Goal: Task Accomplishment & Management: Manage account settings

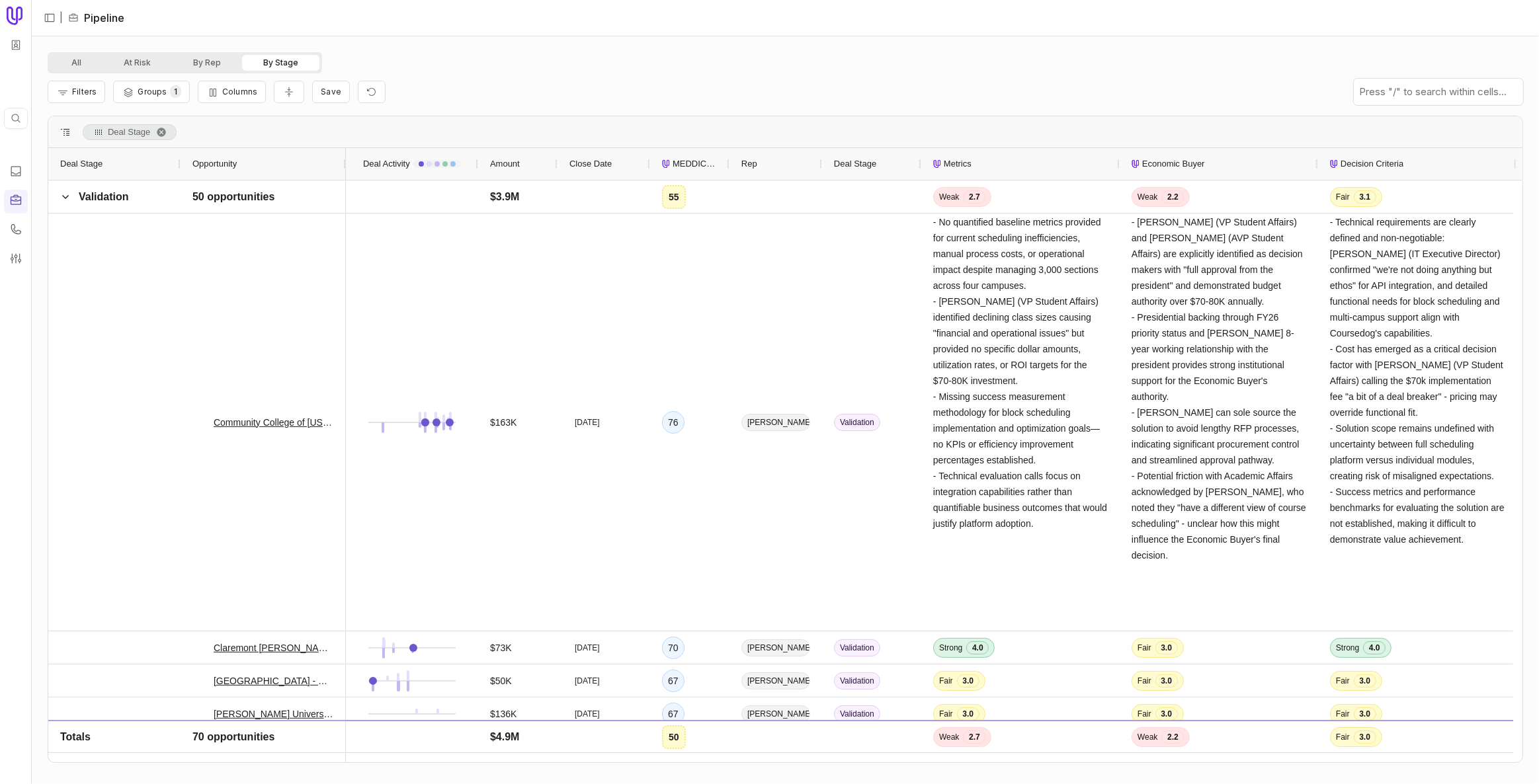
scroll to position [240, 0]
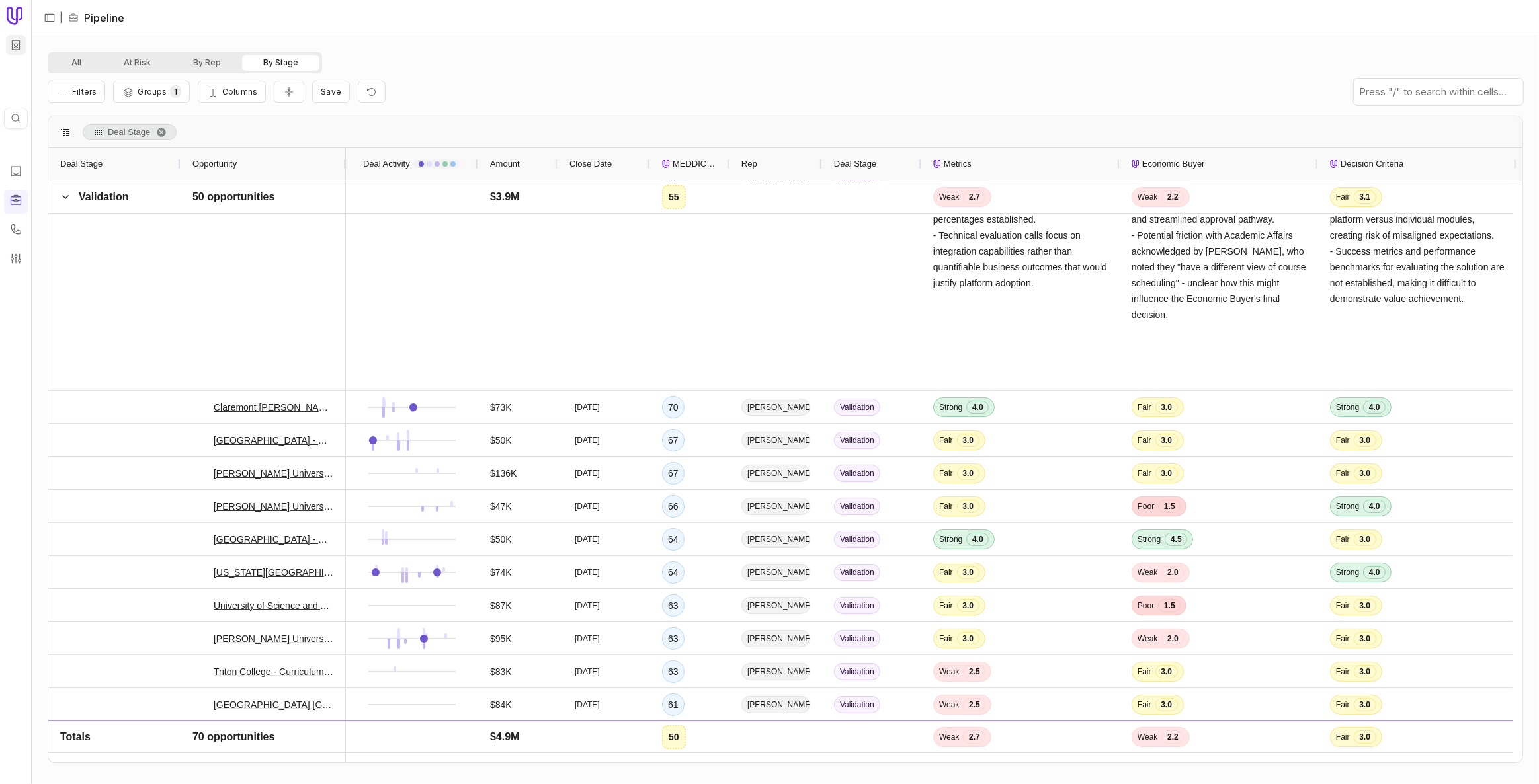
click at [23, 49] on html "Quick search... Ctrl K | Pipeline All At Risk By Rep By Stage Filters Groups 1 …" at bounding box center [769, 392] width 1539 height 784
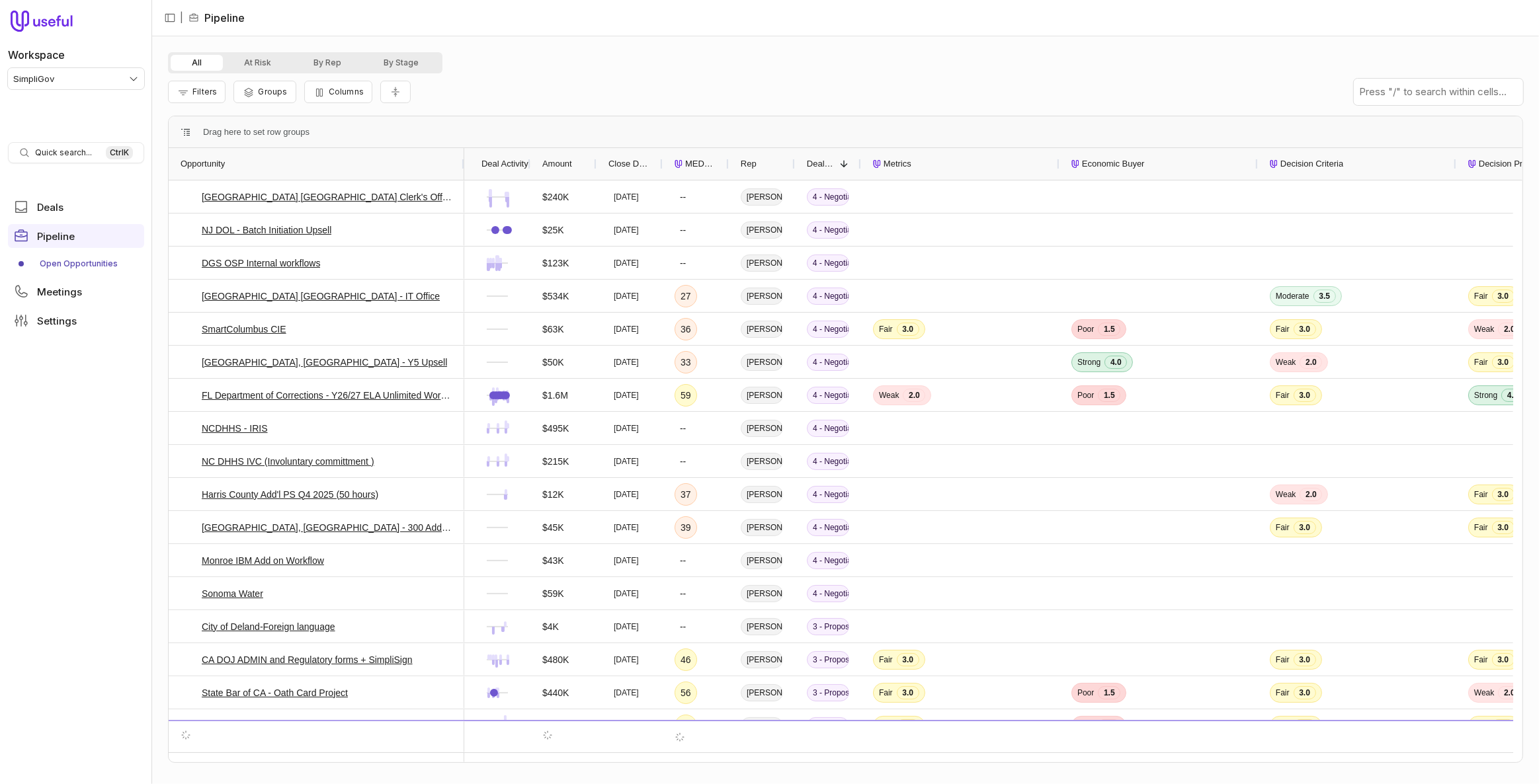
drag, startPoint x: 232, startPoint y: 161, endPoint x: 461, endPoint y: 173, distance: 229.3
click at [461, 173] on div at bounding box center [464, 164] width 5 height 31
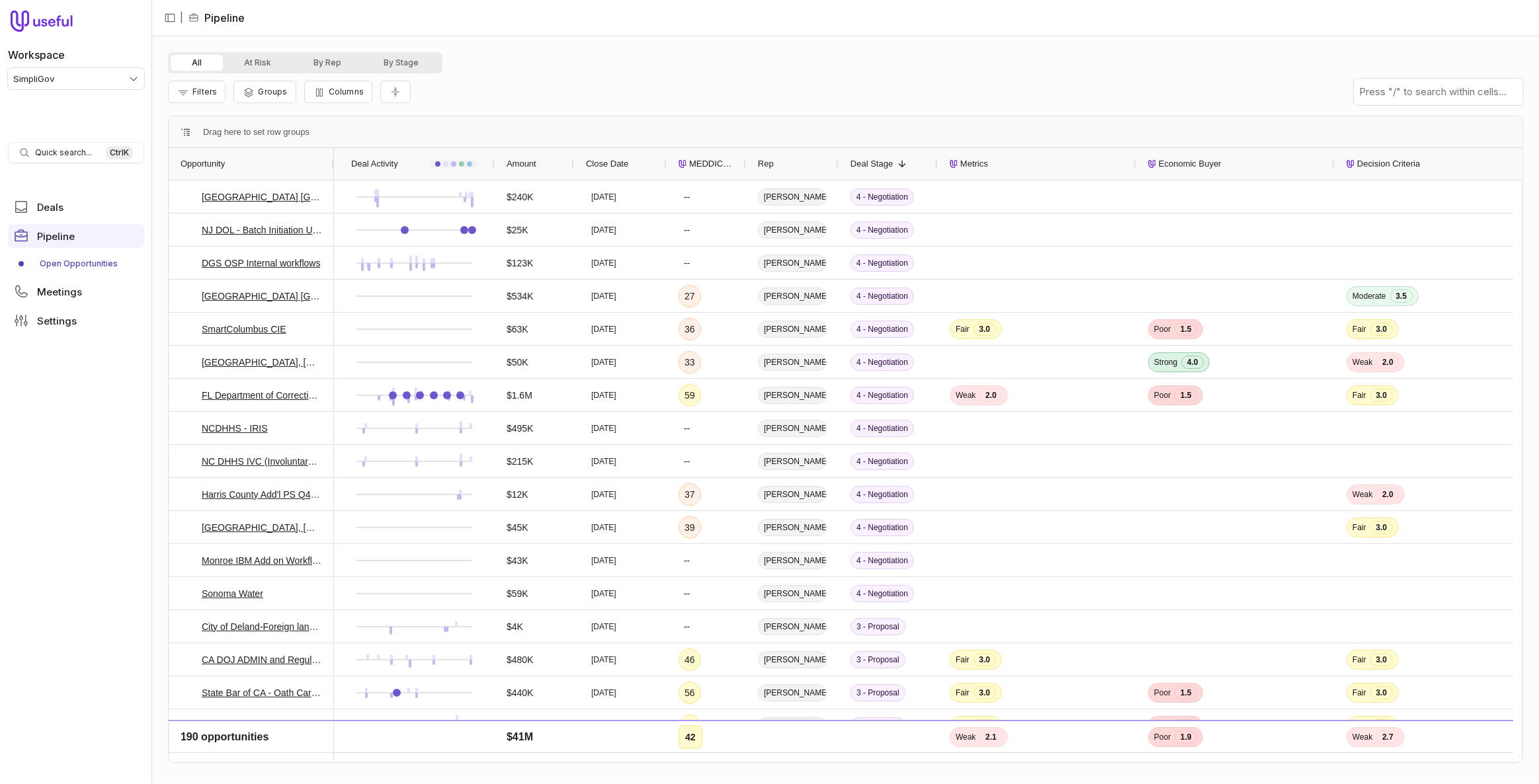
drag, startPoint x: 529, startPoint y: 164, endPoint x: 623, endPoint y: 170, distance: 94.2
click at [623, 170] on div "Deal Activity Amount Close Date MEDDICC Score Rep 1" at bounding box center [1331, 164] width 1993 height 31
click at [38, 586] on nav "Workspace SimpliGov Quick search... Ctrl K Deals Pipeline Open Opportunities Me…" at bounding box center [76, 392] width 152 height 784
click at [706, 164] on span "MEDDICC Score" at bounding box center [712, 164] width 45 height 16
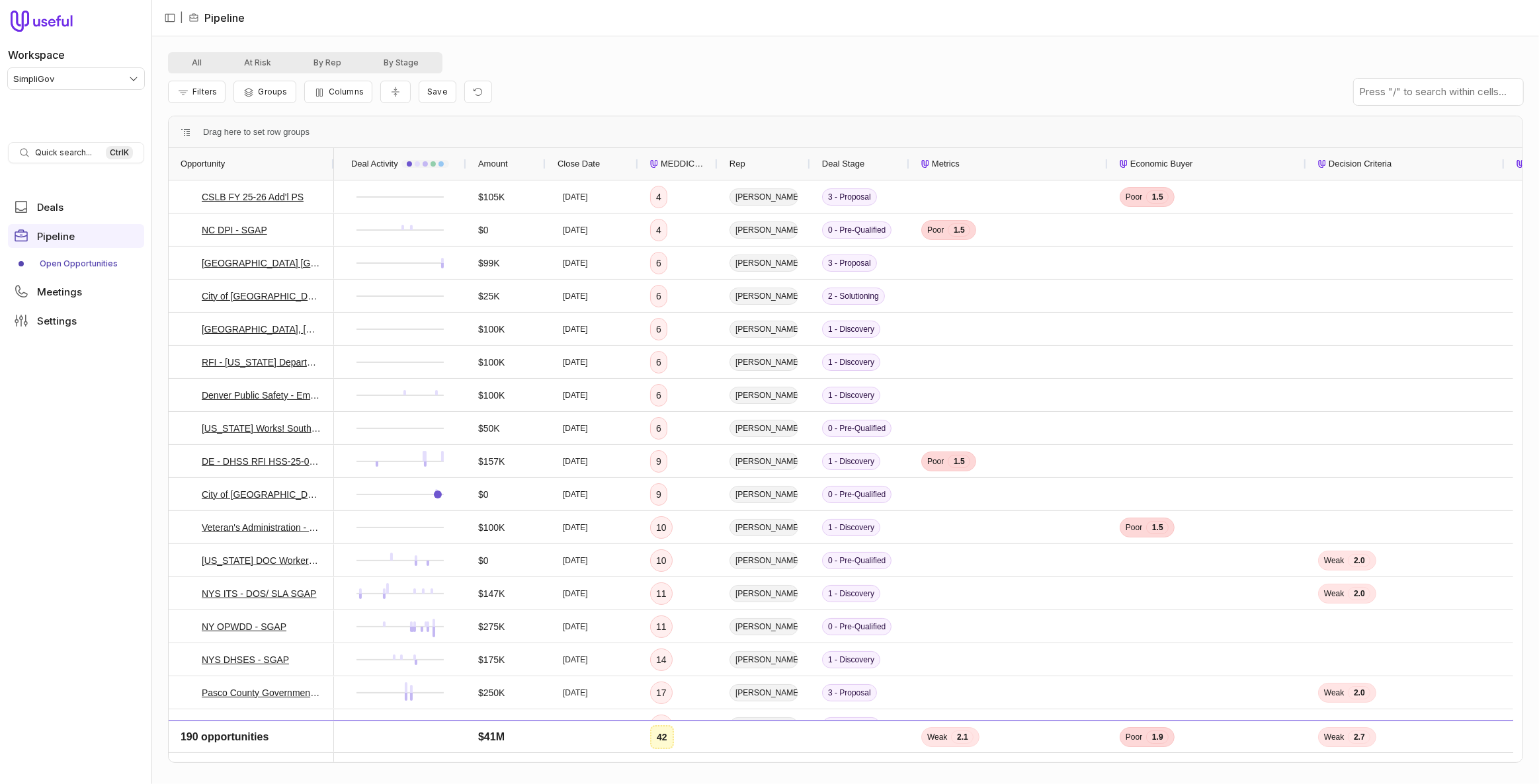
click at [706, 164] on div "MEDDICC Score" at bounding box center [678, 164] width 80 height 31
click at [692, 162] on span "MEDDICC Score" at bounding box center [684, 164] width 45 height 16
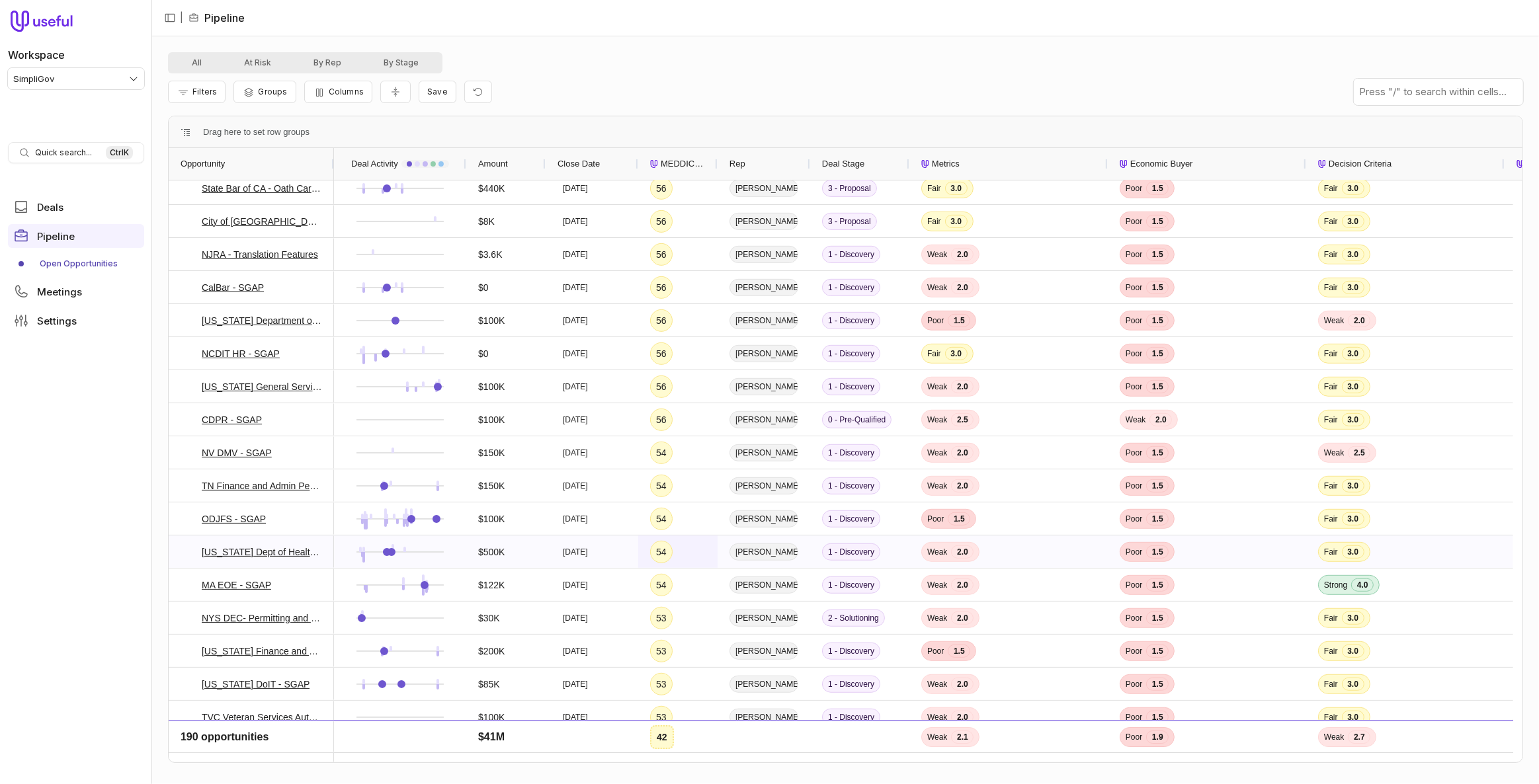
click at [690, 551] on div "54" at bounding box center [678, 552] width 80 height 32
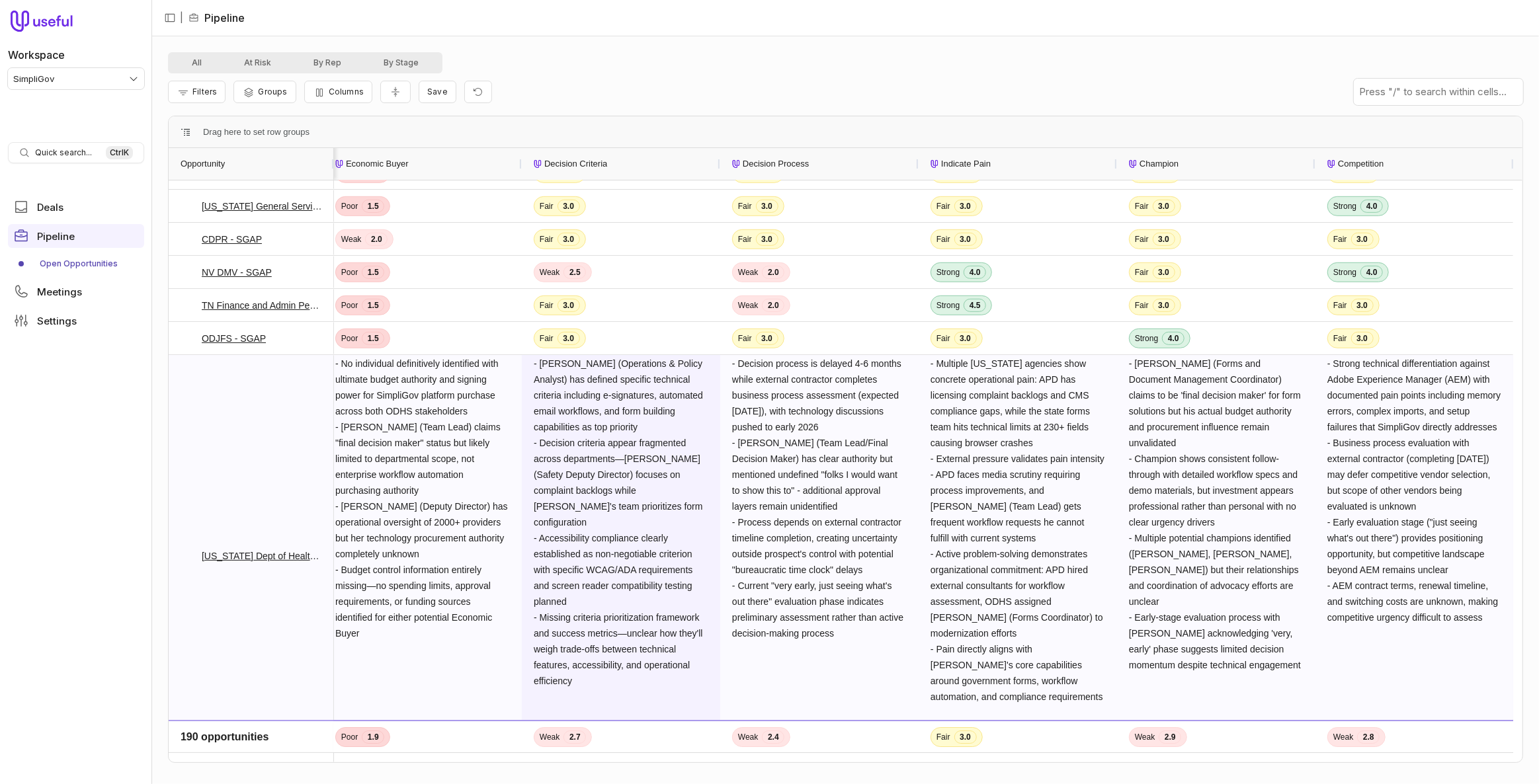
click at [687, 530] on span "- Christopher Reinhardt (Operations & Policy Analyst) has defined specific tech…" at bounding box center [619, 522] width 172 height 328
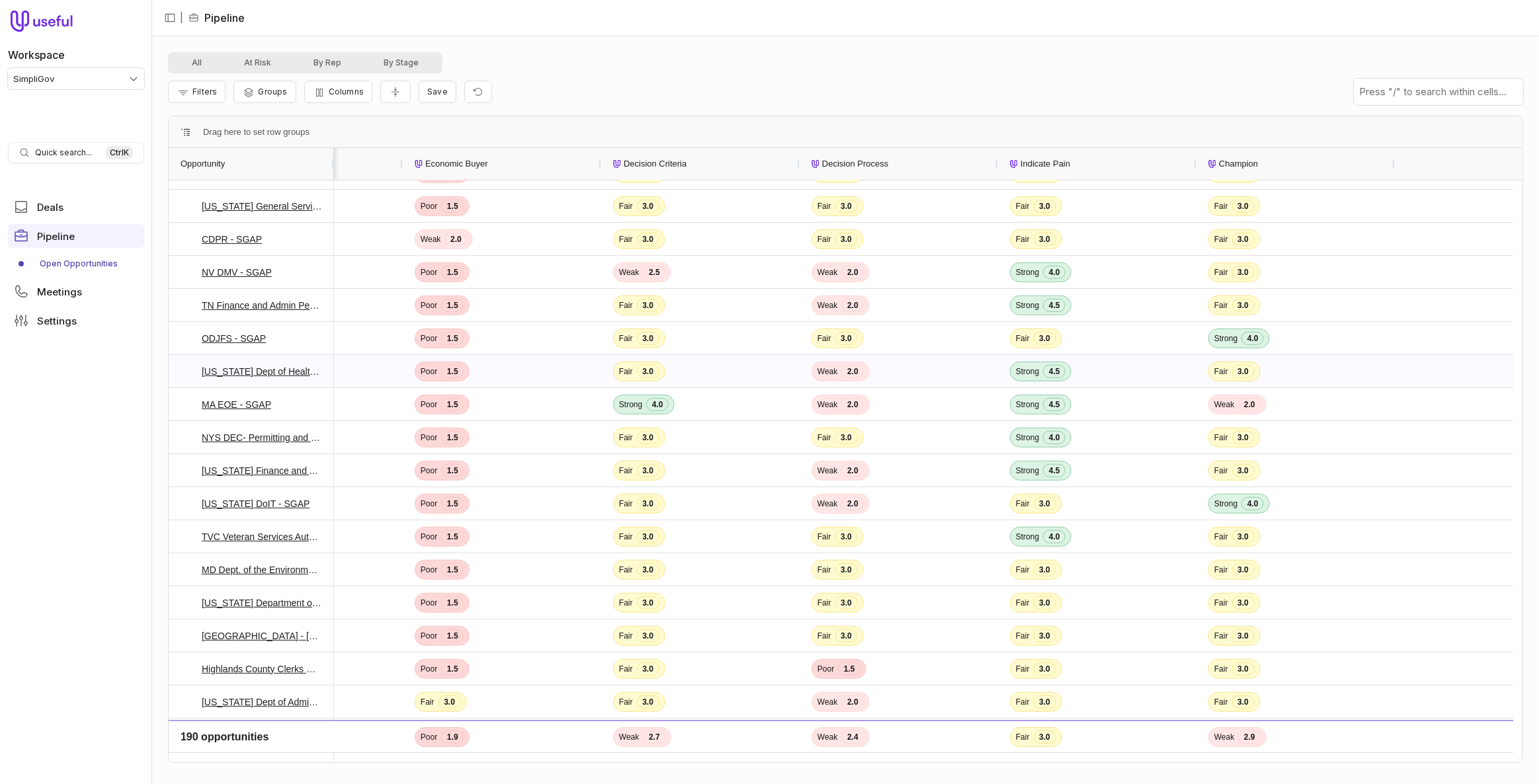
scroll to position [0, 384]
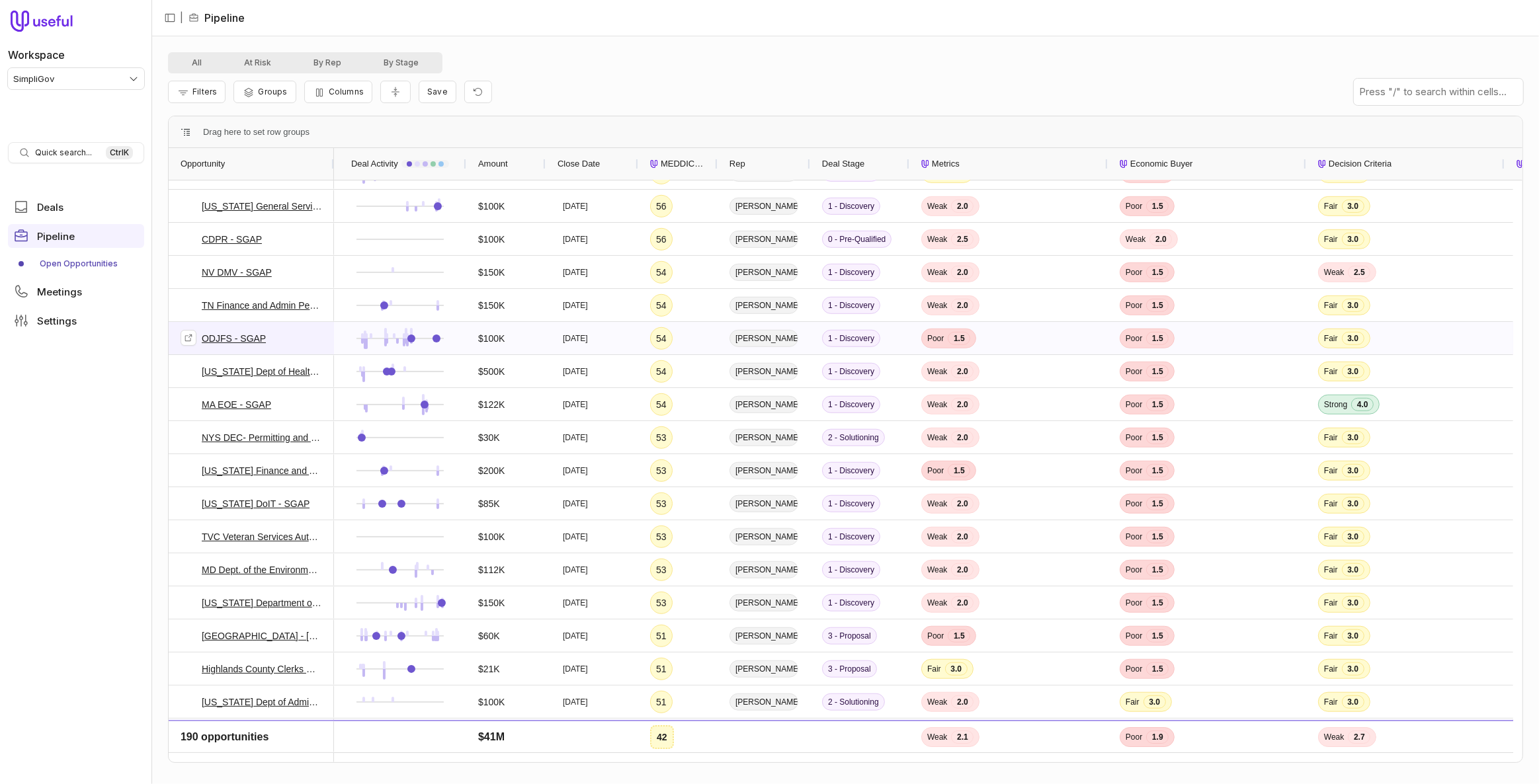
click at [243, 336] on link "ODJFS - SGAP" at bounding box center [234, 338] width 64 height 16
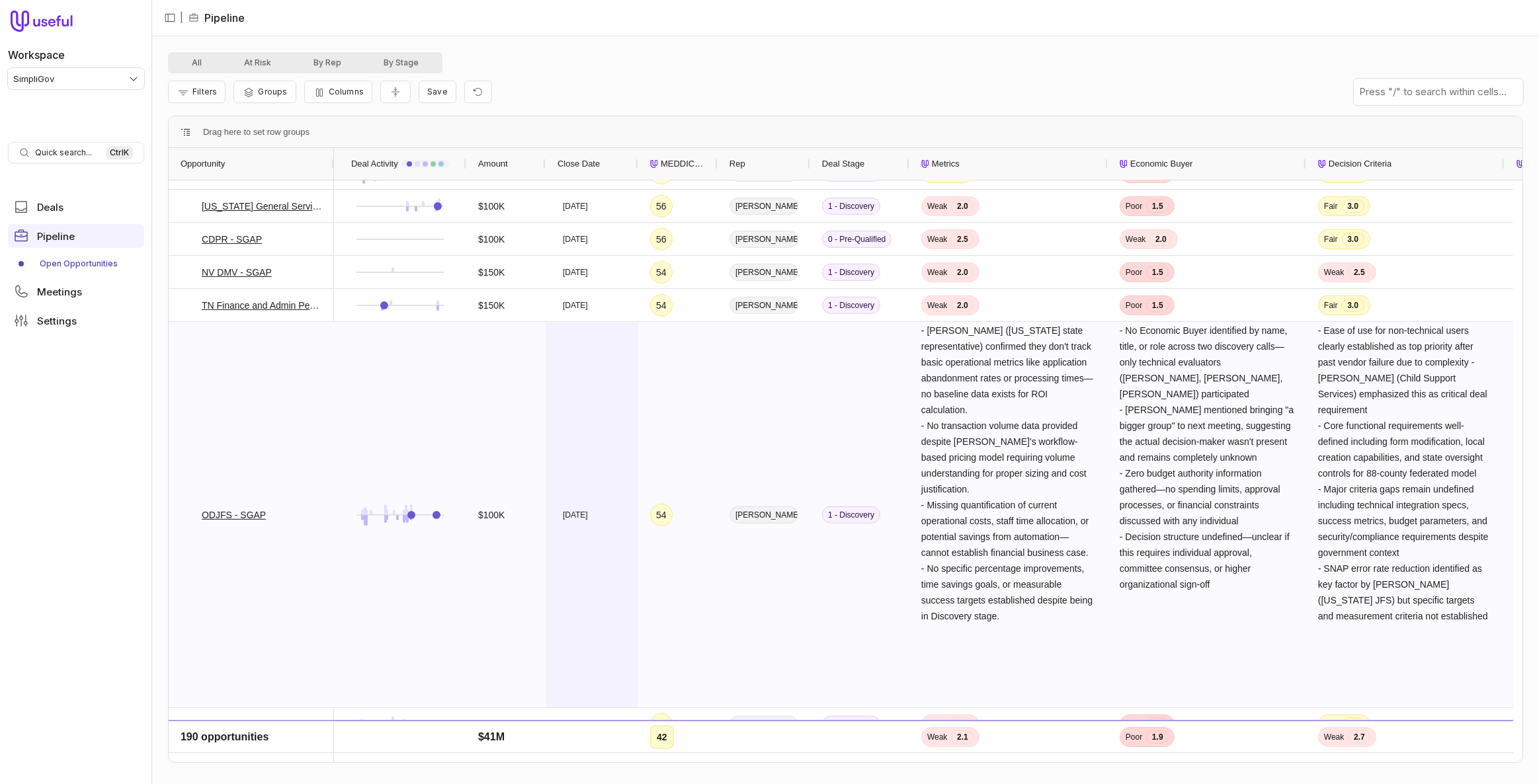
click at [612, 422] on div "Jun 17, 2026" at bounding box center [591, 514] width 93 height 385
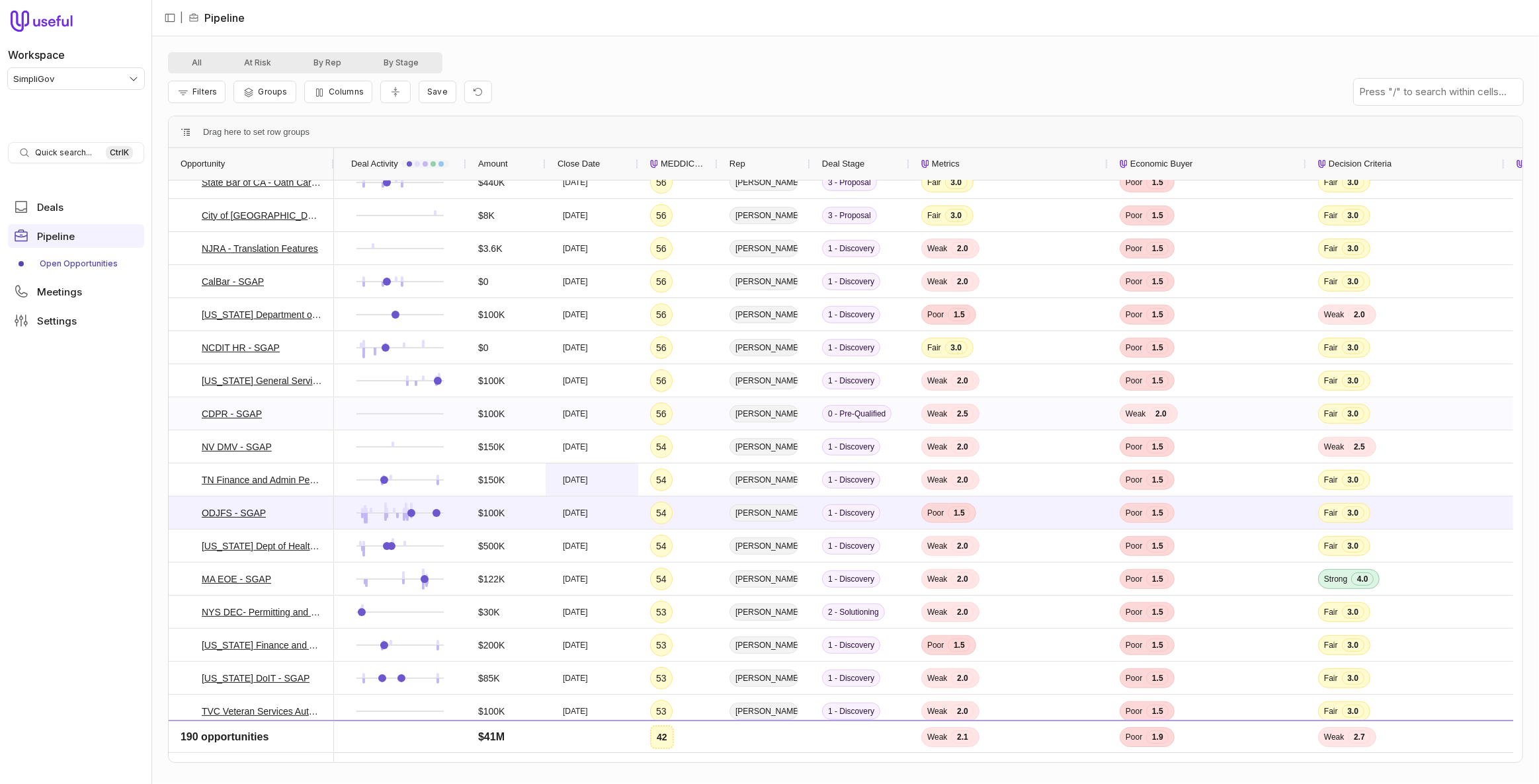
scroll to position [901, 0]
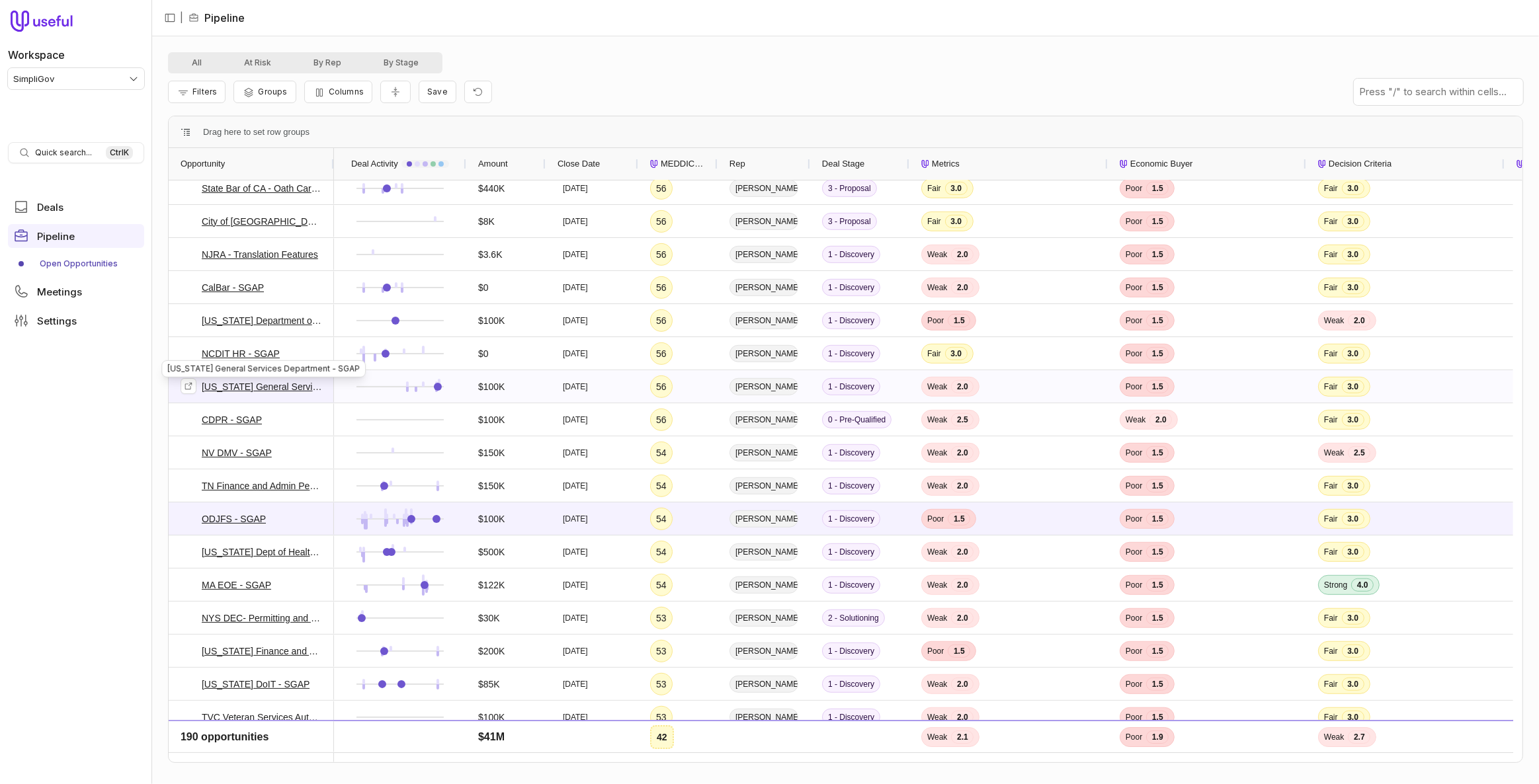
click at [298, 389] on link "New Mexico General Services Department - SGAP" at bounding box center [262, 387] width 121 height 16
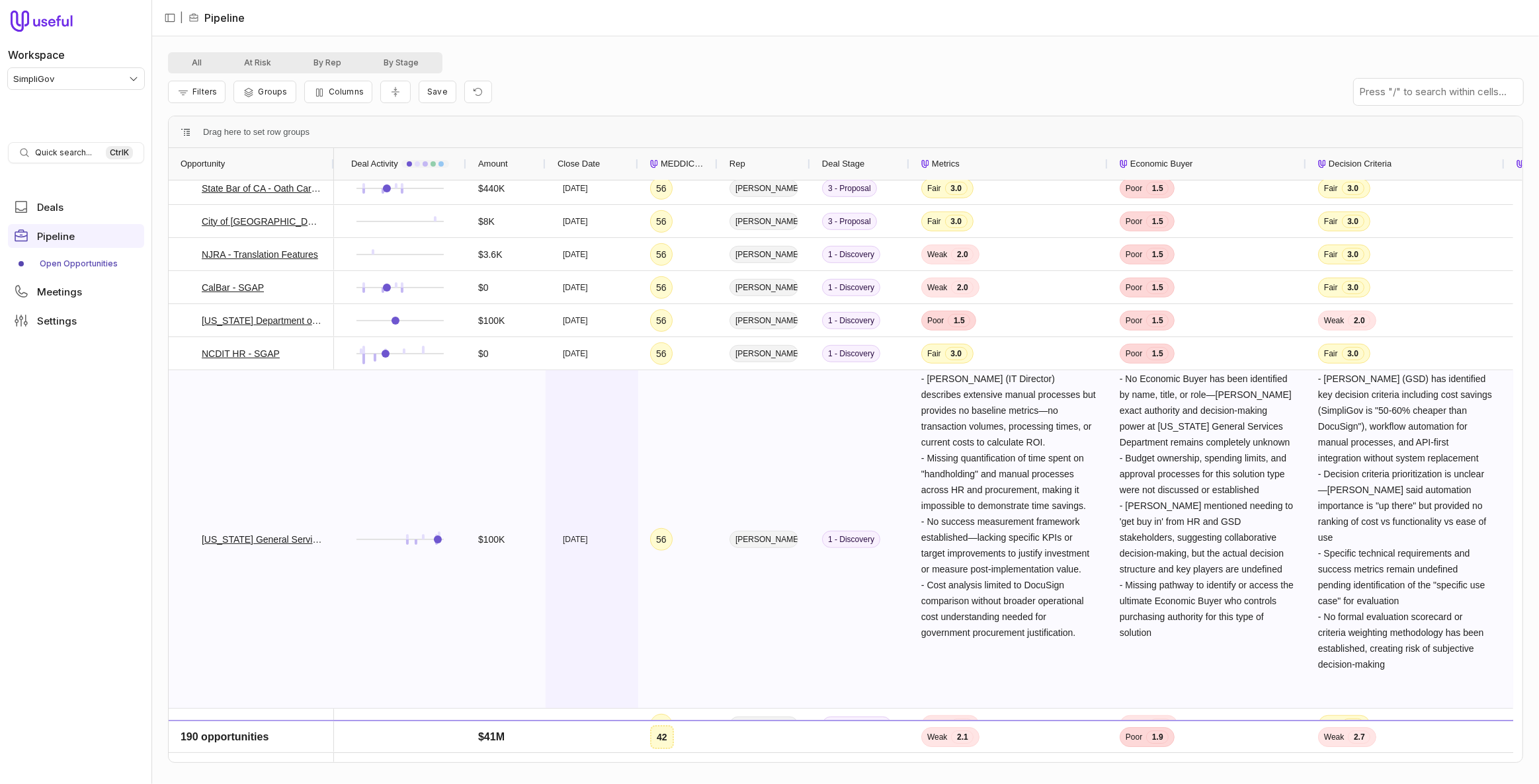
click at [604, 433] on div "Oct 3, 2026" at bounding box center [591, 539] width 93 height 338
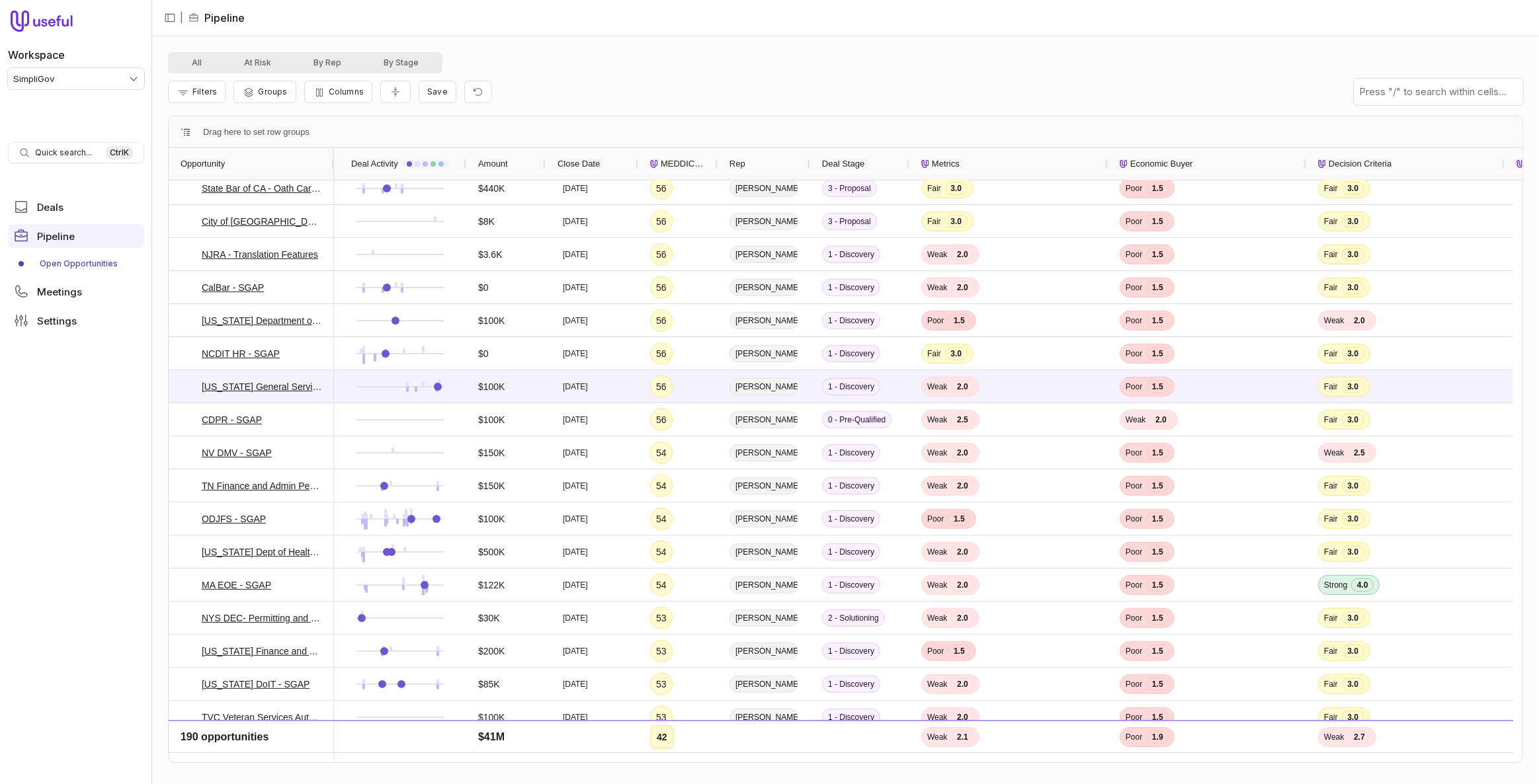
click at [597, 105] on div "Filters Groups Columns Save" at bounding box center [846, 91] width 1355 height 37
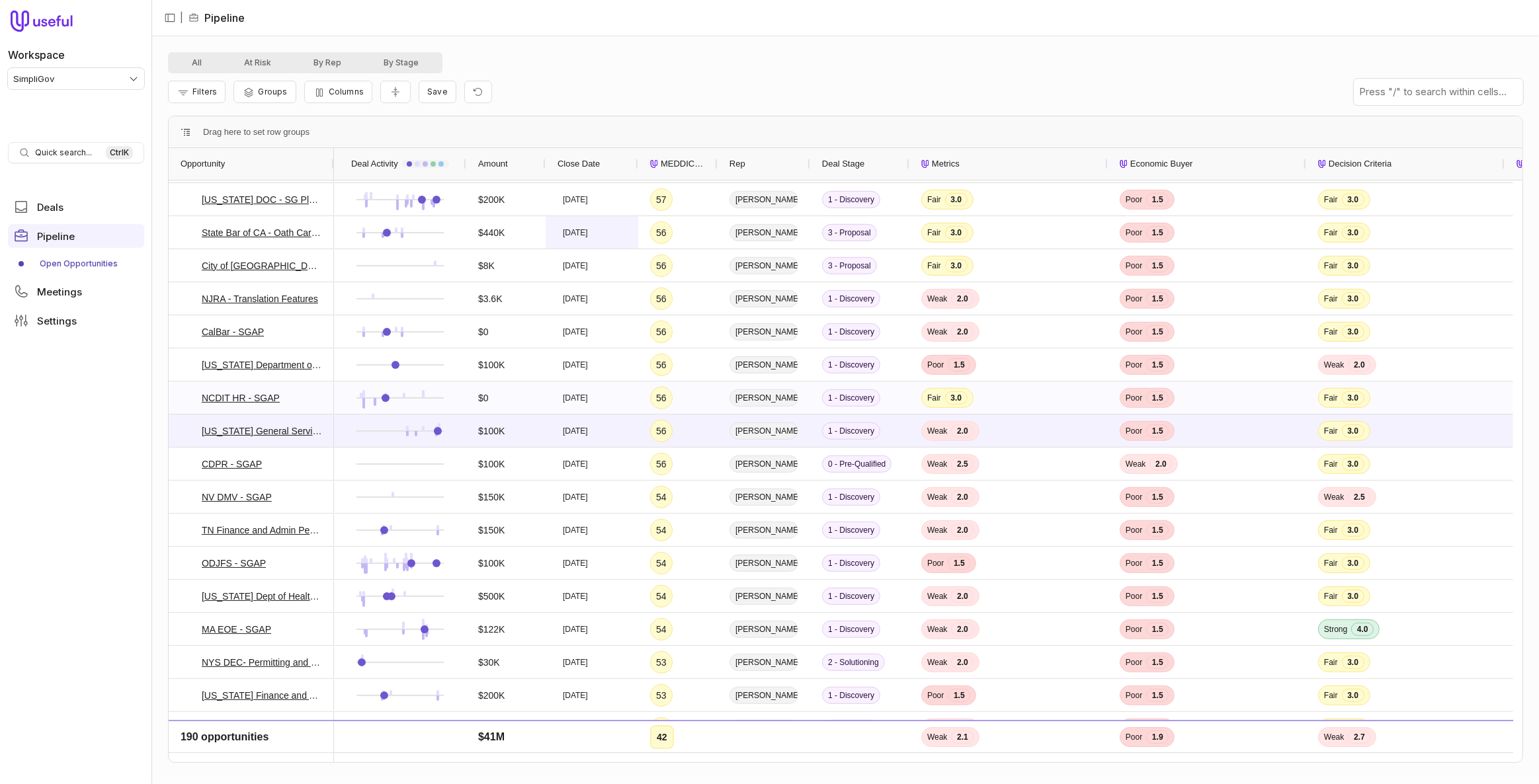
scroll to position [661, 0]
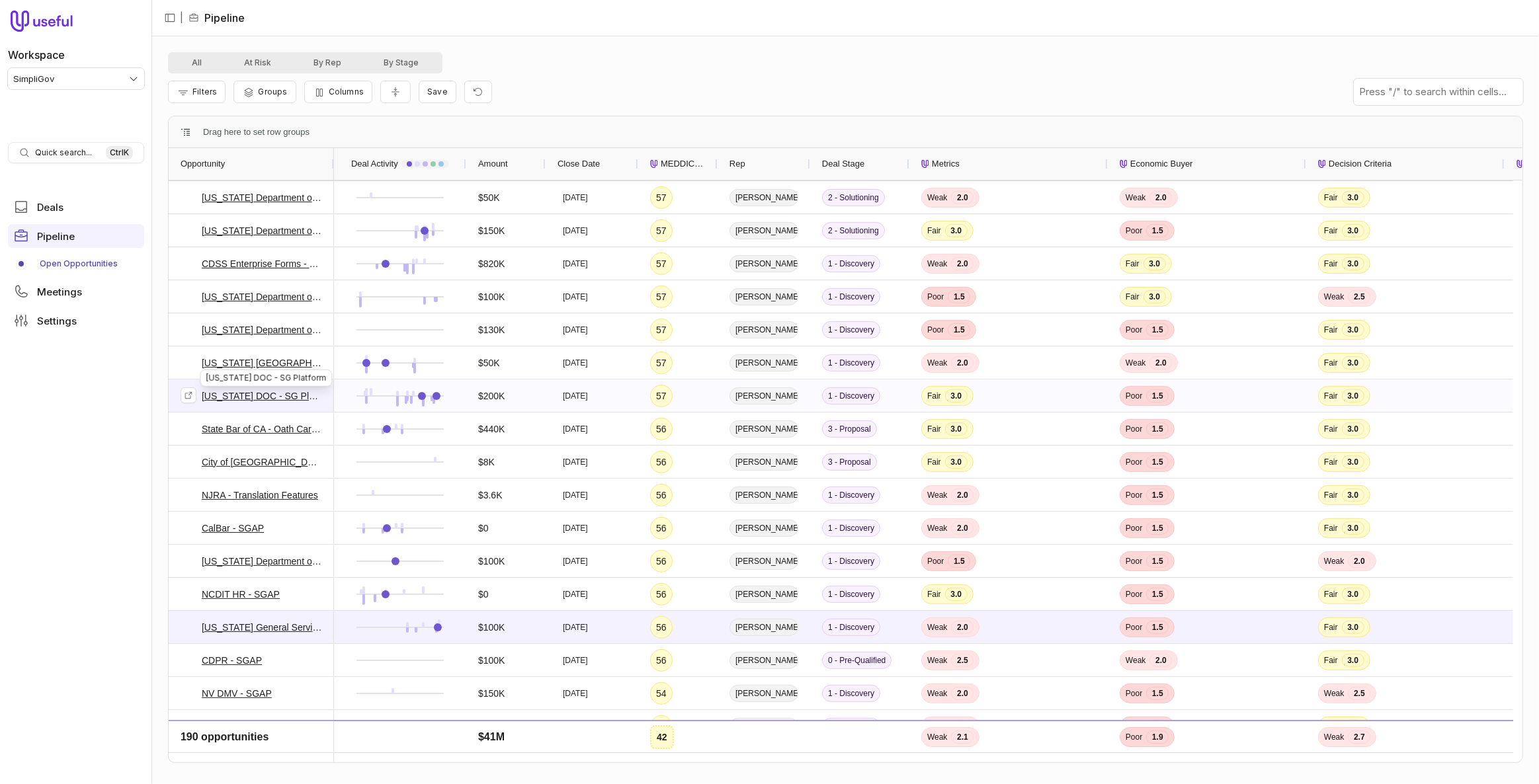
click at [284, 398] on link "Oregon DOC - SG Platform" at bounding box center [262, 396] width 121 height 16
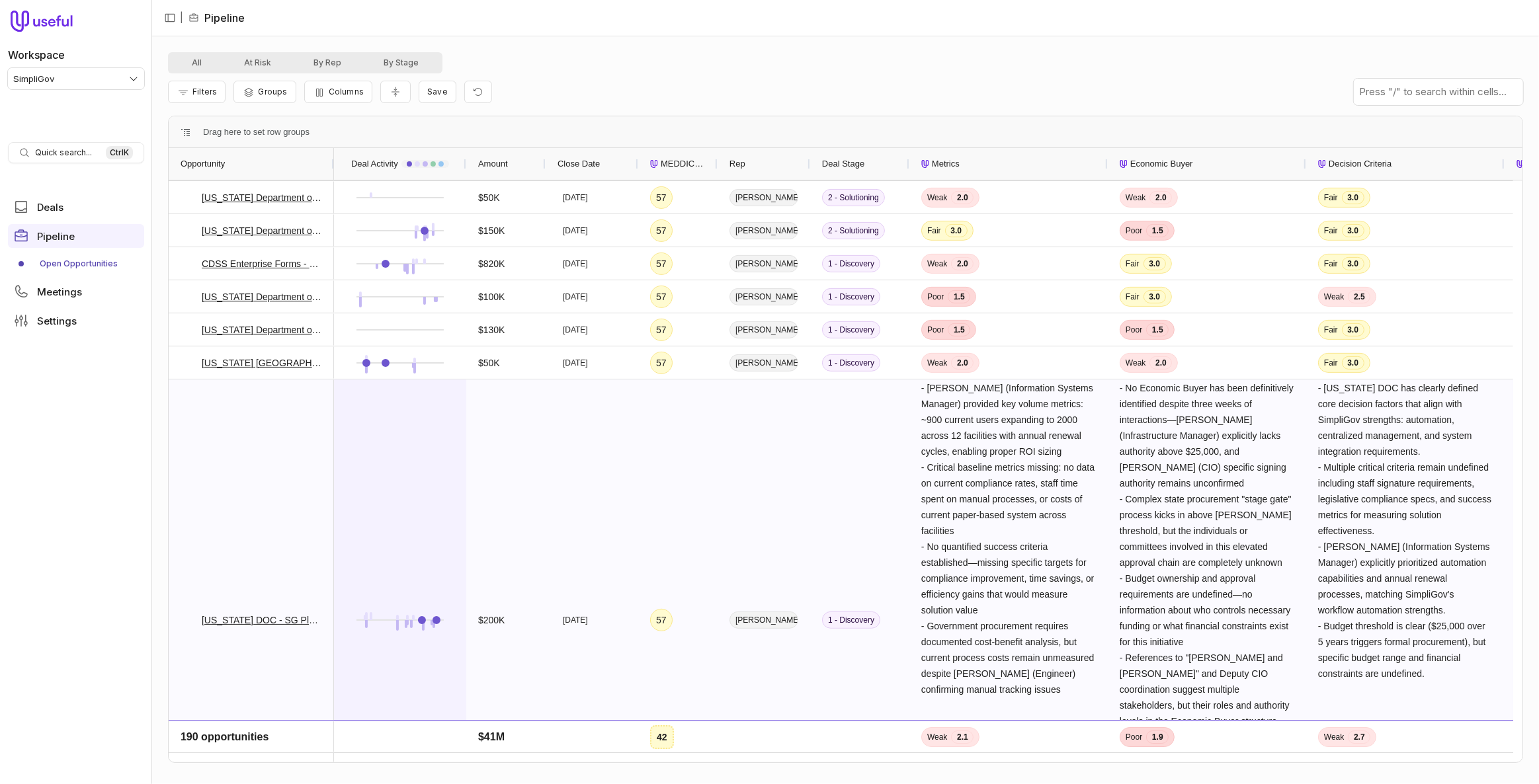
click at [417, 479] on div at bounding box center [400, 620] width 108 height 479
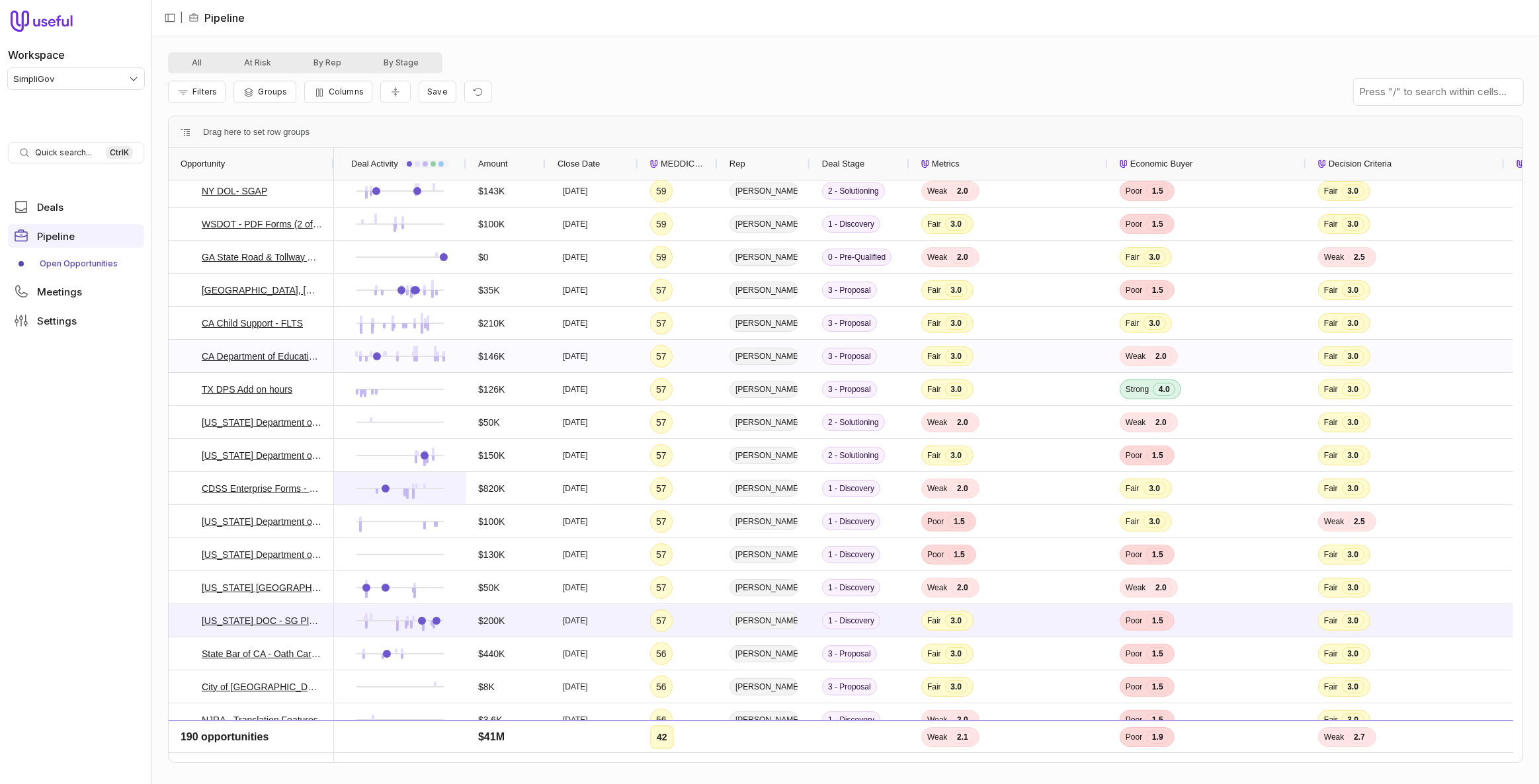
scroll to position [420, 0]
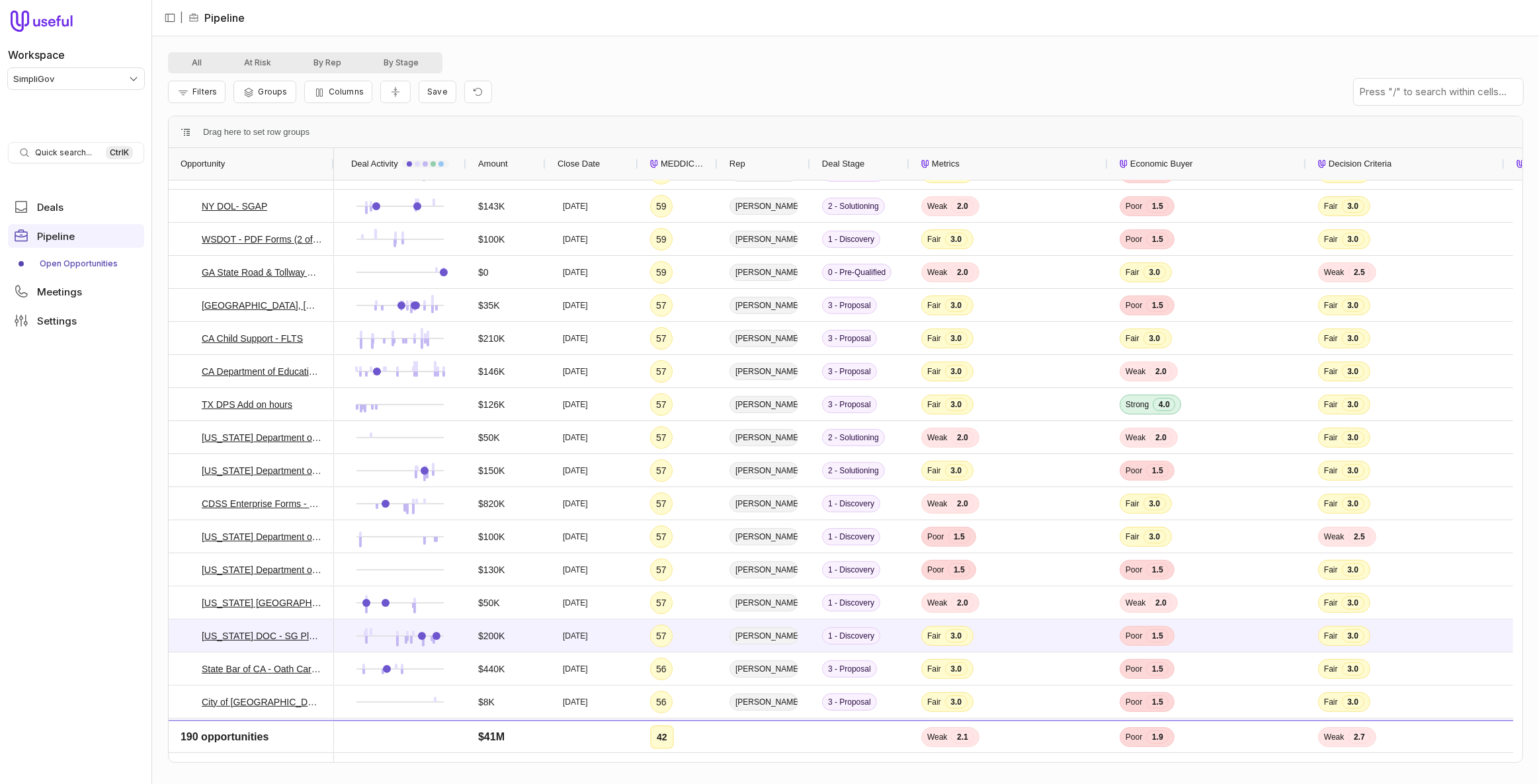
click at [75, 142] on div "Quick search... Ctrl K" at bounding box center [76, 152] width 136 height 21
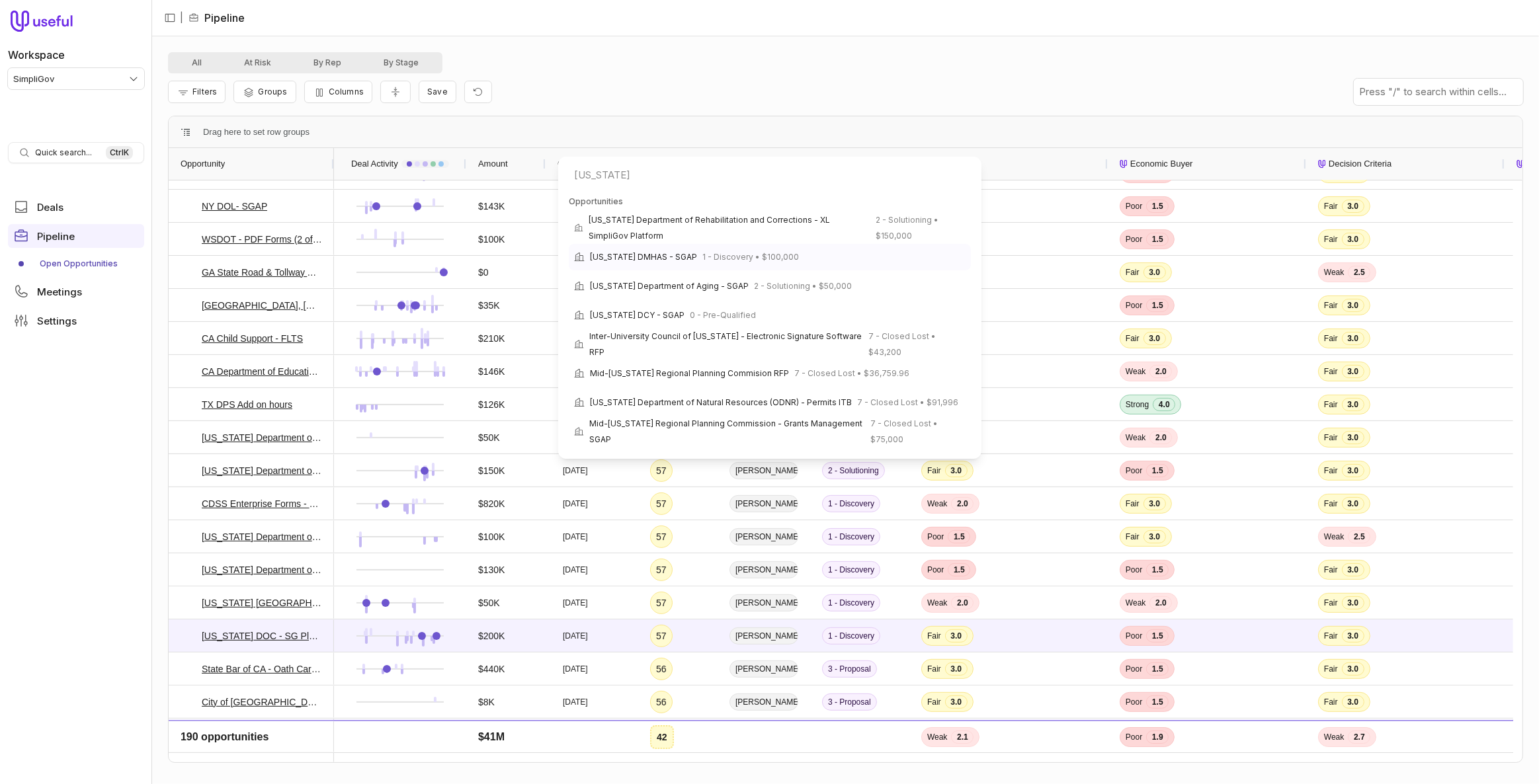
type input "ohio"
click at [666, 262] on span "[US_STATE] DMHAS - SGAP" at bounding box center [643, 257] width 107 height 16
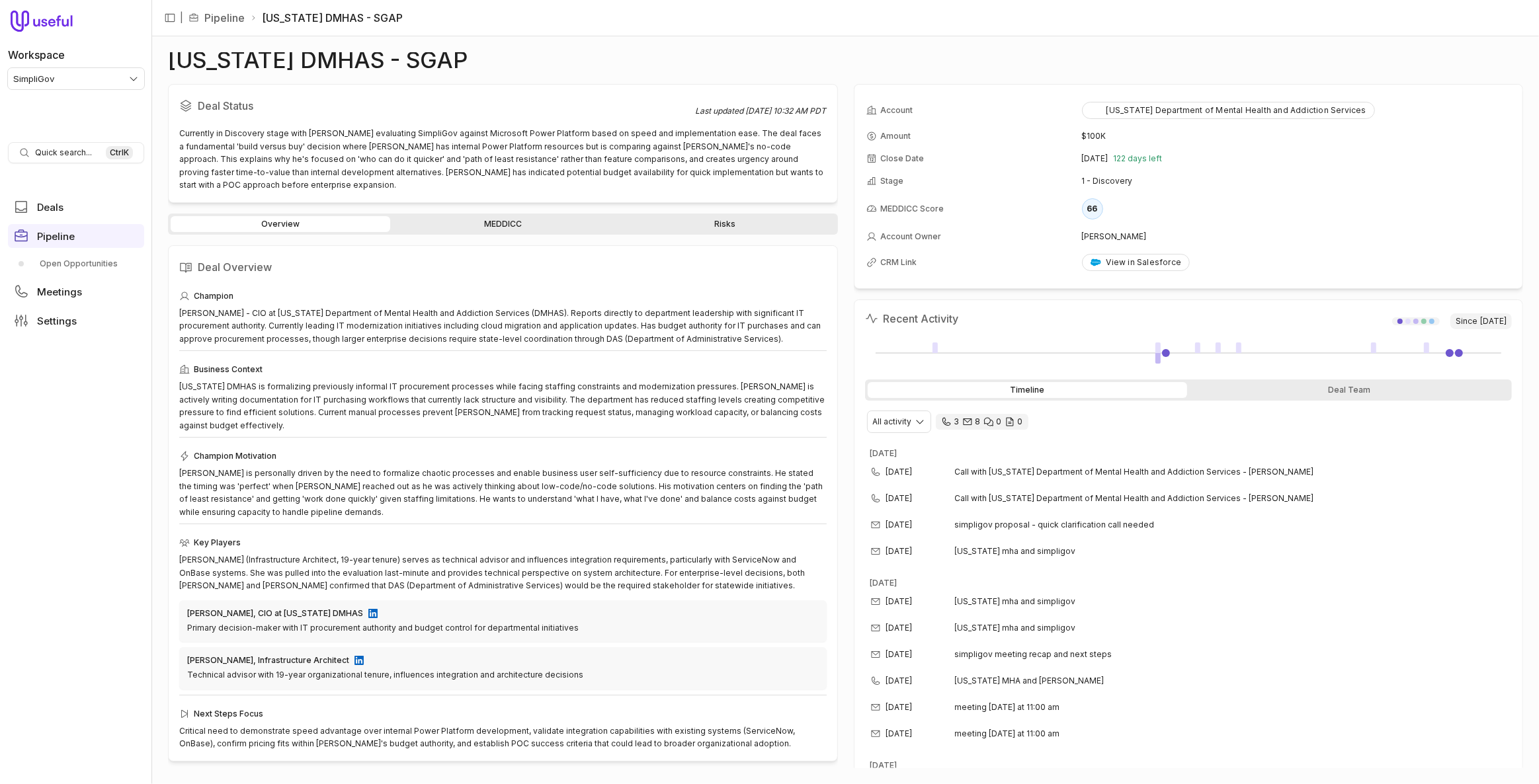
click at [515, 216] on link "MEDDICC" at bounding box center [502, 224] width 219 height 16
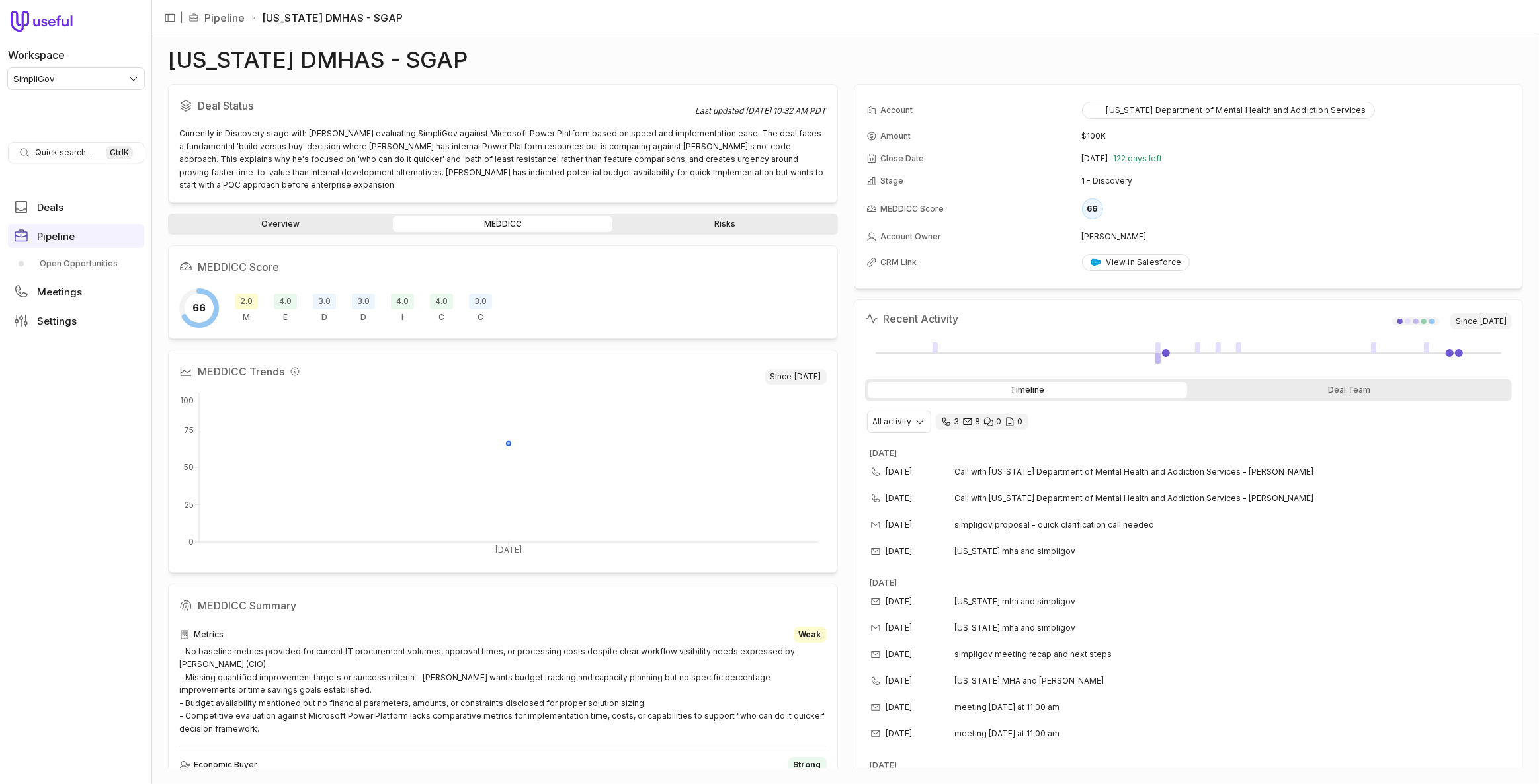
click at [316, 216] on link "Overview" at bounding box center [280, 224] width 219 height 16
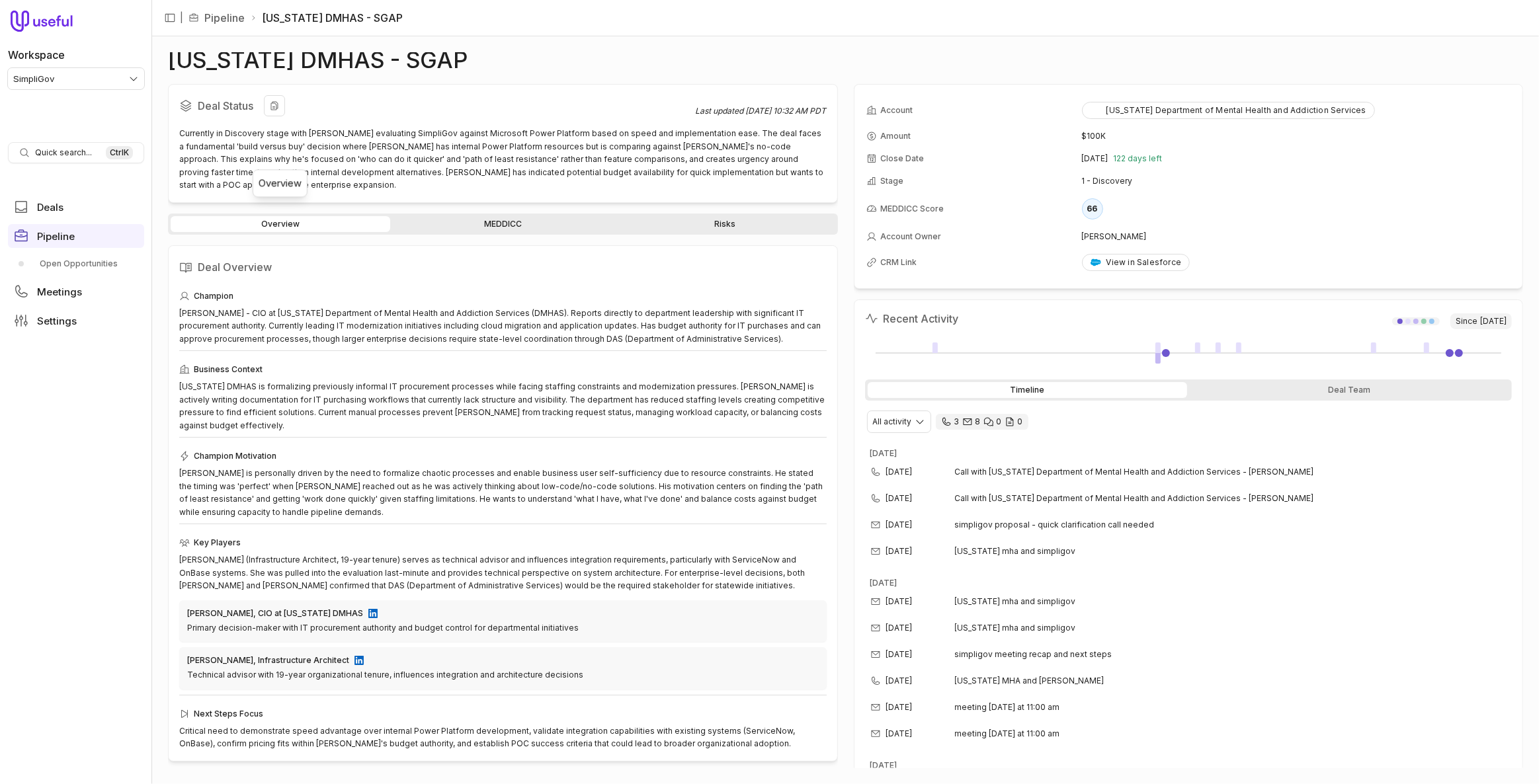
drag, startPoint x: 313, startPoint y: 118, endPoint x: 318, endPoint y: 111, distance: 8.6
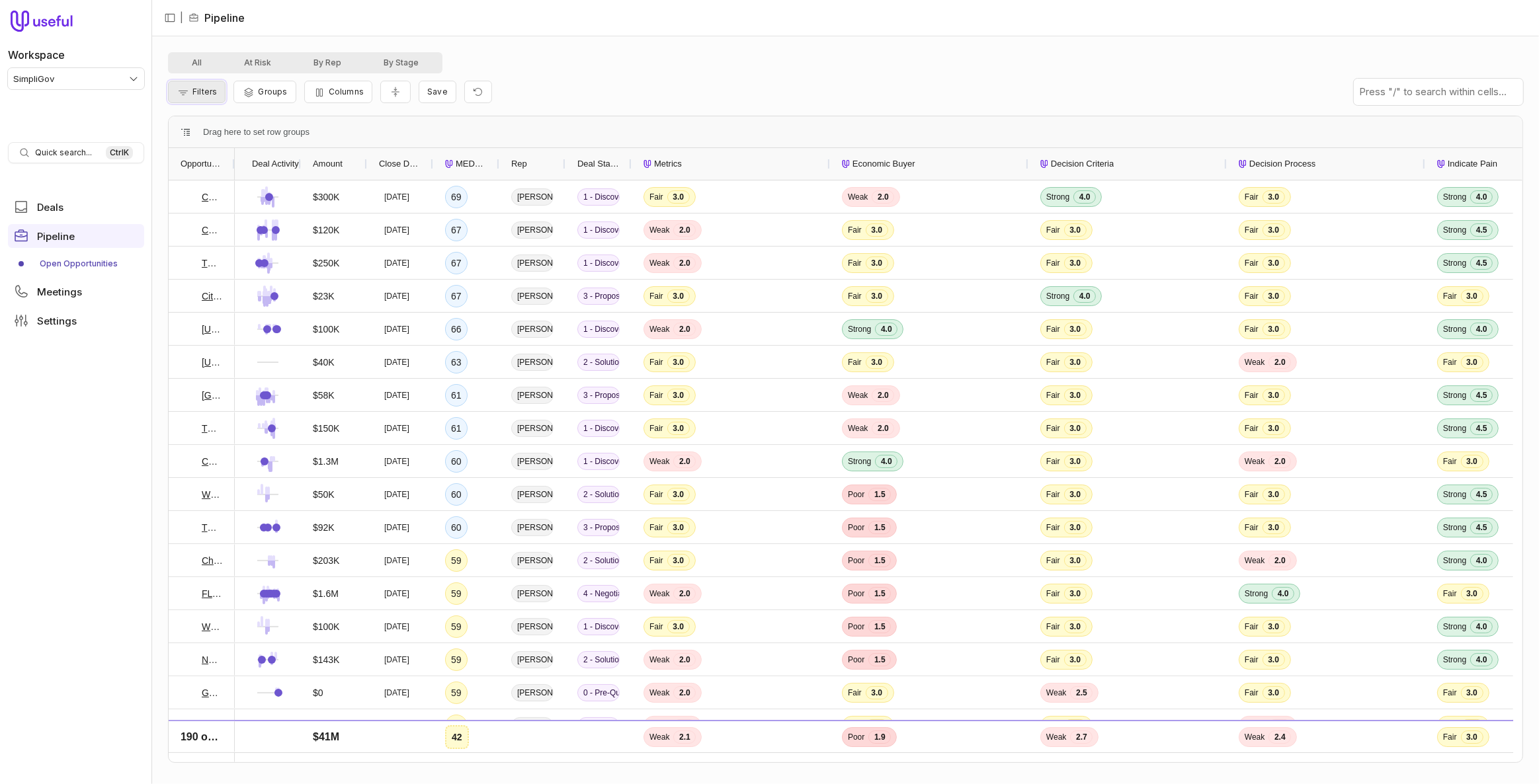
click at [180, 93] on icon "Filter Pipeline" at bounding box center [184, 92] width 13 height 10
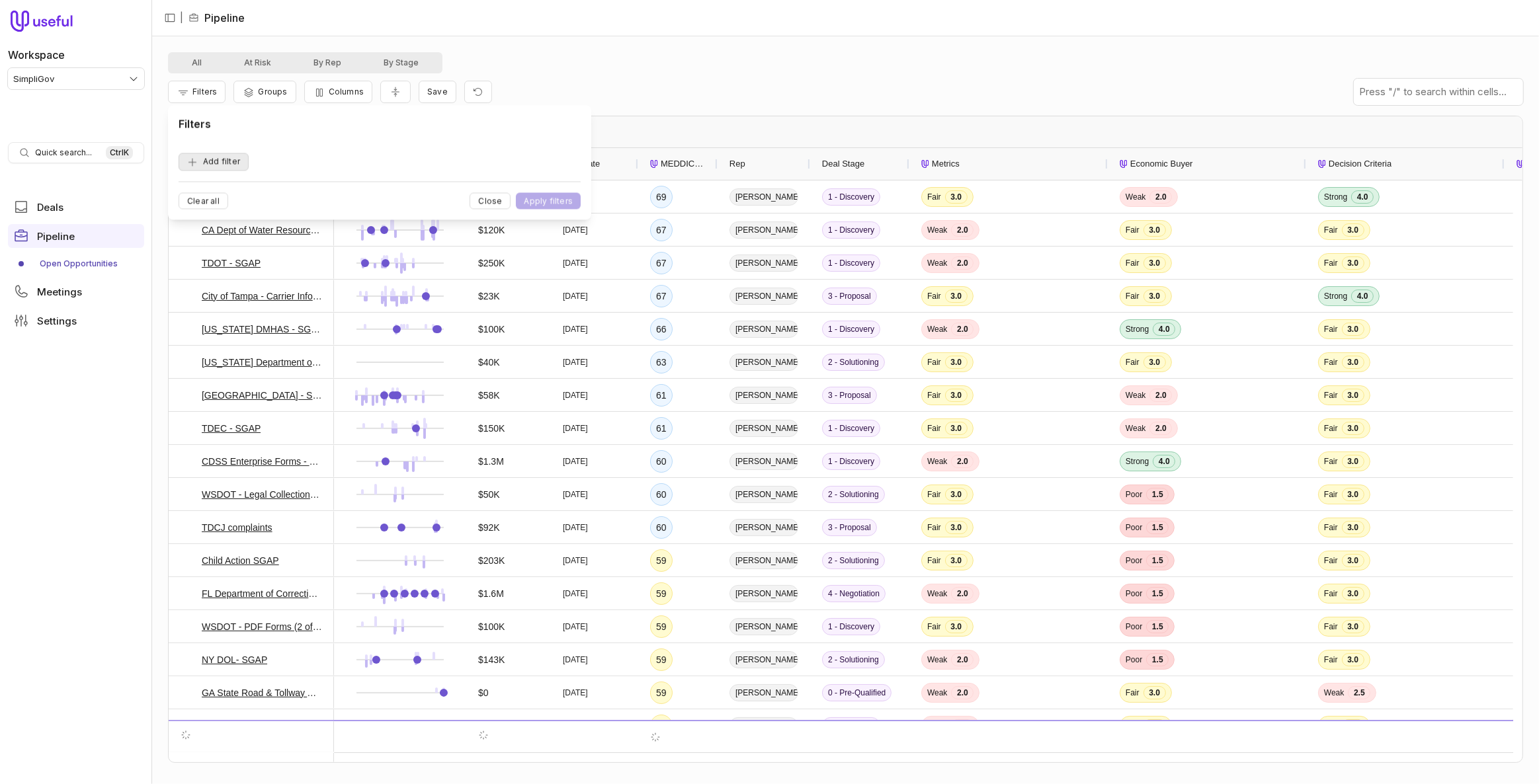
click at [211, 163] on button "Add filter" at bounding box center [213, 161] width 70 height 18
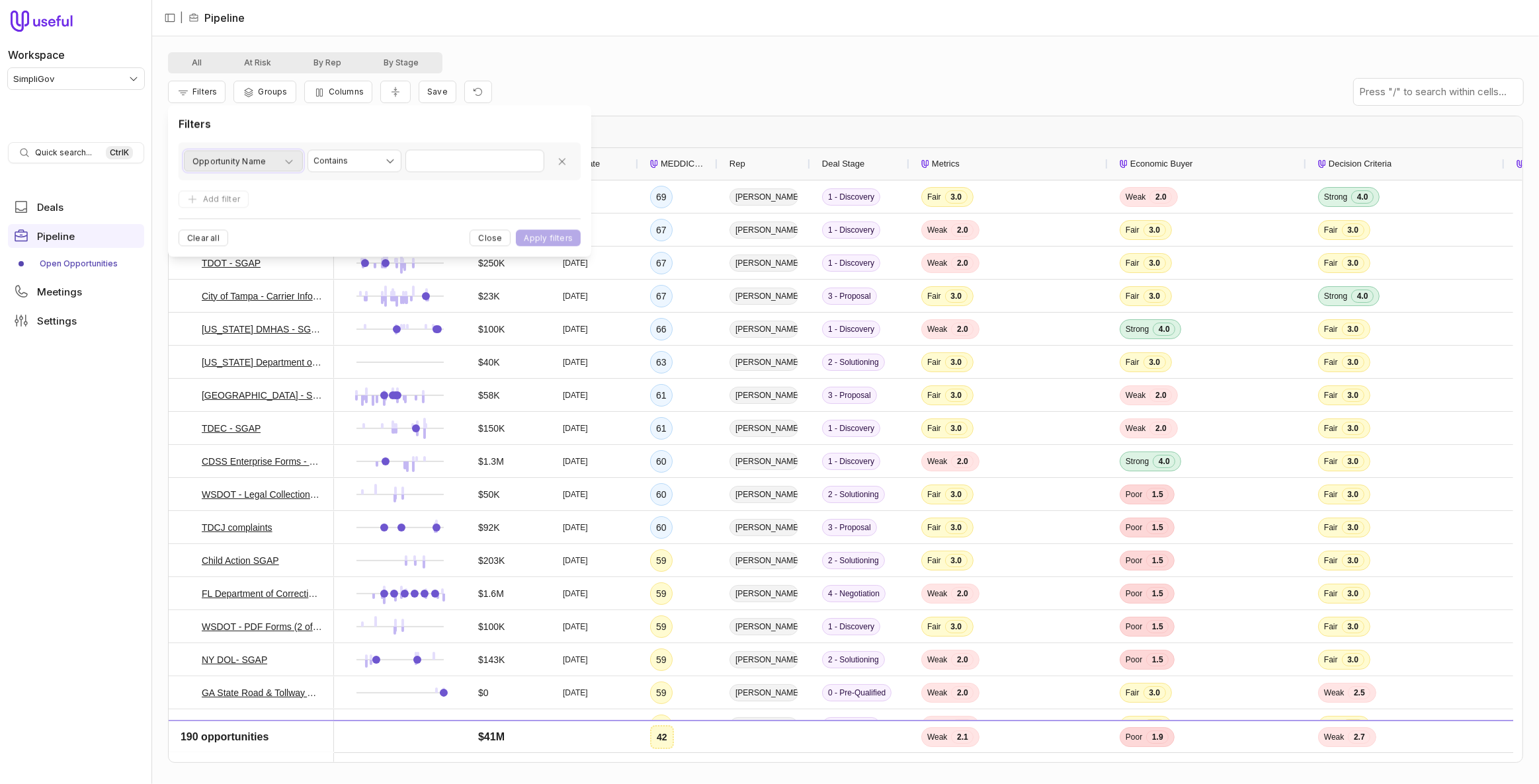
click at [222, 161] on span "Opportunity Name" at bounding box center [229, 162] width 73 height 16
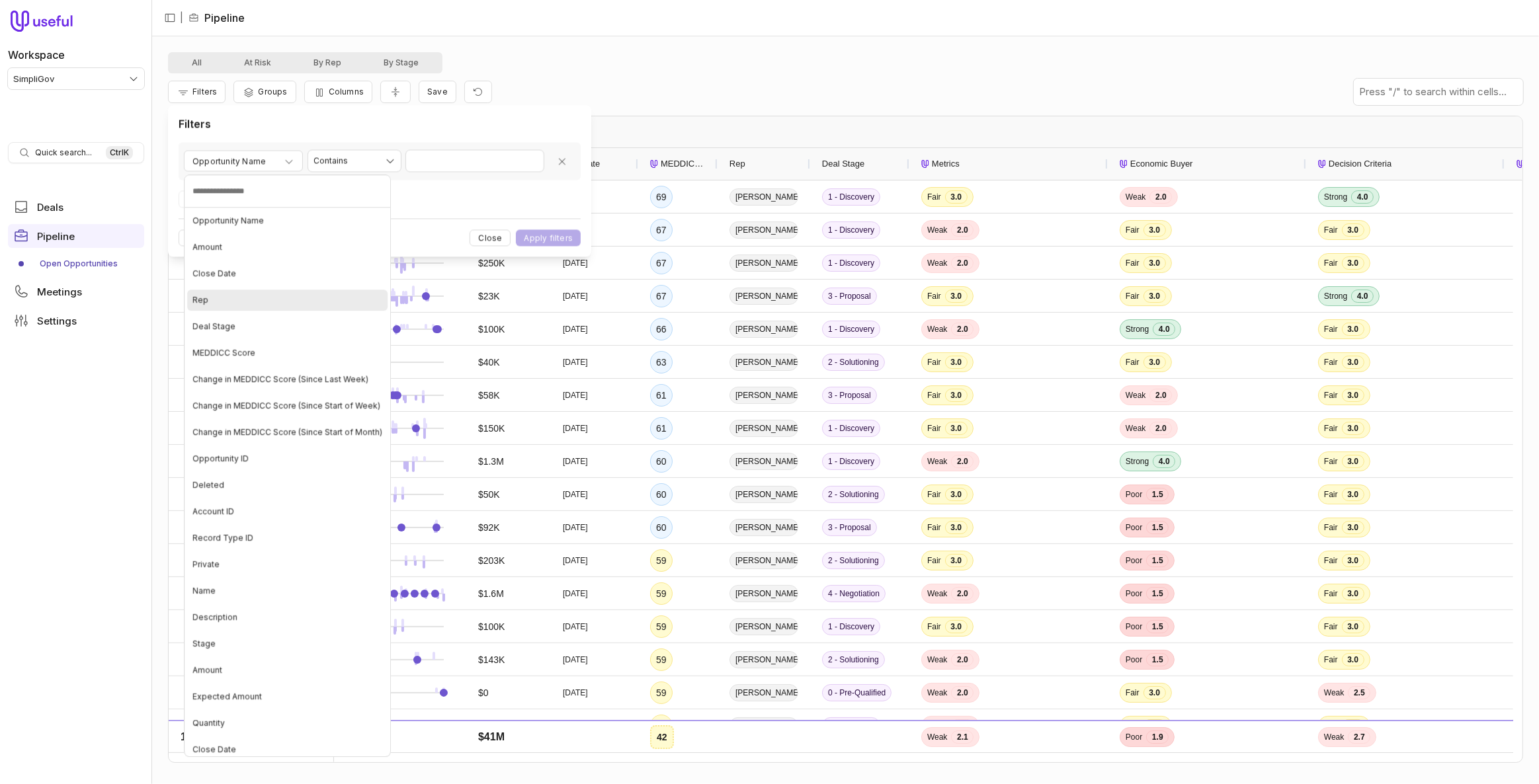
click at [216, 299] on div "Rep" at bounding box center [287, 300] width 200 height 21
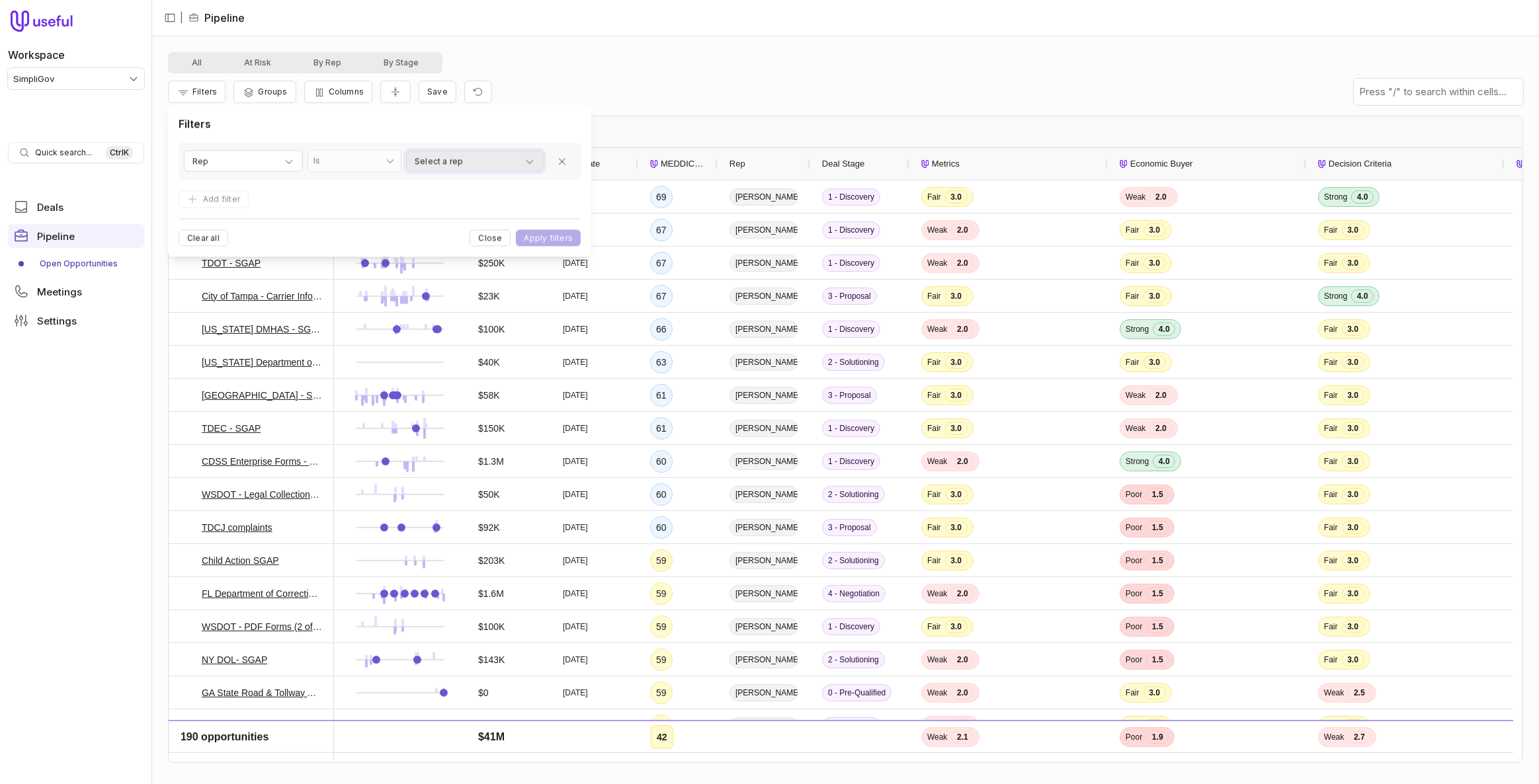
click at [473, 157] on div "Select a rep" at bounding box center [474, 162] width 121 height 16
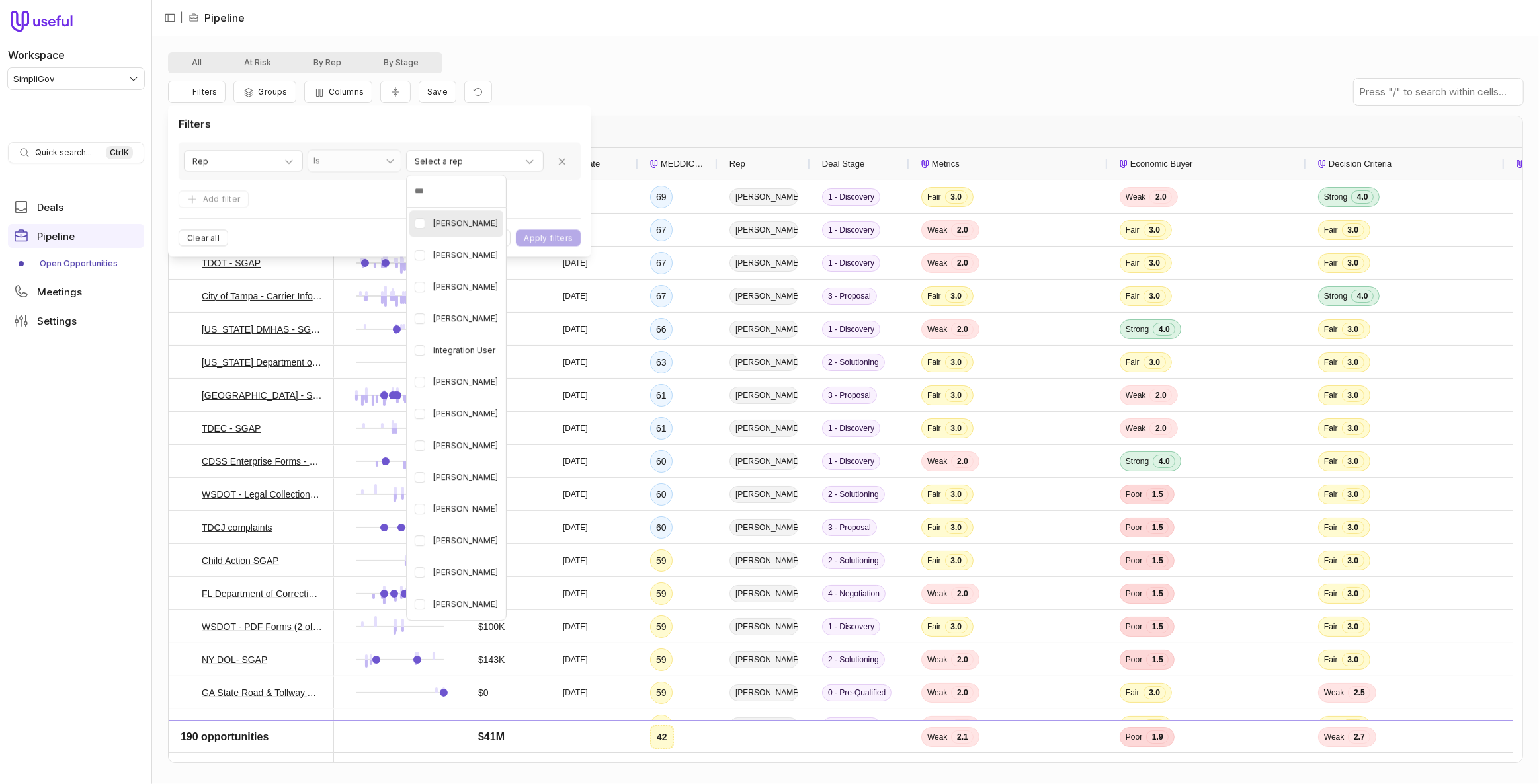
click at [454, 218] on span "Ame Farris" at bounding box center [466, 224] width 65 height 16
click at [445, 381] on span "[PERSON_NAME]" at bounding box center [466, 382] width 65 height 16
click at [447, 568] on span "Tom Grimes" at bounding box center [466, 573] width 65 height 16
click at [572, 240] on html "Workspace SimpliGov Quick search... Ctrl K Deals Pipeline Open Opportunities Me…" at bounding box center [769, 392] width 1539 height 784
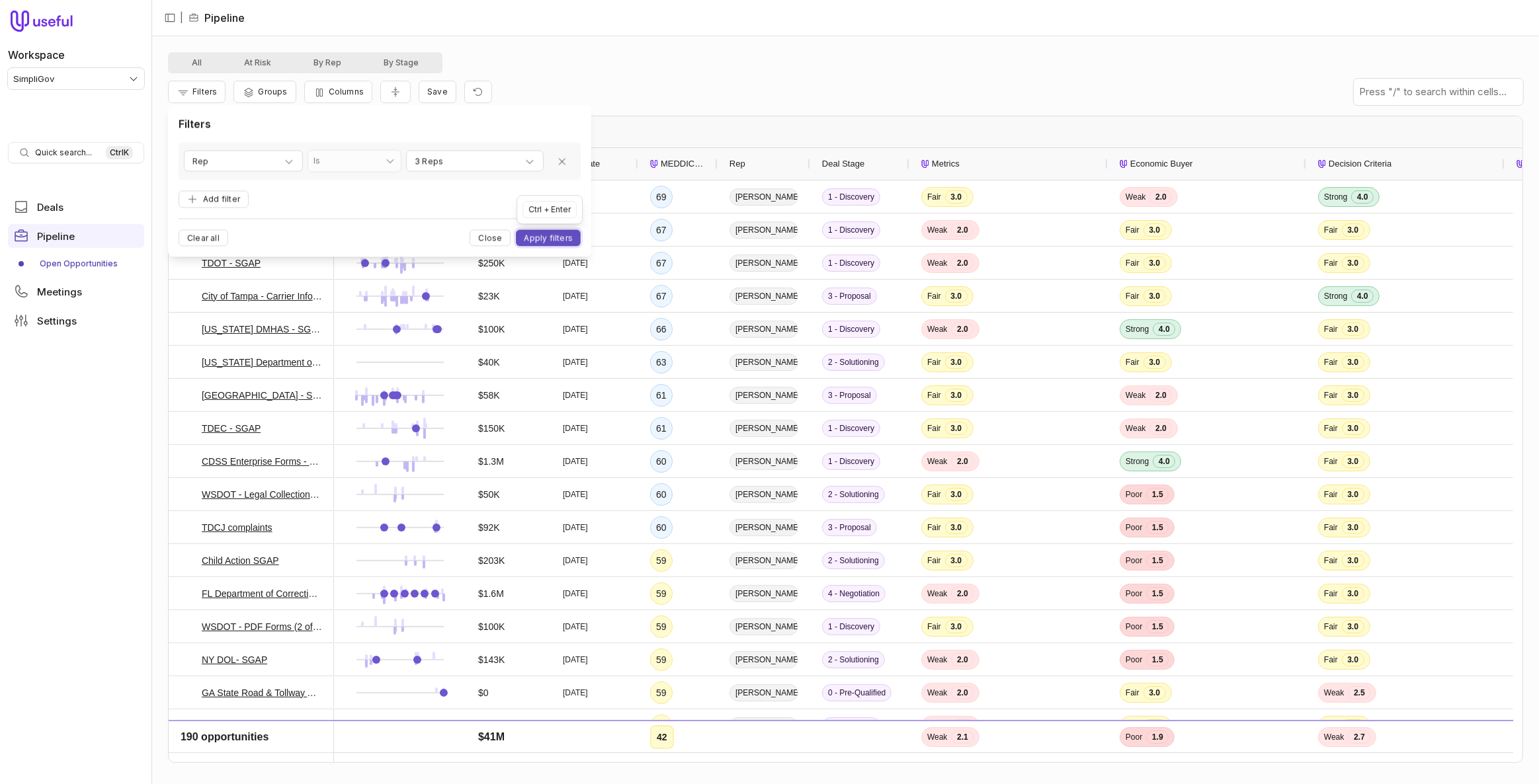
click at [569, 235] on button "Apply filters" at bounding box center [548, 238] width 65 height 17
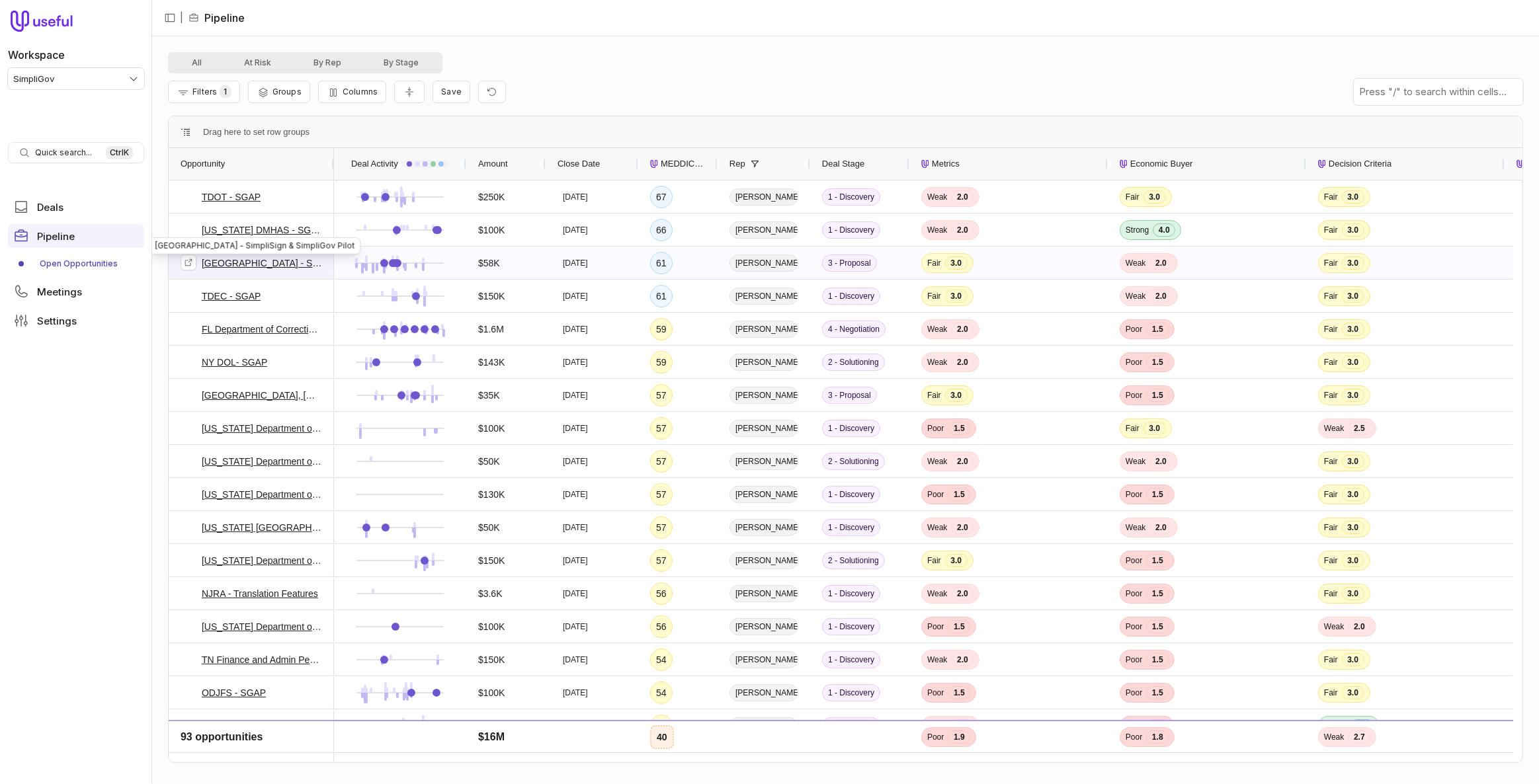
click at [288, 262] on link "San Diego Regional Center - SimpliSign & SimpliGov Pilot" at bounding box center [262, 263] width 121 height 16
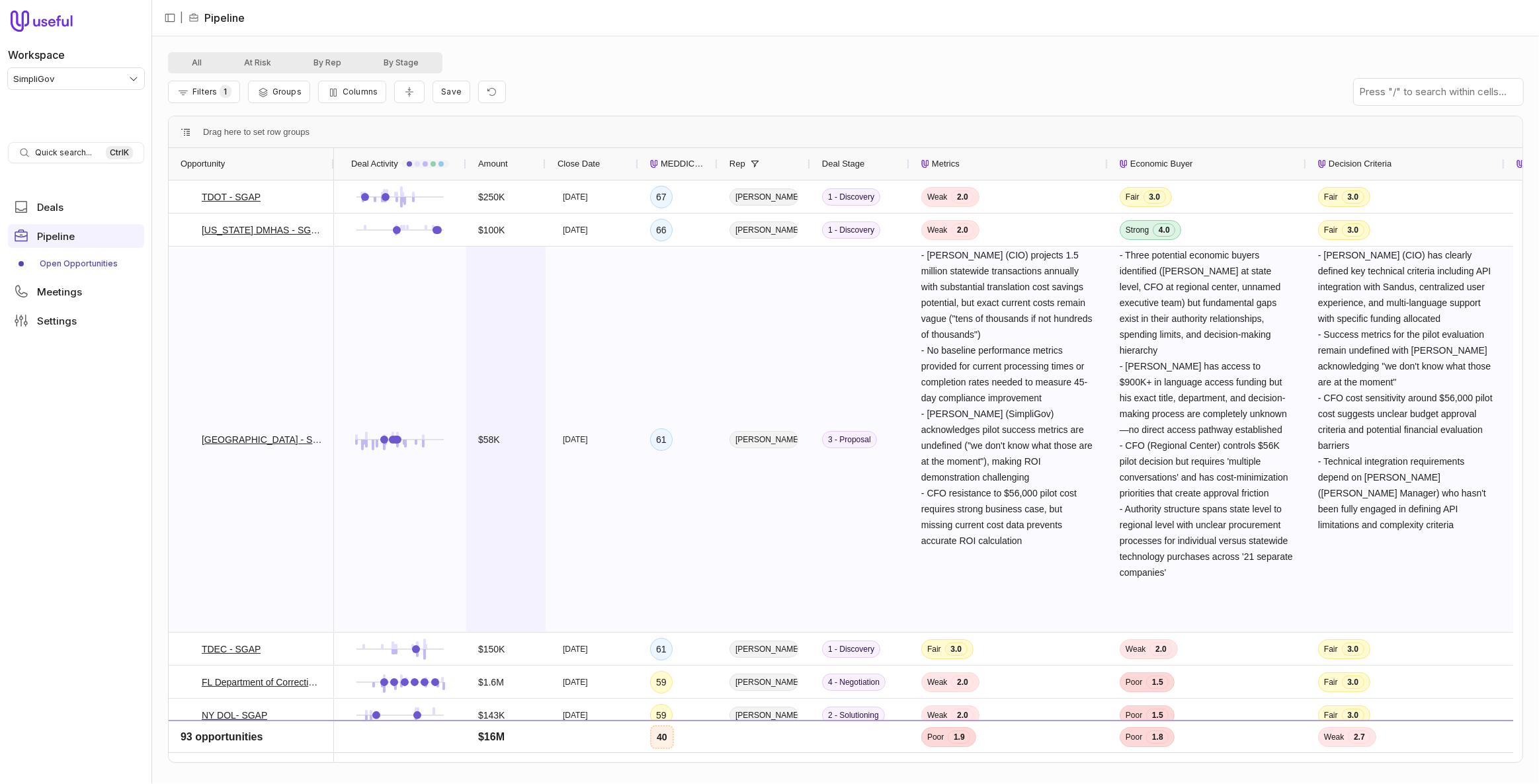
click at [468, 308] on div "$58K" at bounding box center [506, 438] width 80 height 385
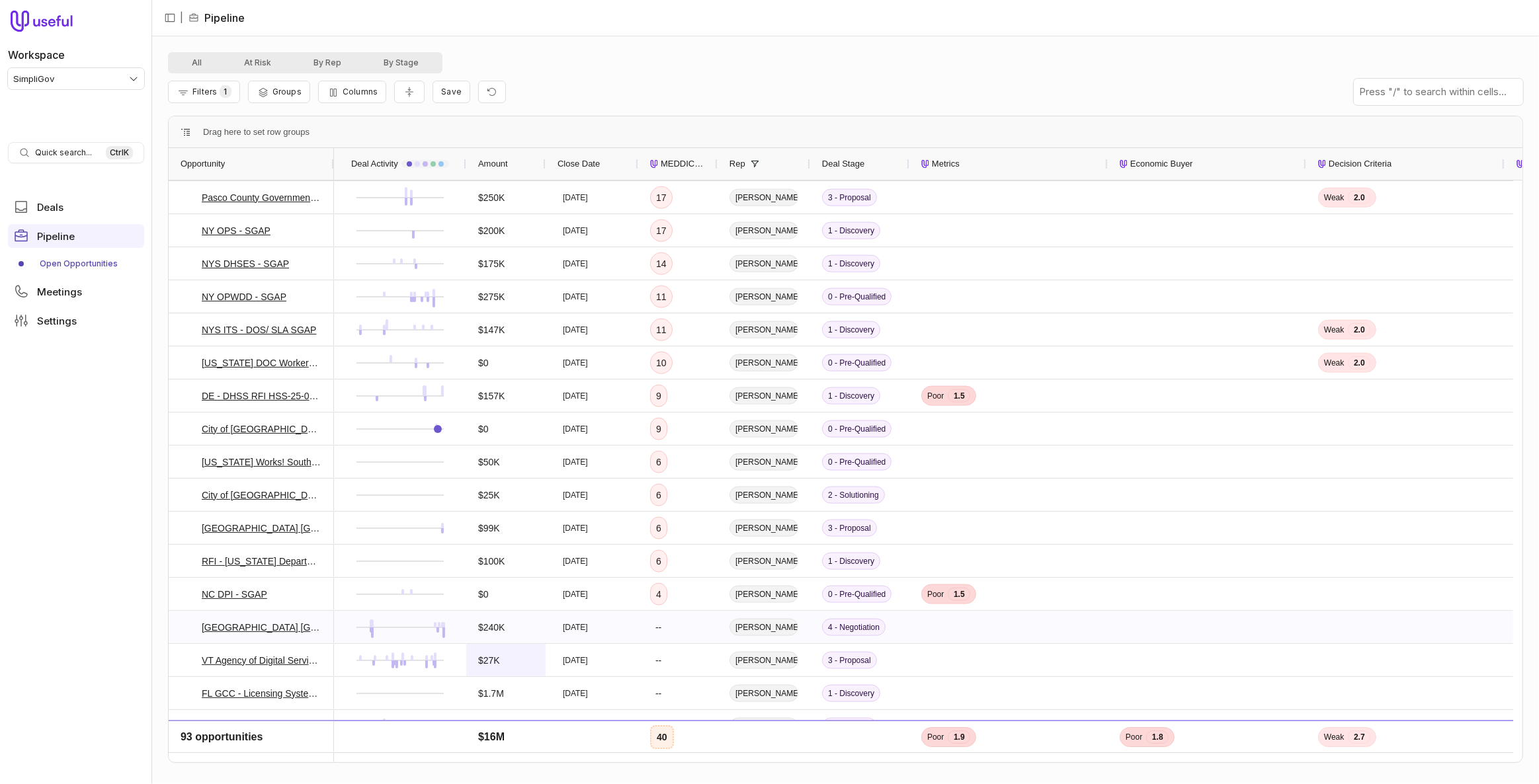
scroll to position [2335, 0]
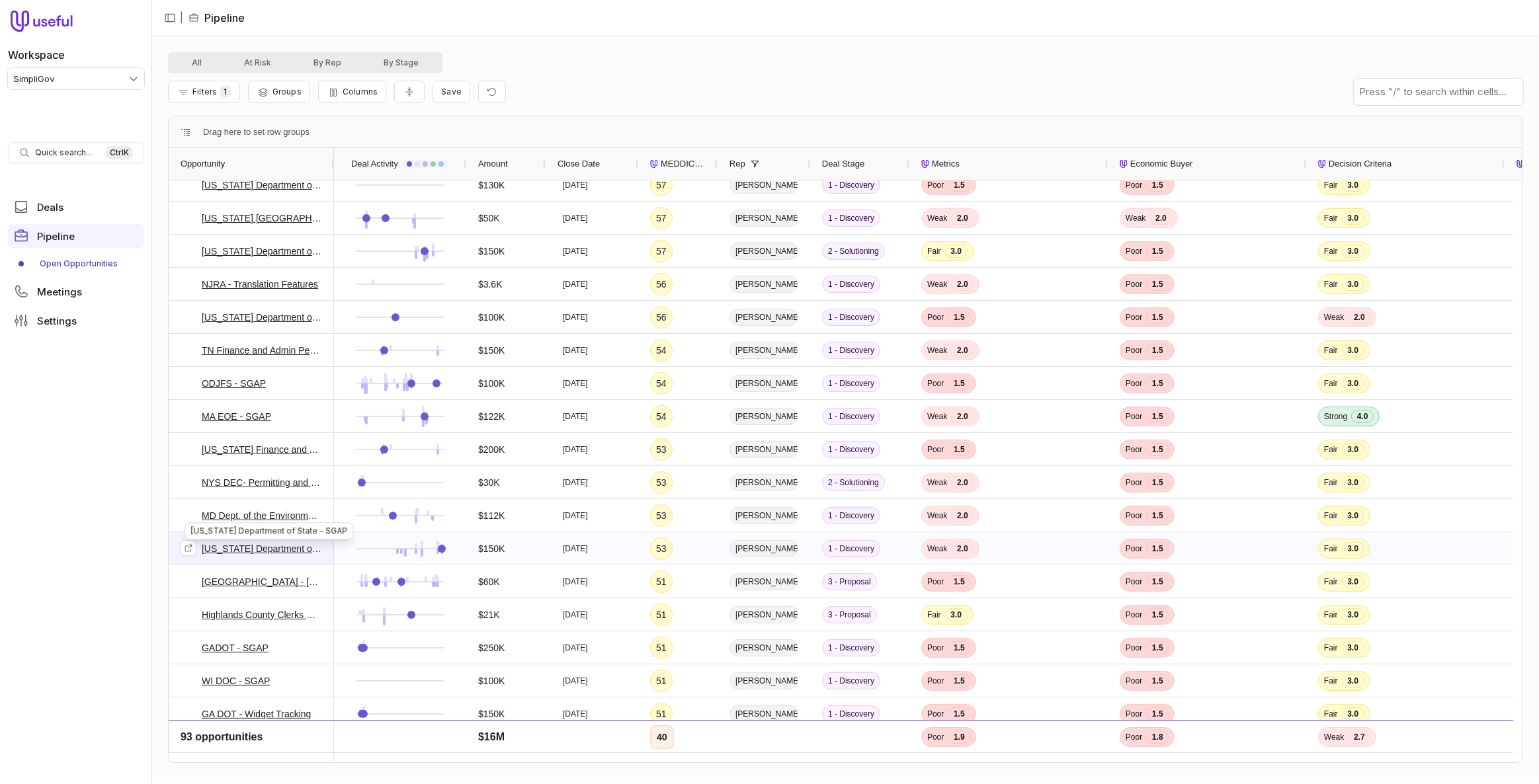
click at [305, 548] on link "Michigan Department of State - SGAP" at bounding box center [262, 549] width 121 height 16
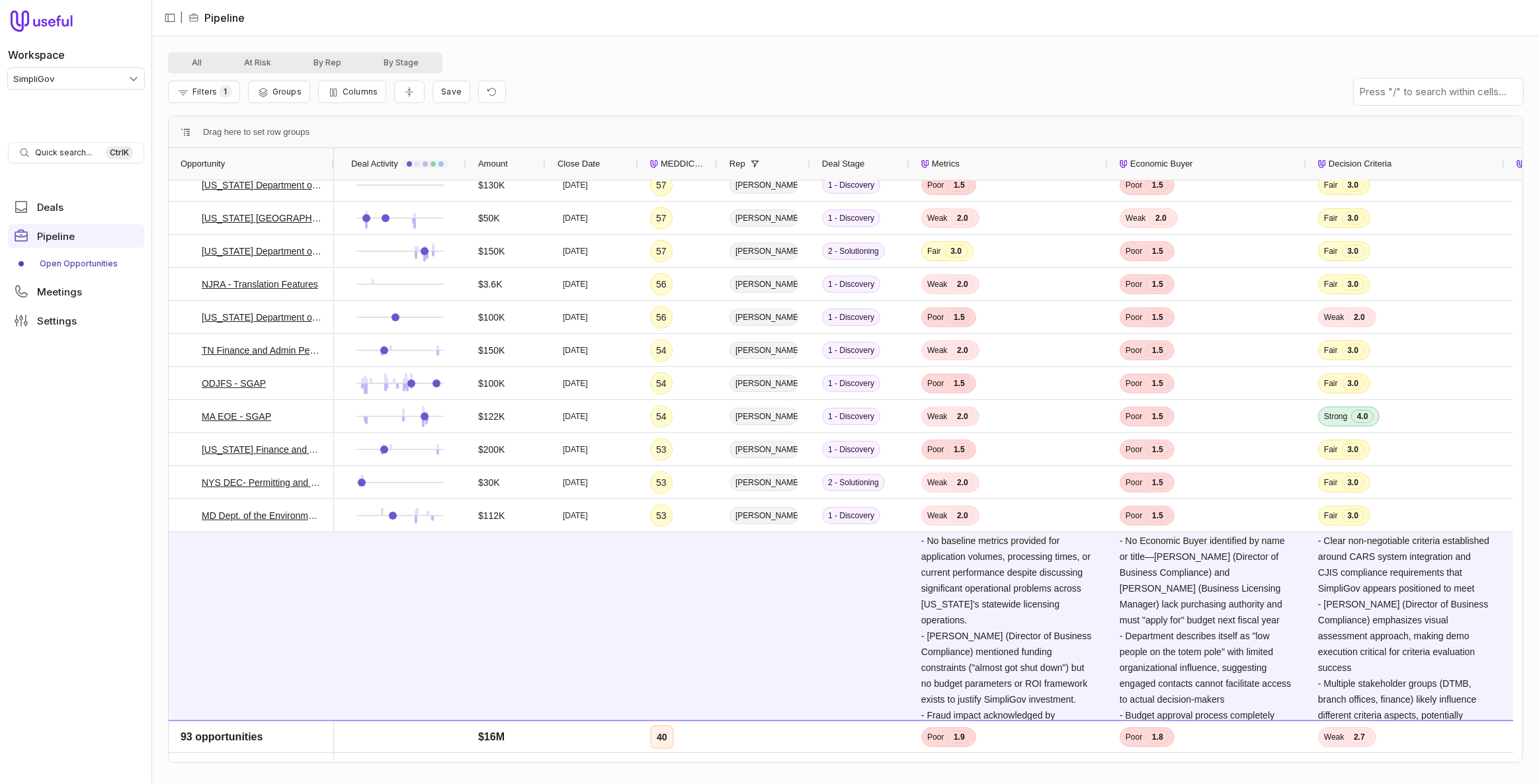
click at [157, 558] on div "All At Risk By Rep By Stage Filters 1 Groups Columns Save - Strong incumbent pa…" at bounding box center [845, 410] width 1387 height 747
click at [181, 566] on div "Michigan Department of State - SGAP" at bounding box center [252, 732] width 142 height 400
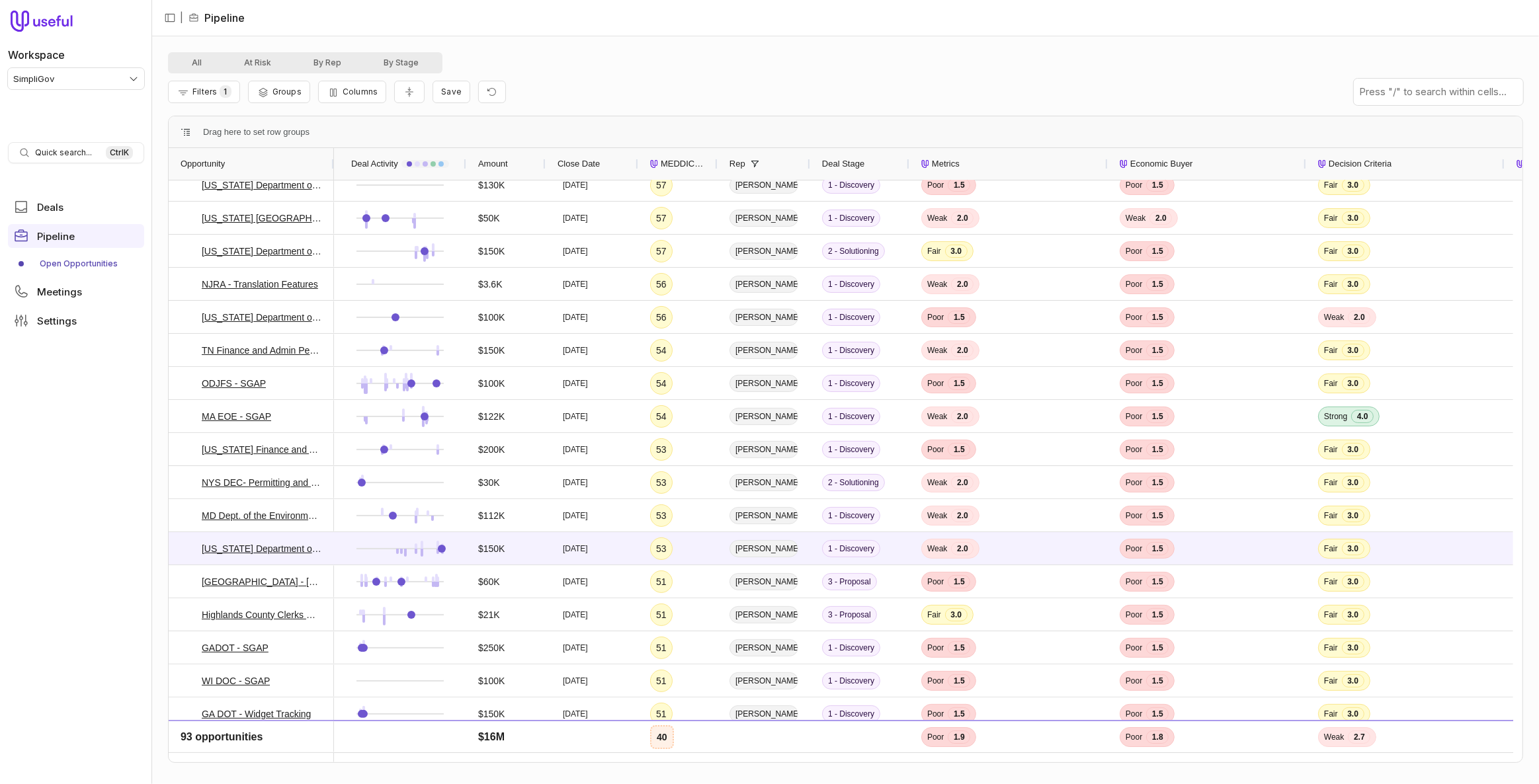
click at [161, 493] on div "All At Risk By Rep By Stage Filters 1 Groups Columns Save - Strong incumbent pa…" at bounding box center [845, 410] width 1387 height 747
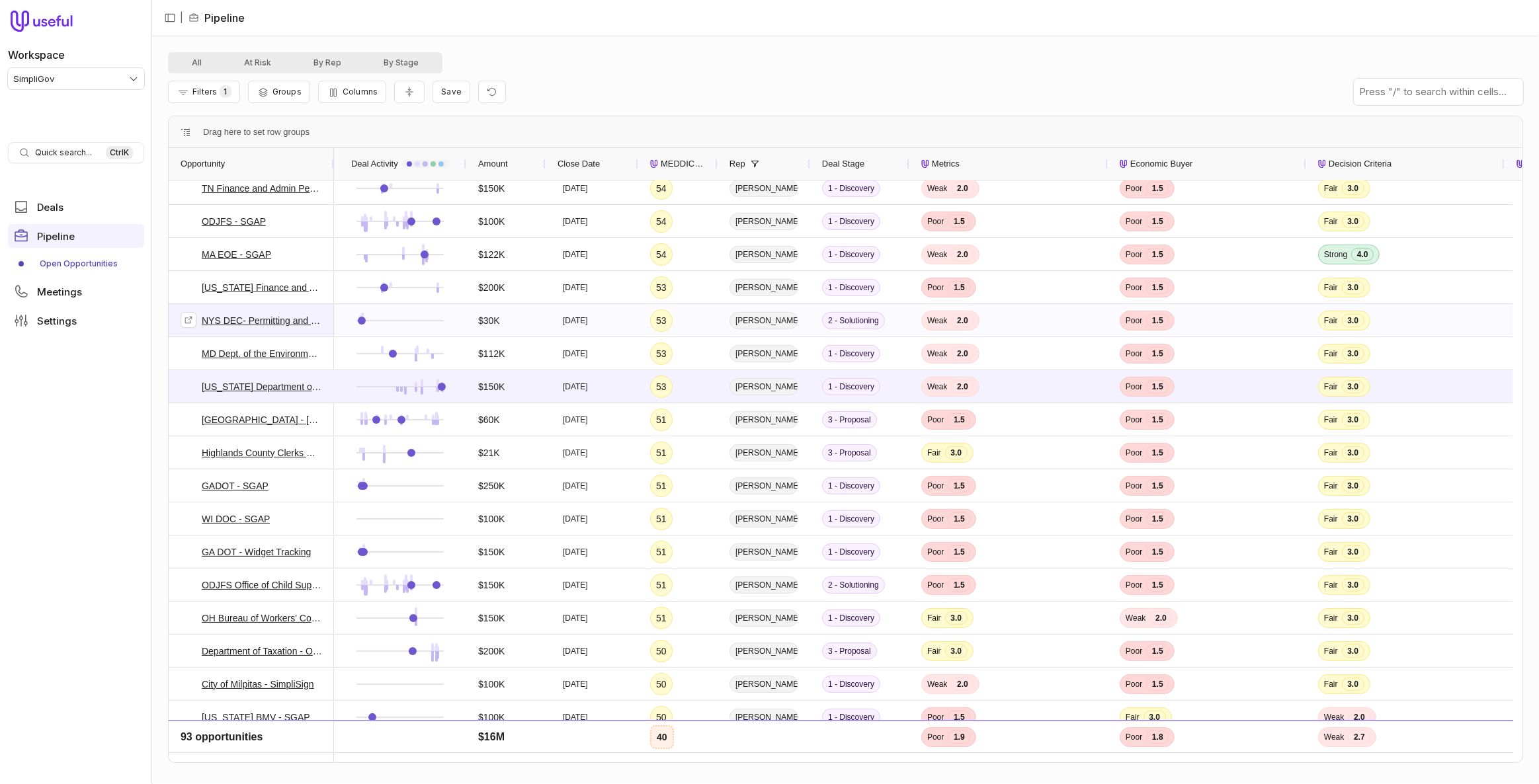
scroll to position [490, 0]
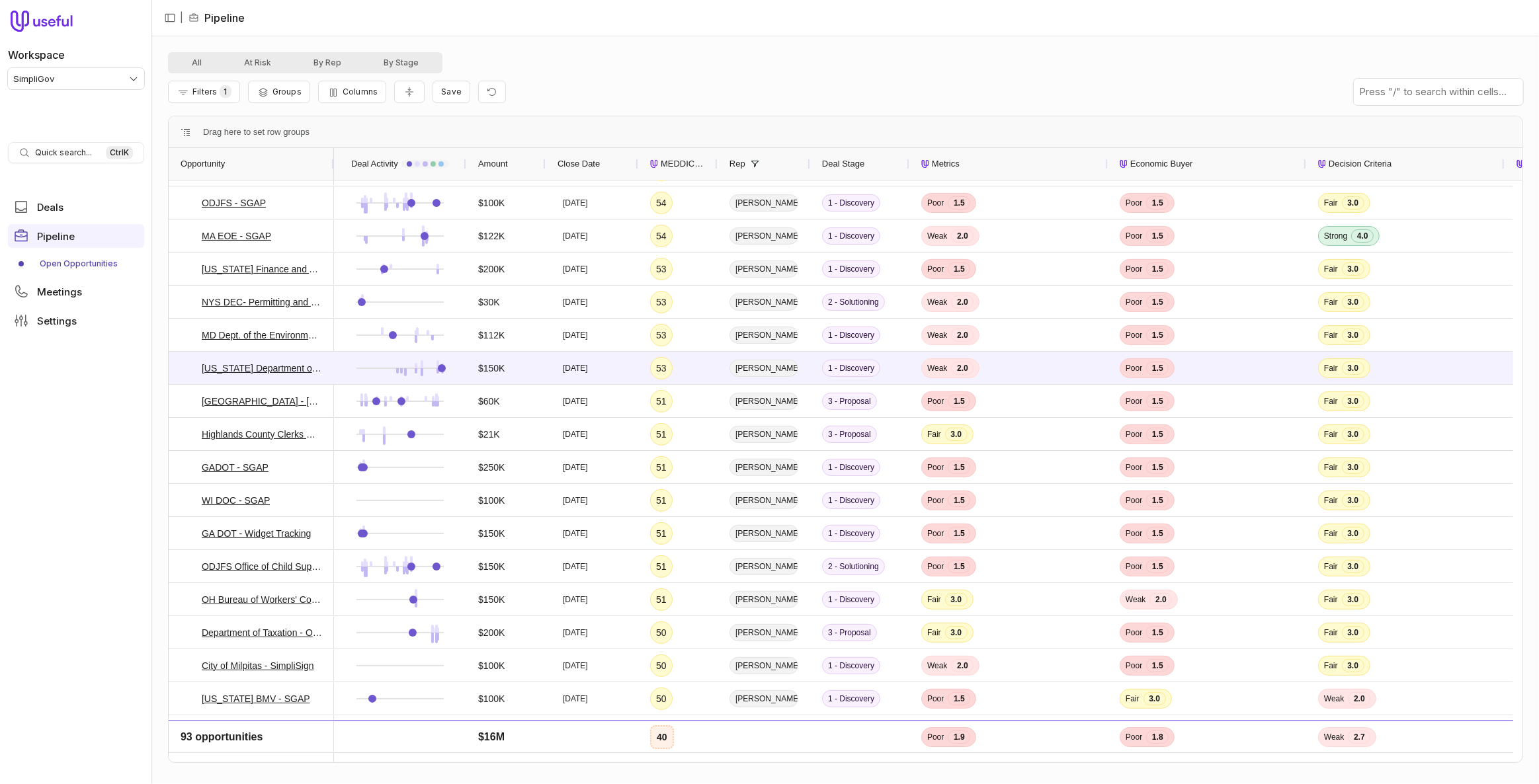
click at [162, 319] on div "All At Risk By Rep By Stage Filters 1 Groups Columns Save - Strong incumbent pa…" at bounding box center [845, 410] width 1387 height 747
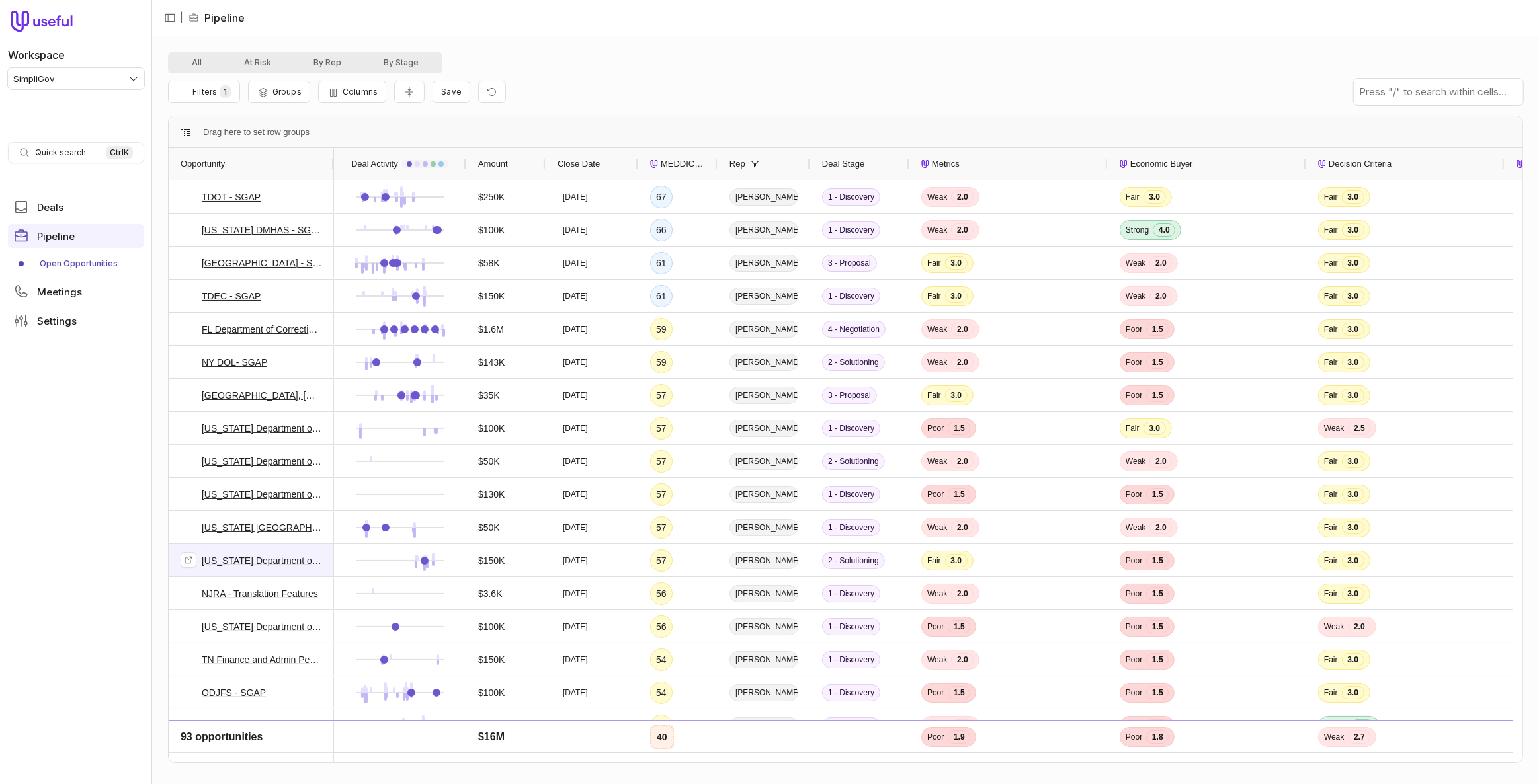
scroll to position [0, 0]
click at [232, 92] on button "Filters 1" at bounding box center [204, 91] width 72 height 23
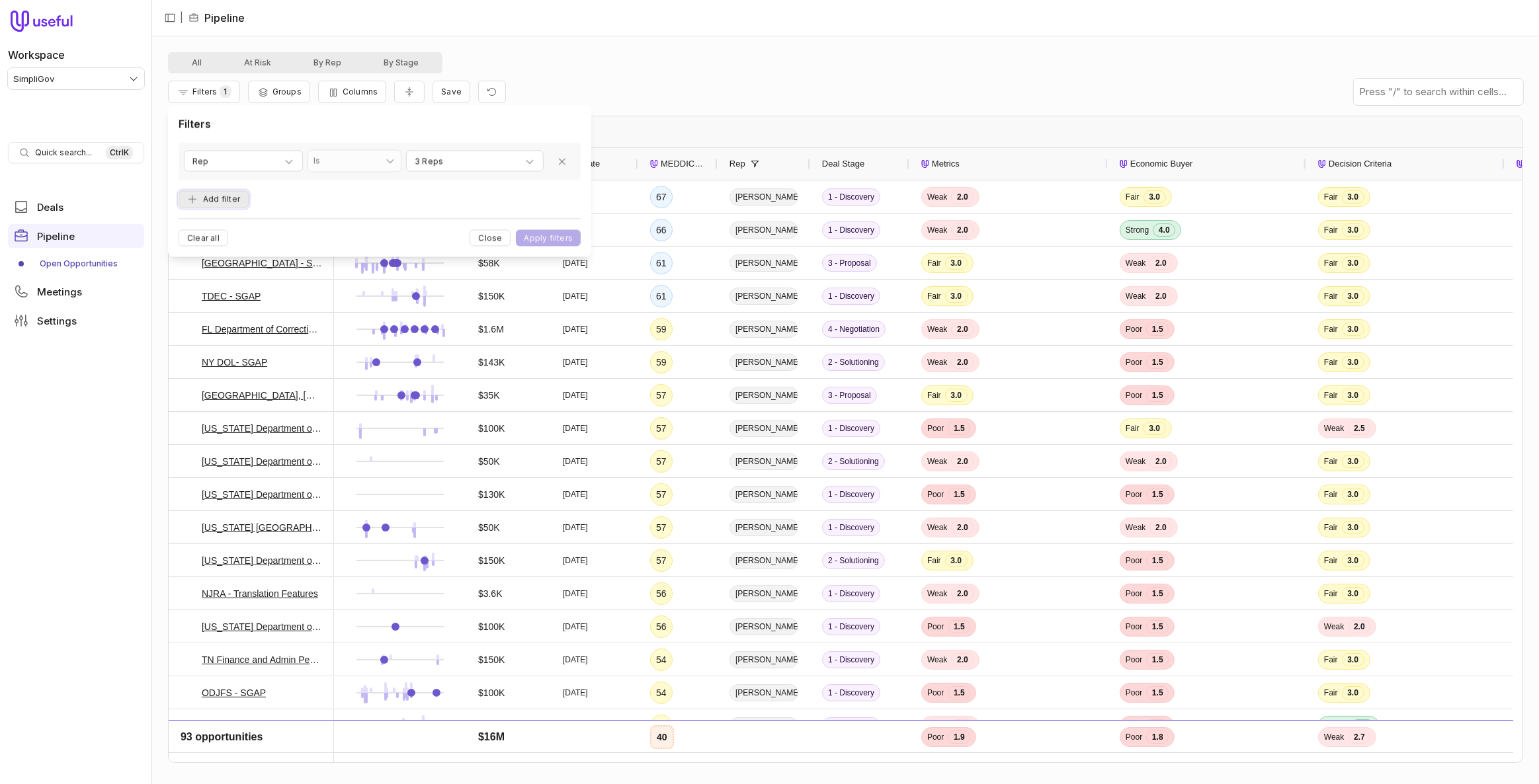
click at [232, 197] on button "Add filter" at bounding box center [213, 199] width 70 height 18
click at [235, 194] on span "Opportunity Name" at bounding box center [229, 189] width 73 height 16
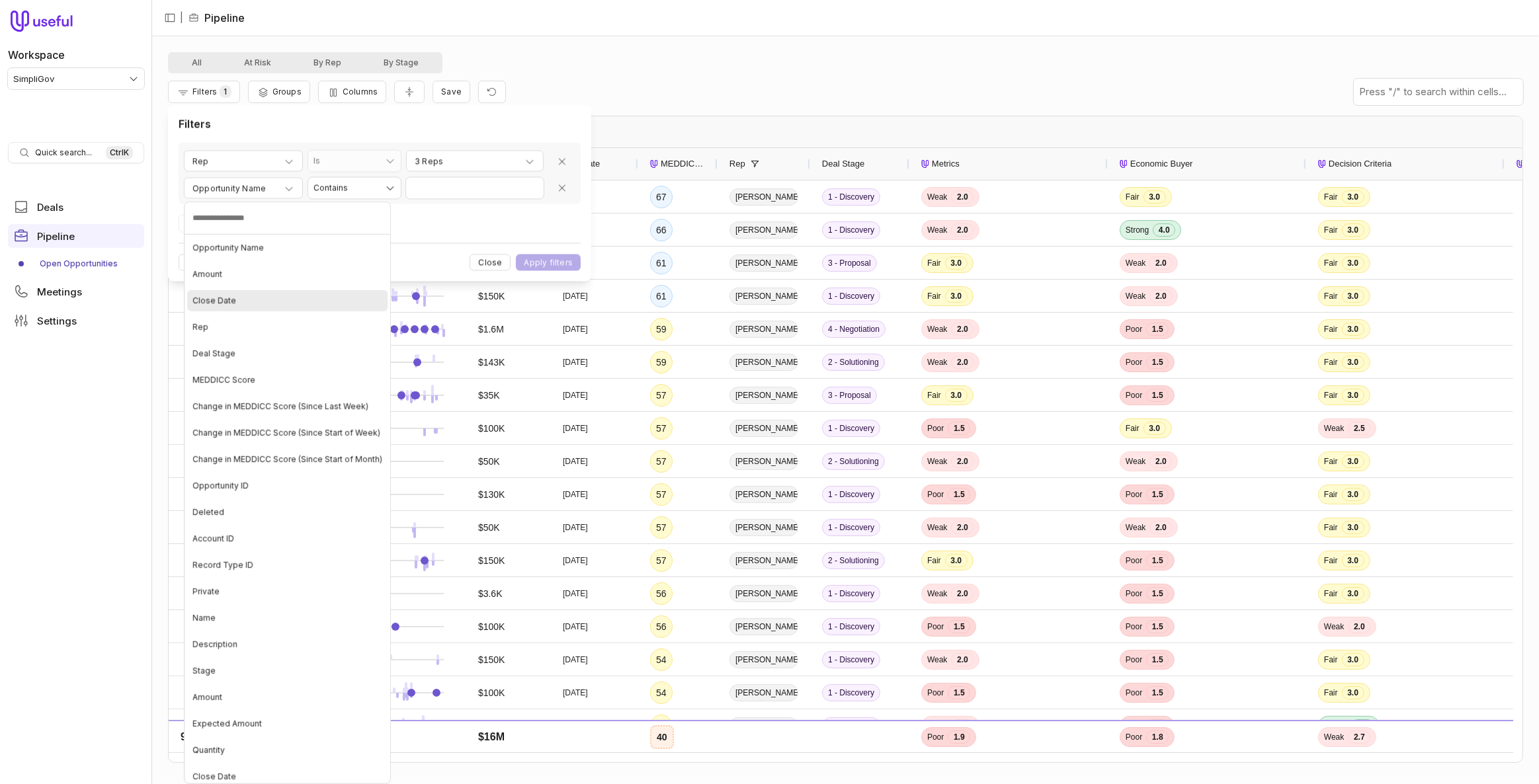
click at [281, 298] on div "Close Date" at bounding box center [287, 300] width 200 height 21
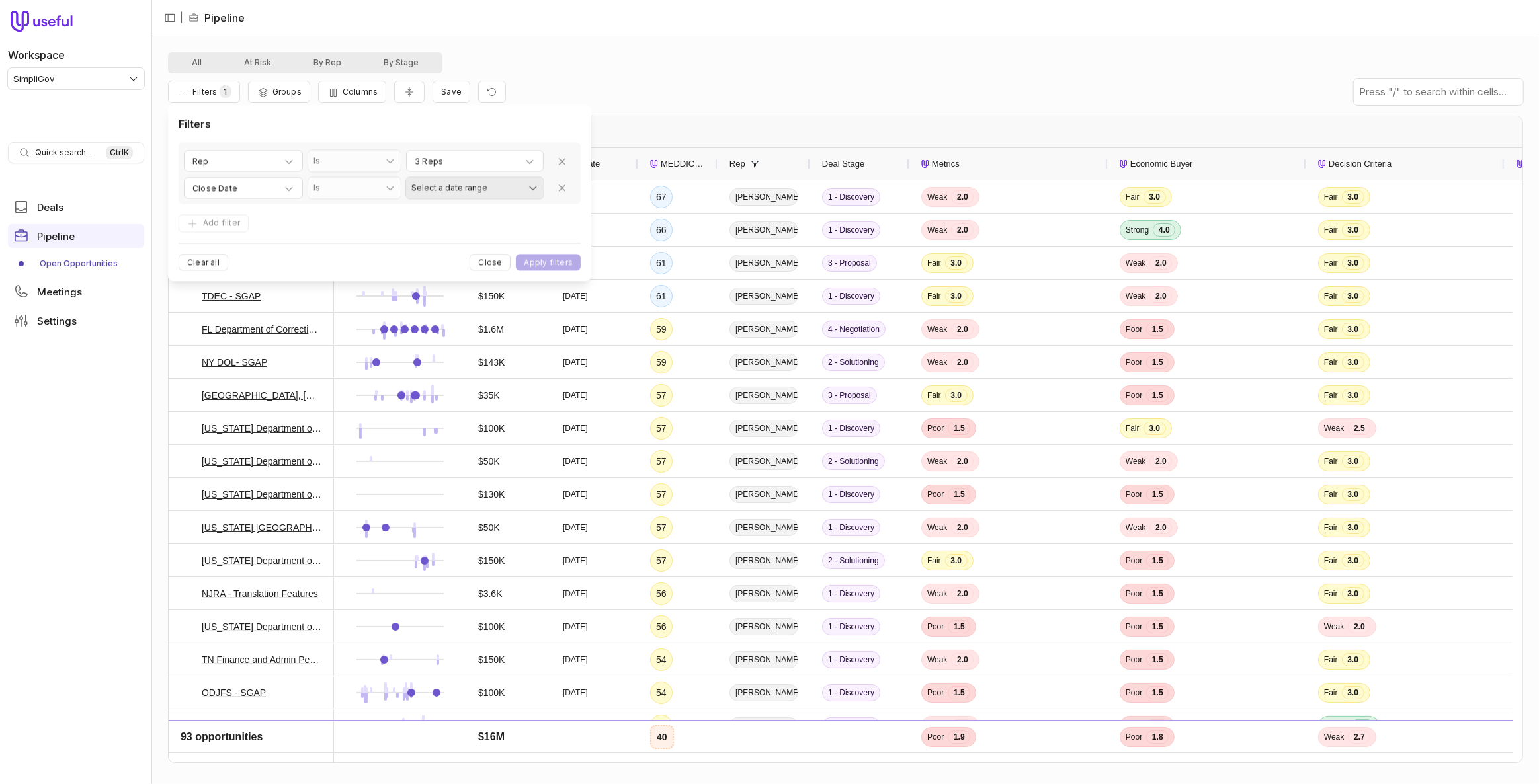
click at [440, 186] on html "Workspace SimpliGov Quick search... Ctrl K Deals Pipeline Open Opportunities Me…" at bounding box center [769, 392] width 1539 height 784
select select "**********"
click at [541, 264] on button "Apply filters" at bounding box center [548, 262] width 65 height 17
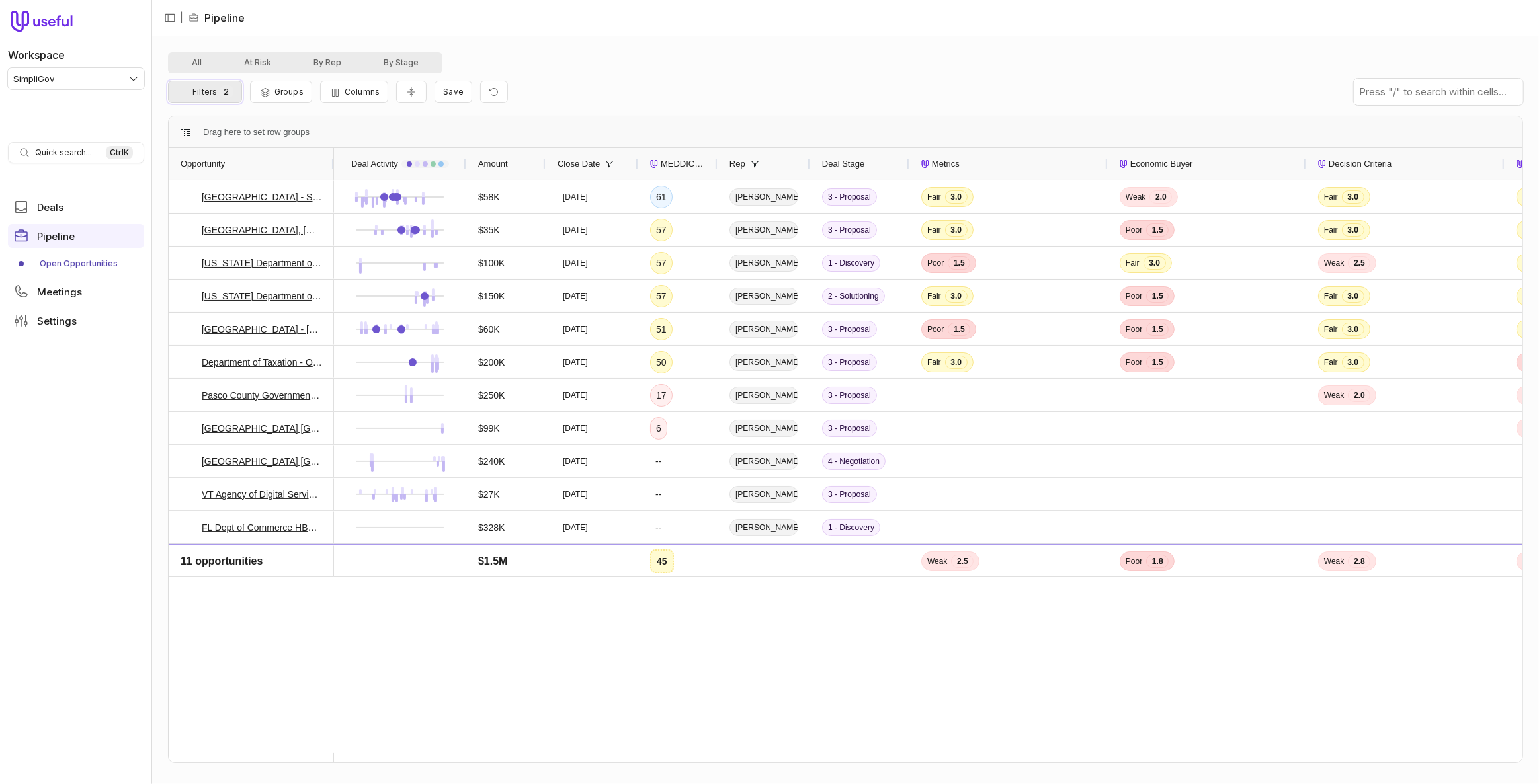
click at [233, 87] on button "Filters 2" at bounding box center [205, 91] width 74 height 23
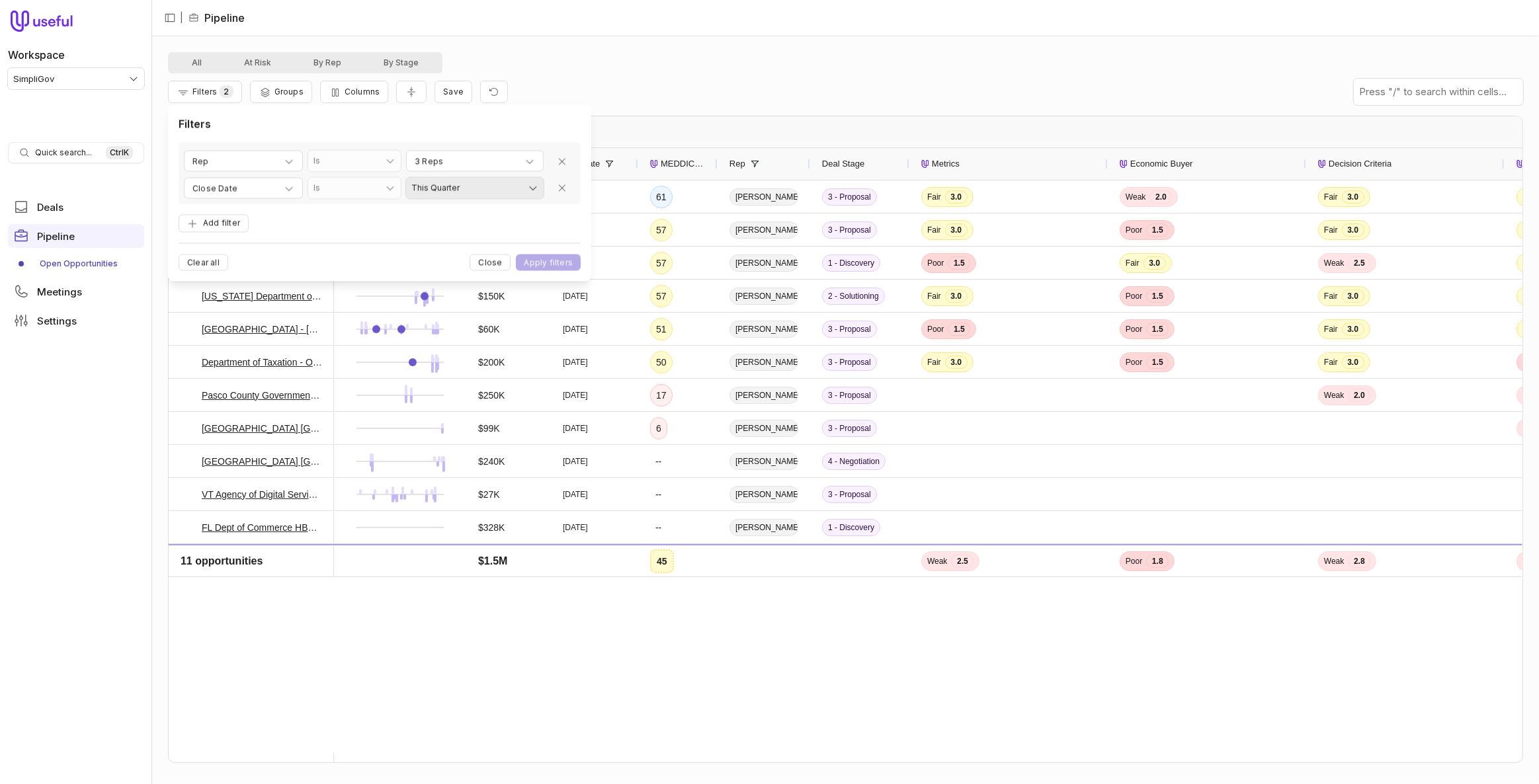
click at [445, 191] on html "Workspace SimpliGov Quick search... Ctrl K Deals Pipeline Open Opportunities Me…" at bounding box center [769, 392] width 1539 height 784
select select "**********"
click at [545, 260] on button "Apply filters" at bounding box center [548, 262] width 65 height 17
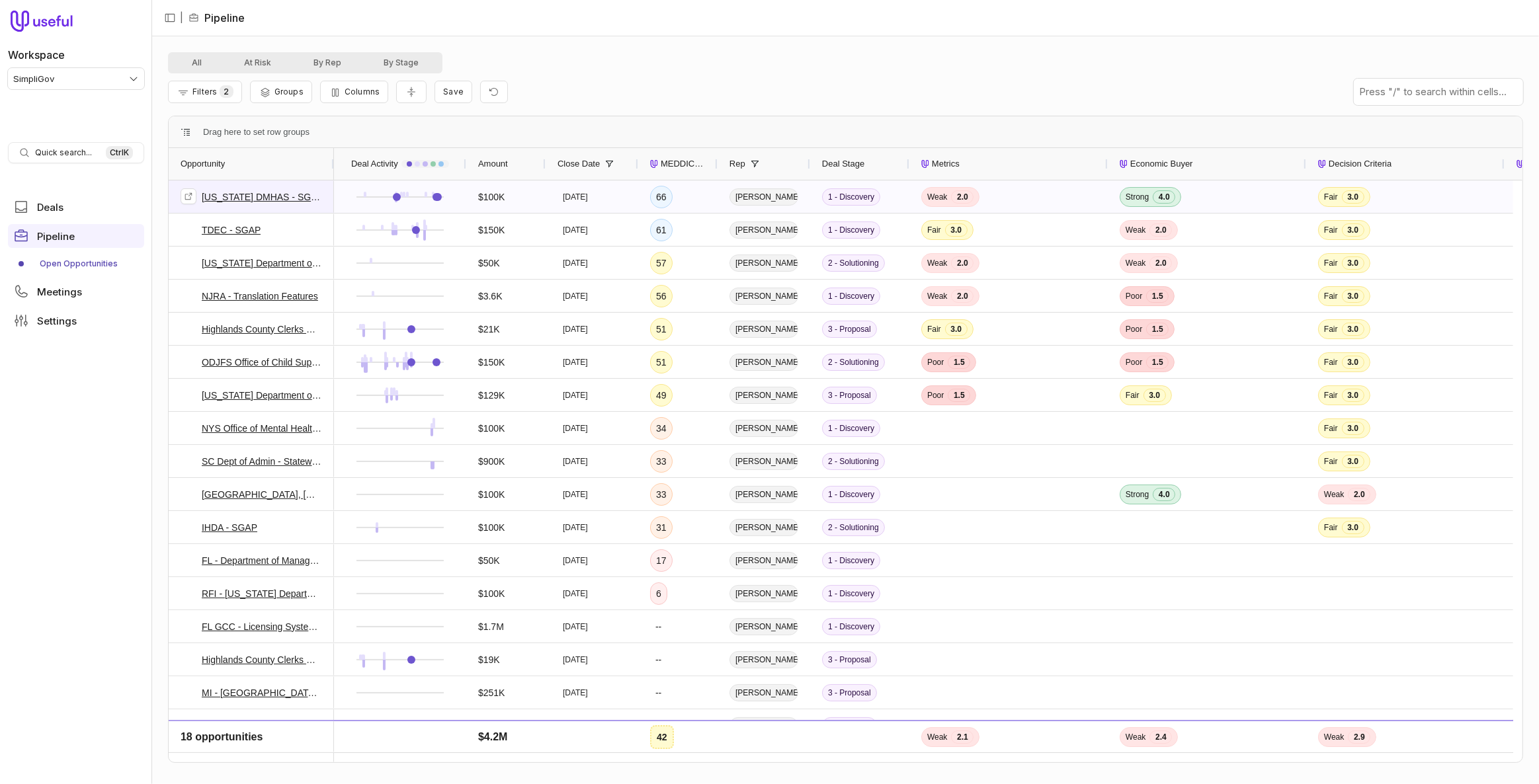
click at [314, 194] on div "[US_STATE] DMHAS - SGAP" at bounding box center [252, 197] width 142 height 31
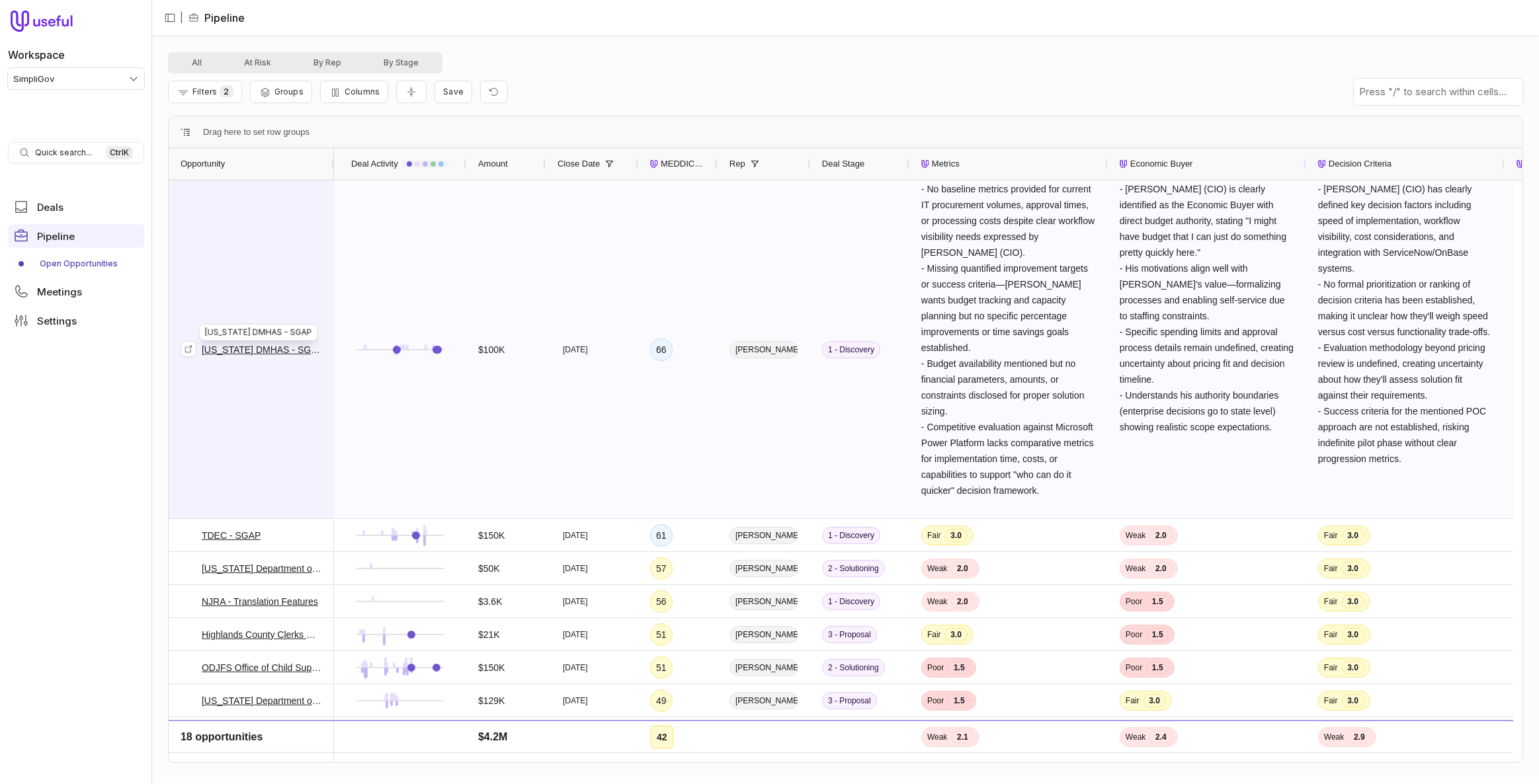
click at [236, 357] on link "[US_STATE] DMHAS - SGAP" at bounding box center [262, 350] width 121 height 16
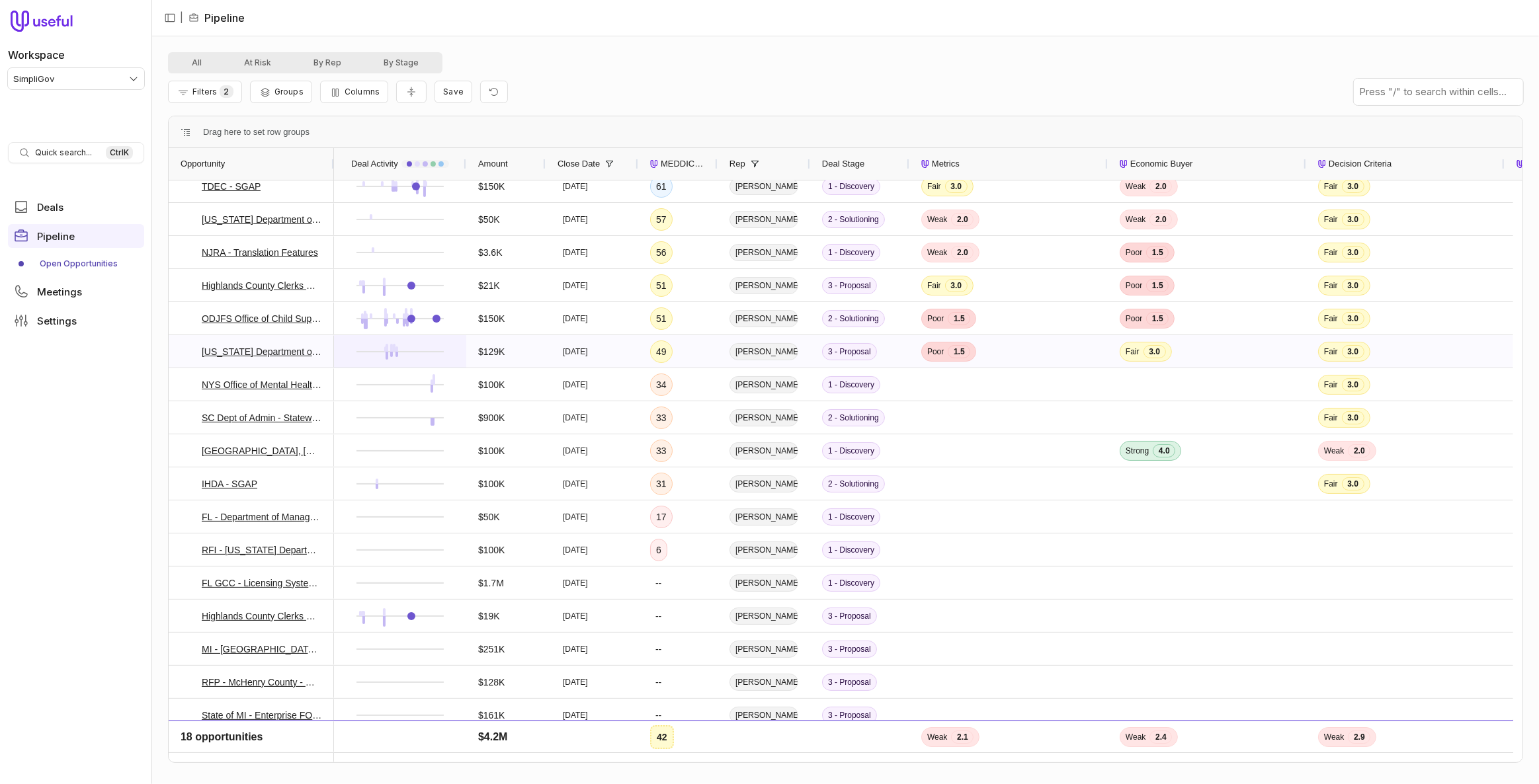
scroll to position [54, 0]
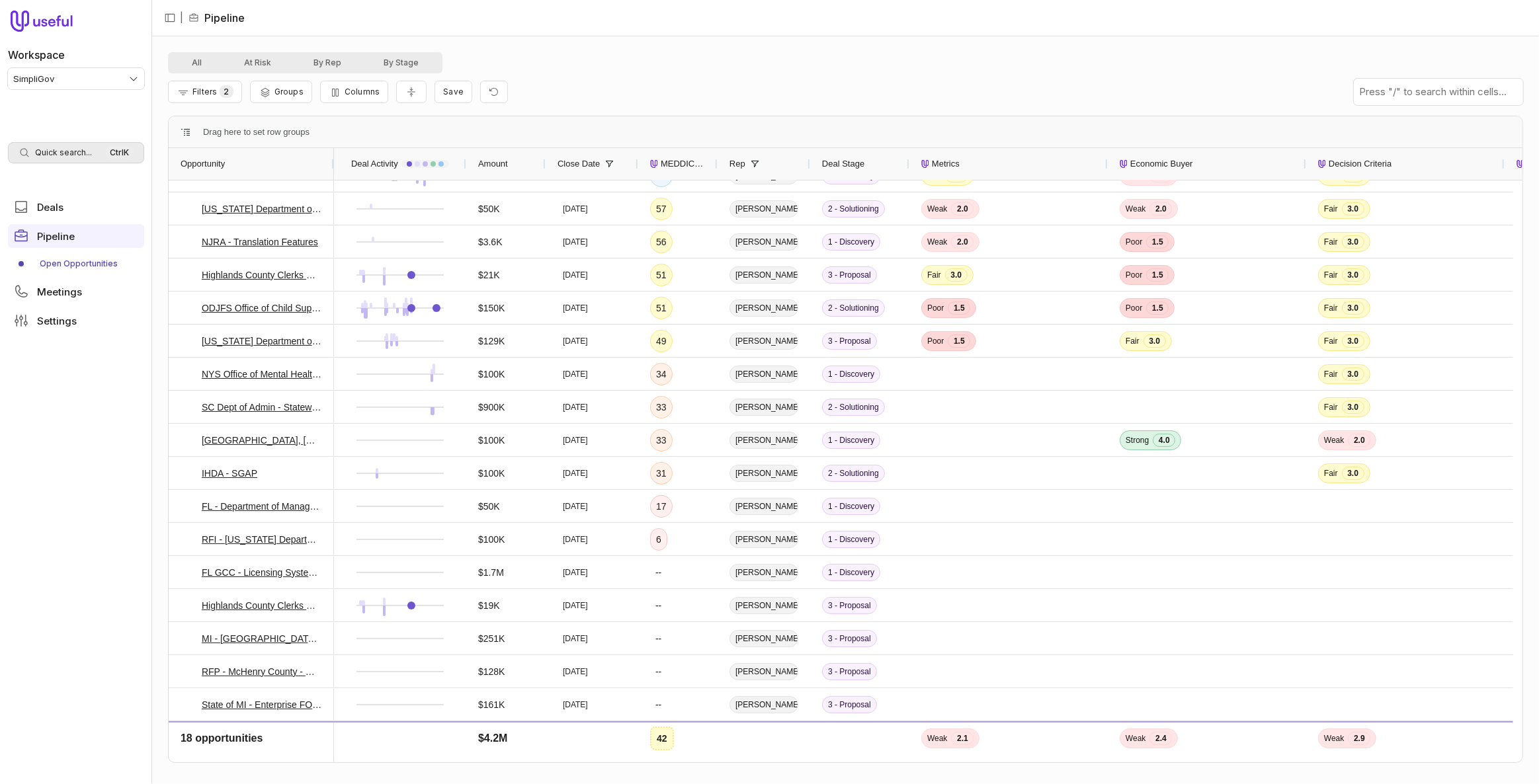
click at [62, 156] on span "Quick search..." at bounding box center [64, 153] width 57 height 10
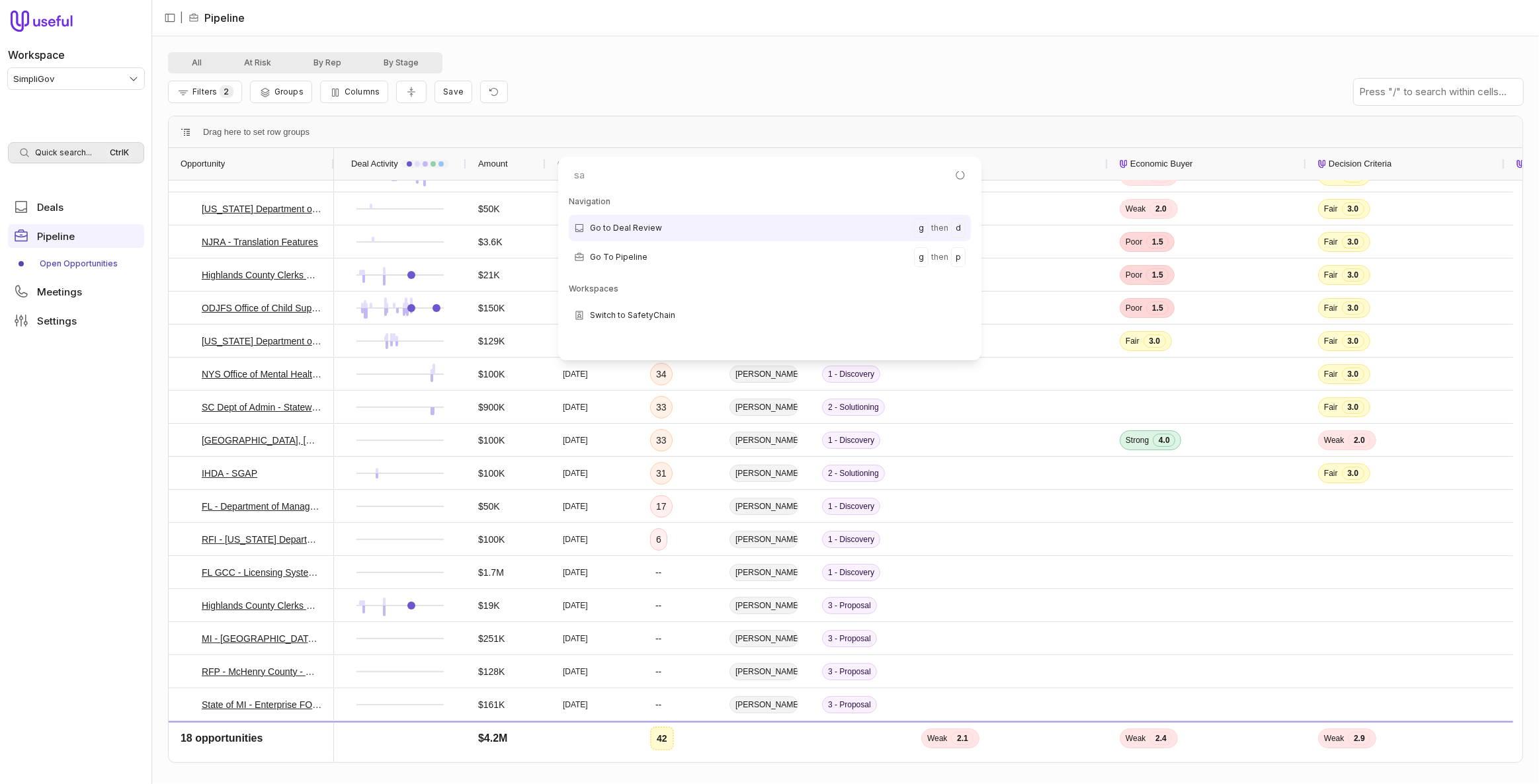
scroll to position [0, 0]
type input "salem"
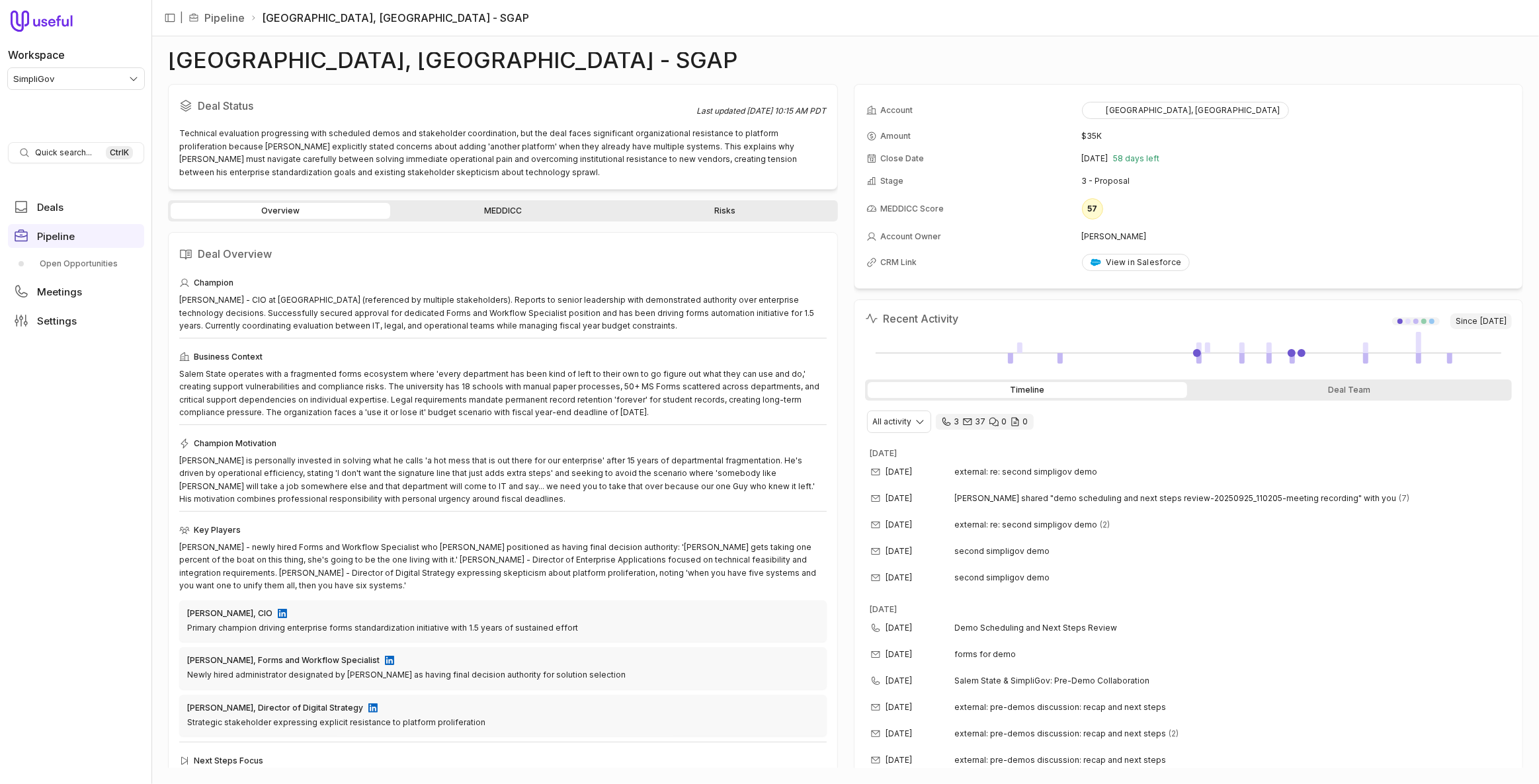
click at [525, 194] on div "Deal Status Last updated Oct 10, 2025, 10:15 AM PDT Technical evaluation progre…" at bounding box center [503, 426] width 670 height 684
click at [523, 205] on link "MEDDICC" at bounding box center [502, 211] width 219 height 16
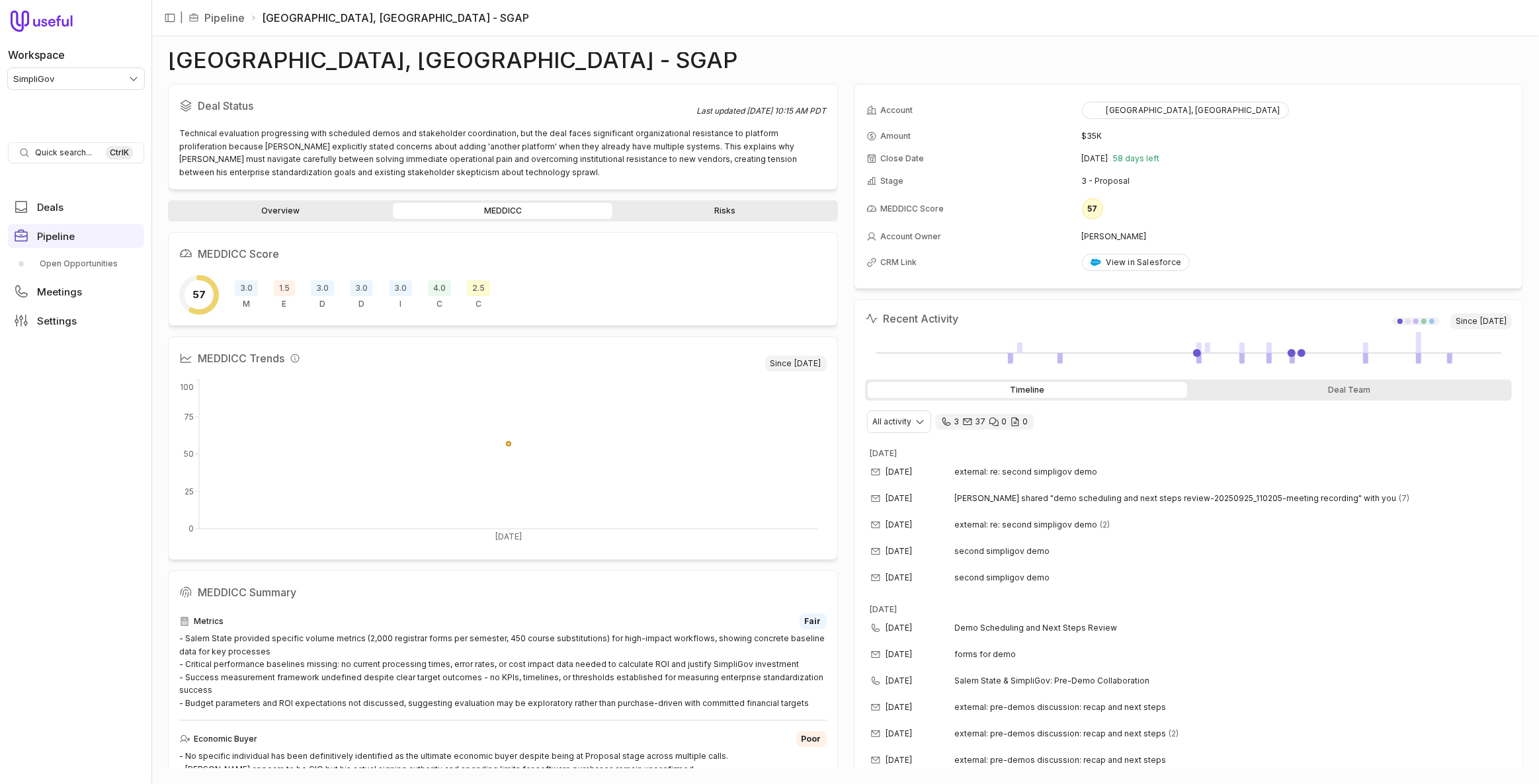
scroll to position [481, 0]
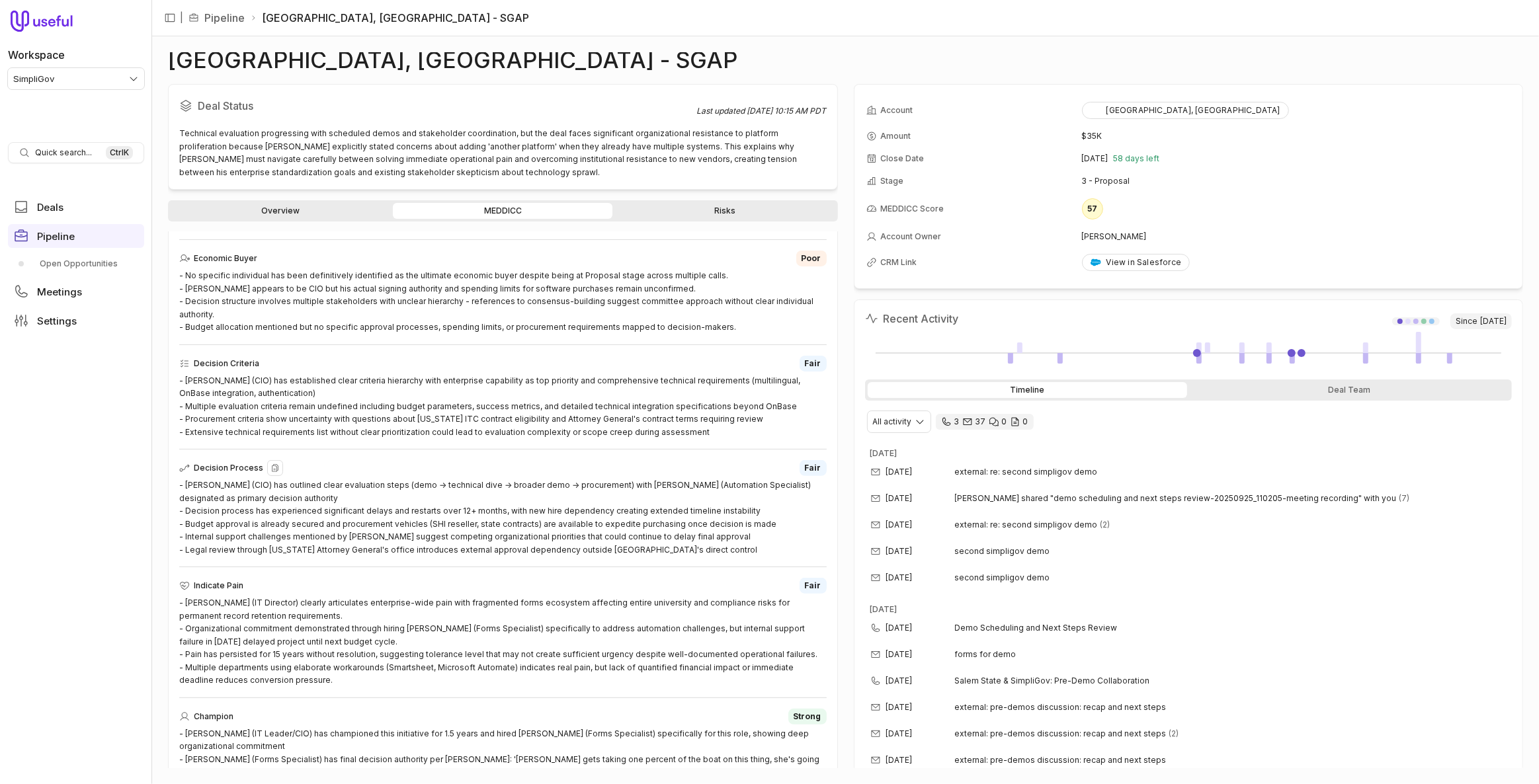
click at [439, 498] on div "- Steve Swartz (CIO) has outlined clear evaluation steps (demo → technical dive…" at bounding box center [503, 517] width 648 height 77
click at [268, 203] on link "Overview" at bounding box center [280, 211] width 219 height 16
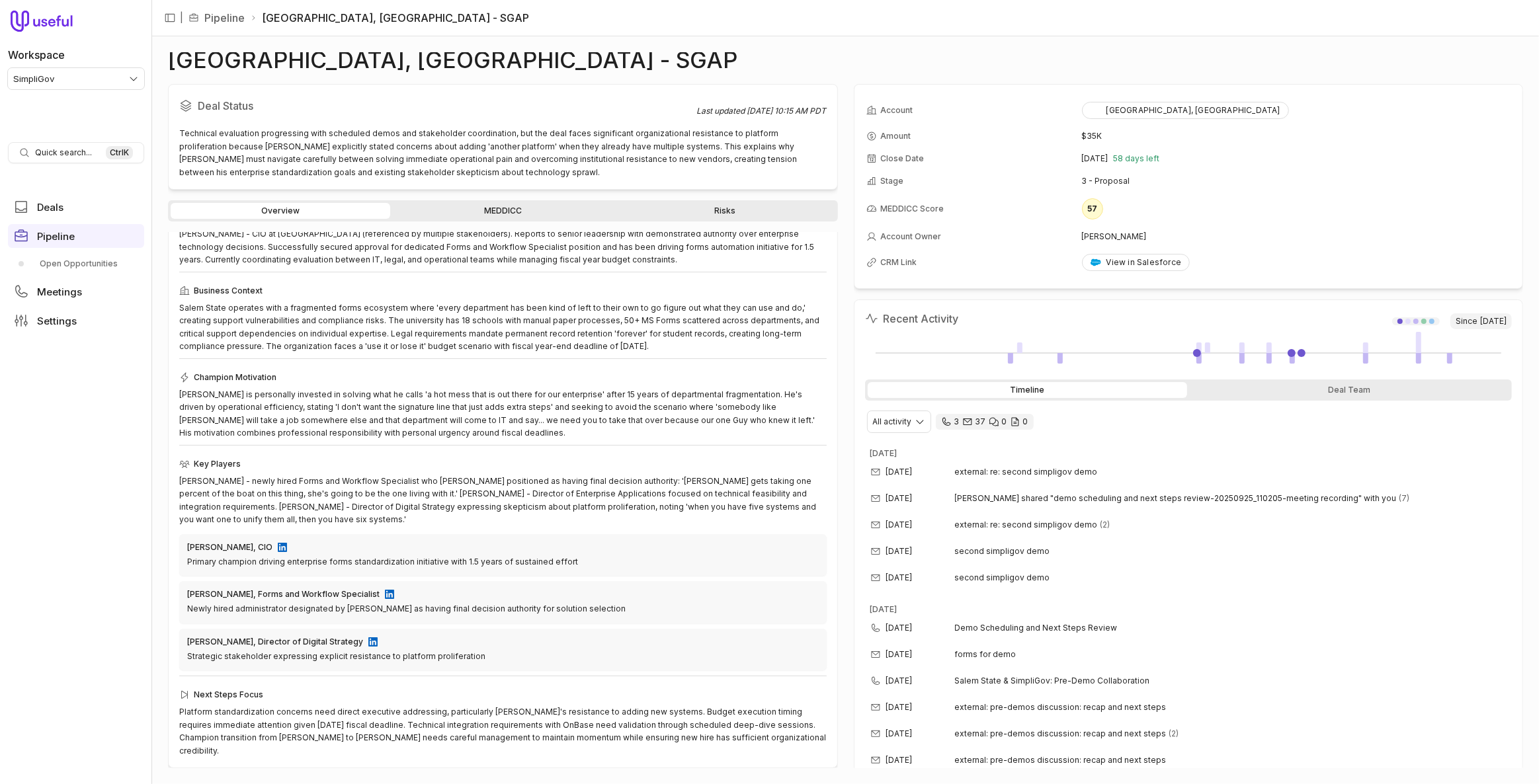
scroll to position [50, 0]
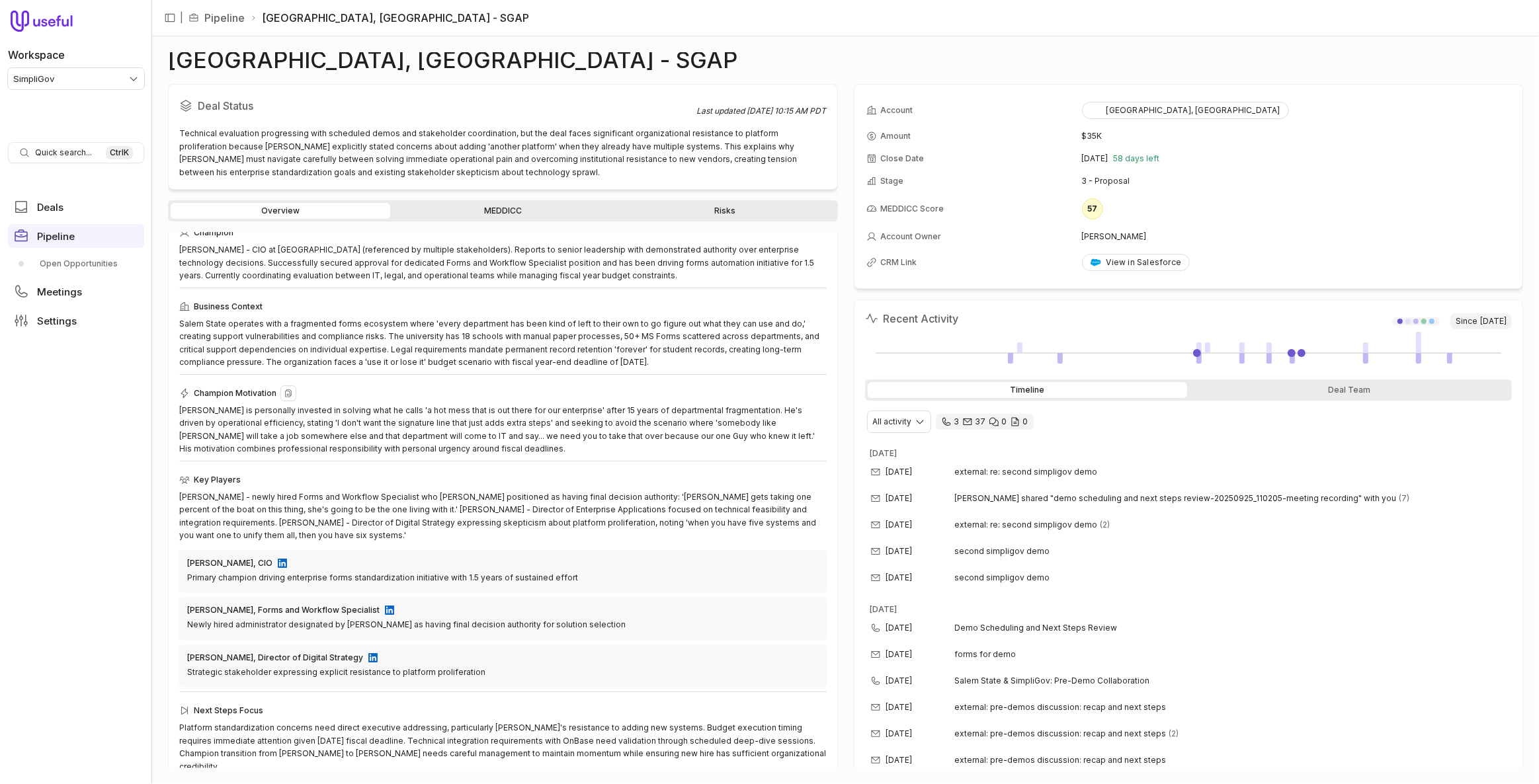
drag, startPoint x: 440, startPoint y: 450, endPoint x: 431, endPoint y: 446, distance: 9.8
click at [440, 450] on div "Steve is personally invested in solving what he calls 'a hot mess that is out t…" at bounding box center [503, 430] width 648 height 52
click at [531, 409] on div "Steve is personally invested in solving what he calls 'a hot mess that is out t…" at bounding box center [503, 430] width 648 height 52
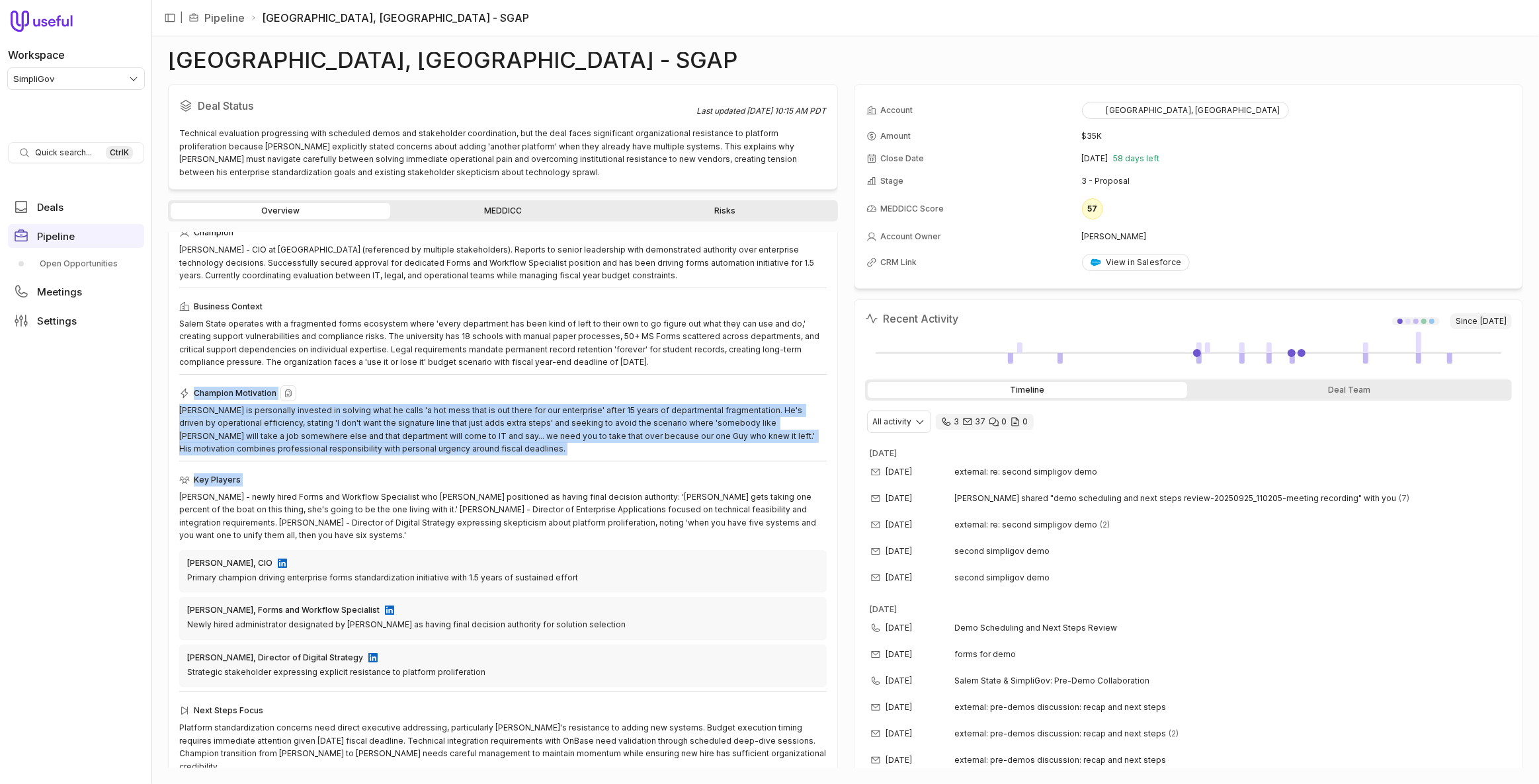
drag, startPoint x: 581, startPoint y: 458, endPoint x: 547, endPoint y: 403, distance: 64.7
click at [572, 445] on div "Champion Steve Swartz - CIO at Salem State University (referenced by multiple s…" at bounding box center [503, 499] width 648 height 548
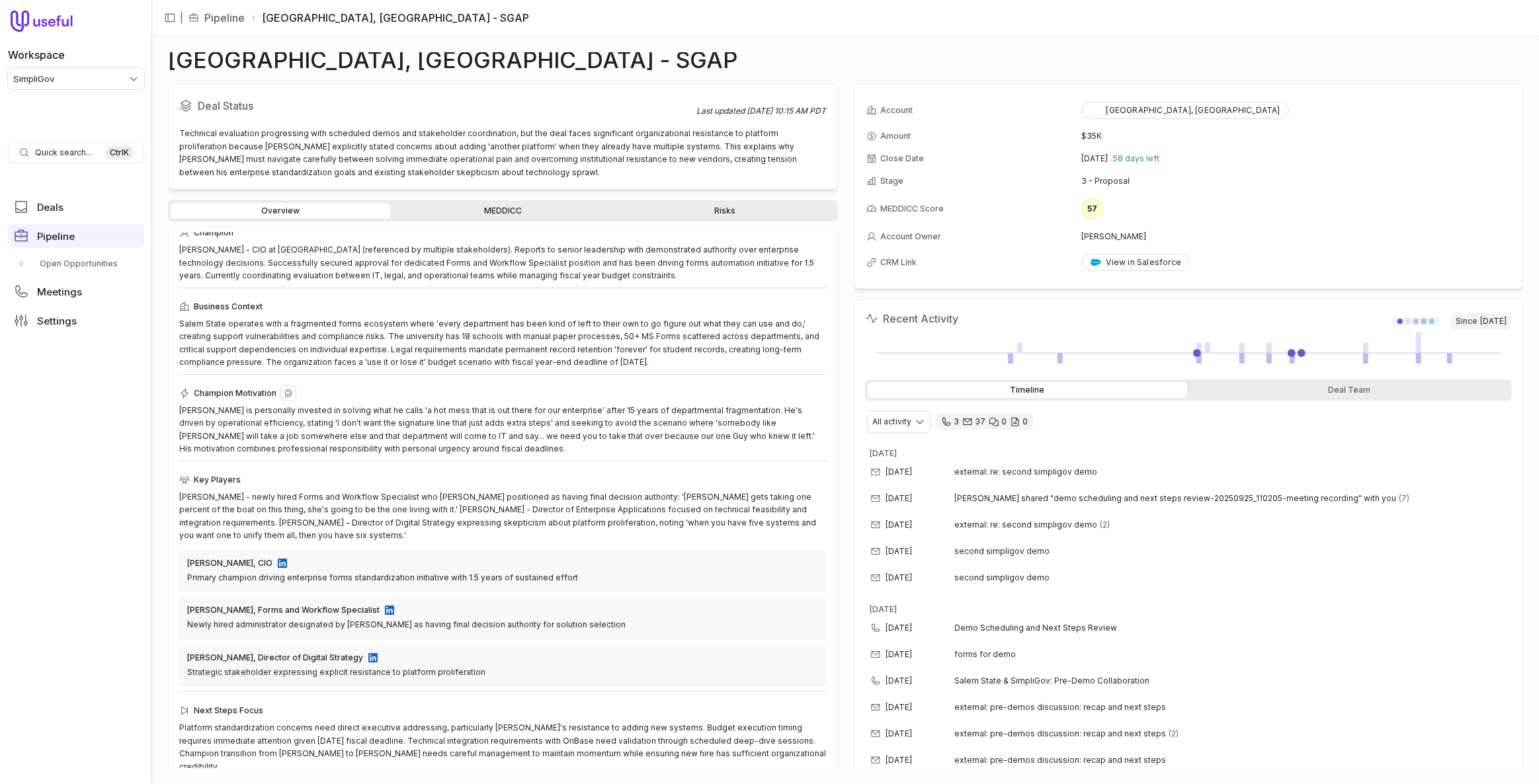
click at [549, 405] on div "Steve is personally invested in solving what he calls 'a hot mess that is out t…" at bounding box center [503, 430] width 648 height 52
click at [465, 211] on link "MEDDICC" at bounding box center [502, 211] width 219 height 16
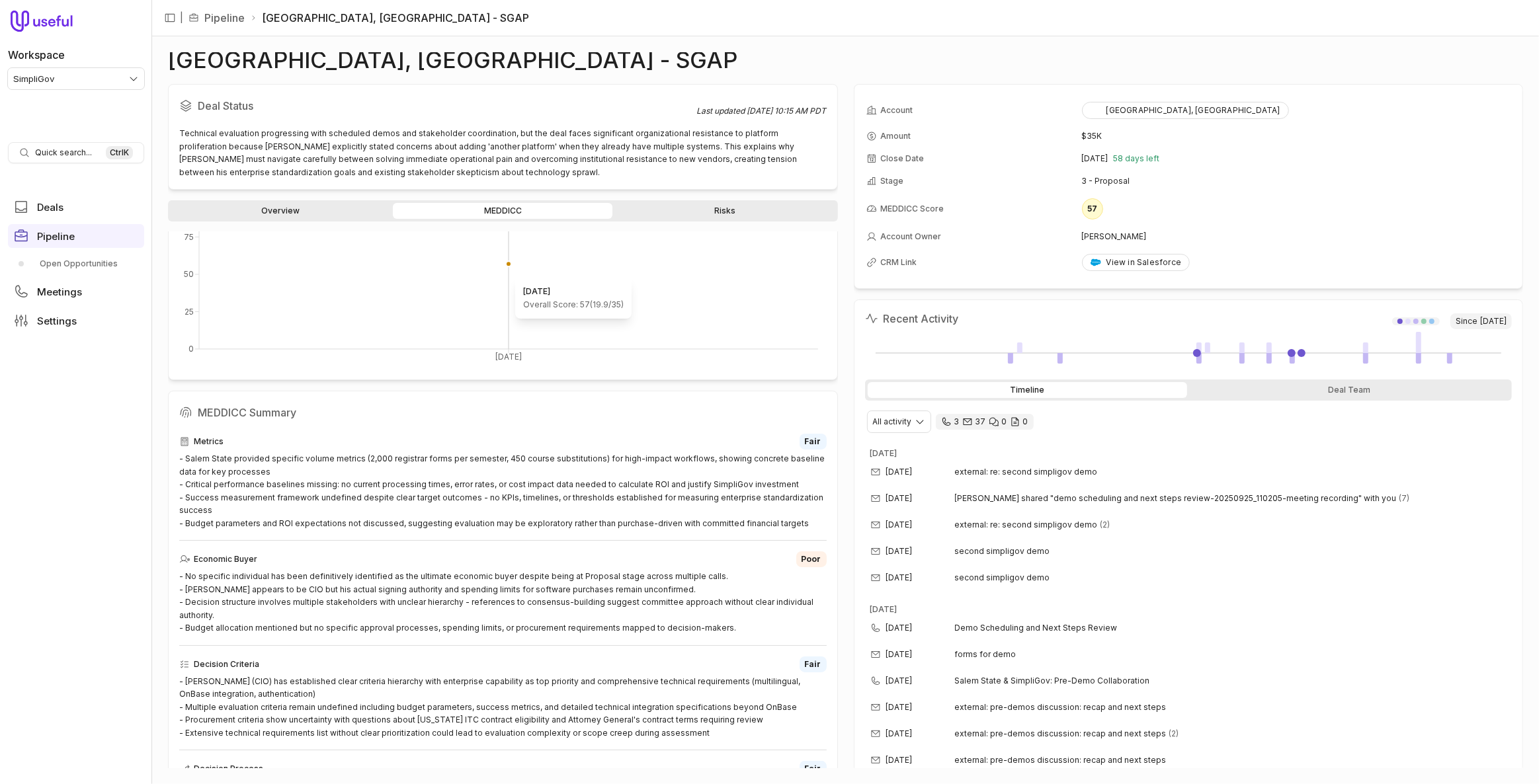
scroll to position [231, 0]
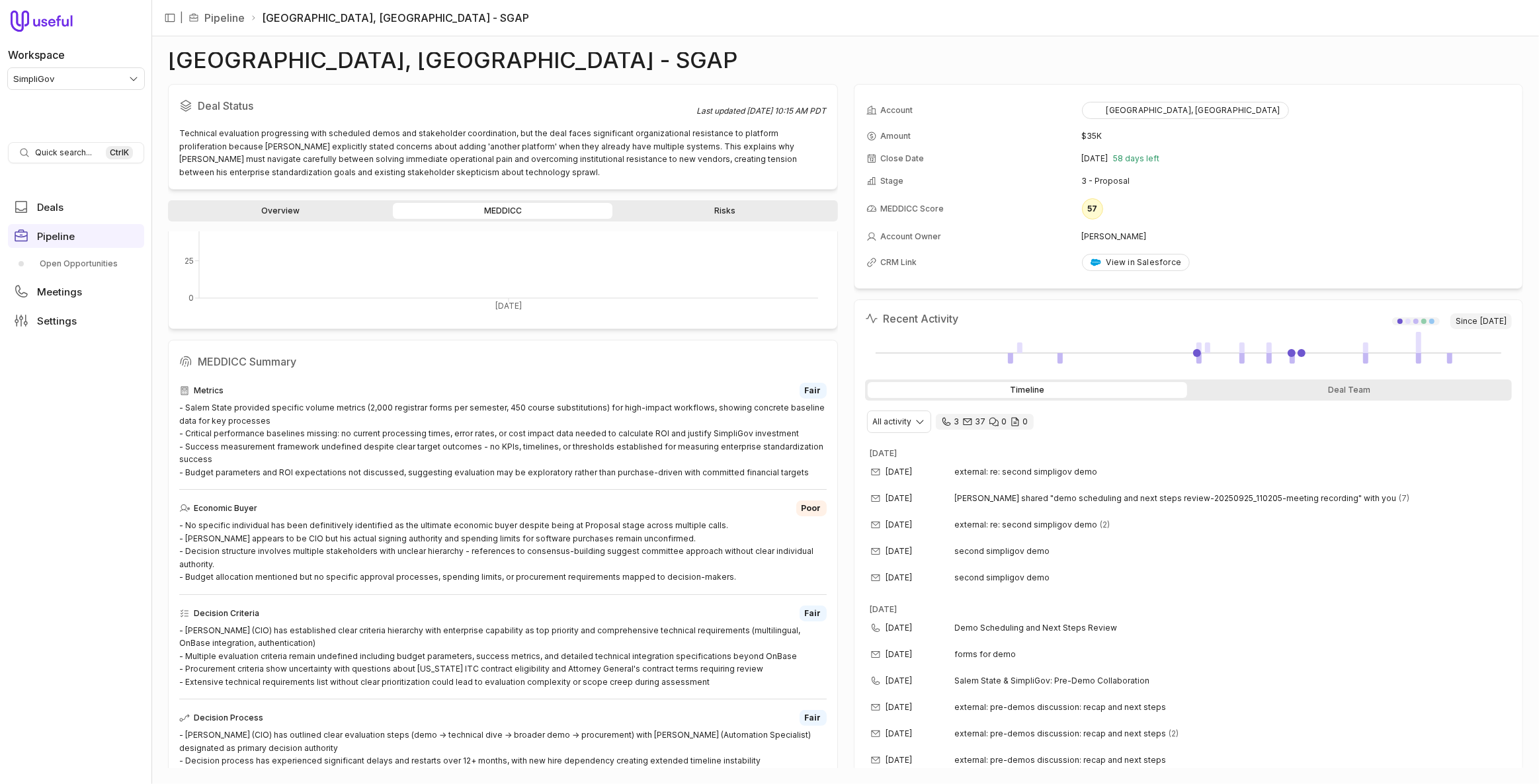
click at [328, 213] on link "Overview" at bounding box center [280, 211] width 219 height 16
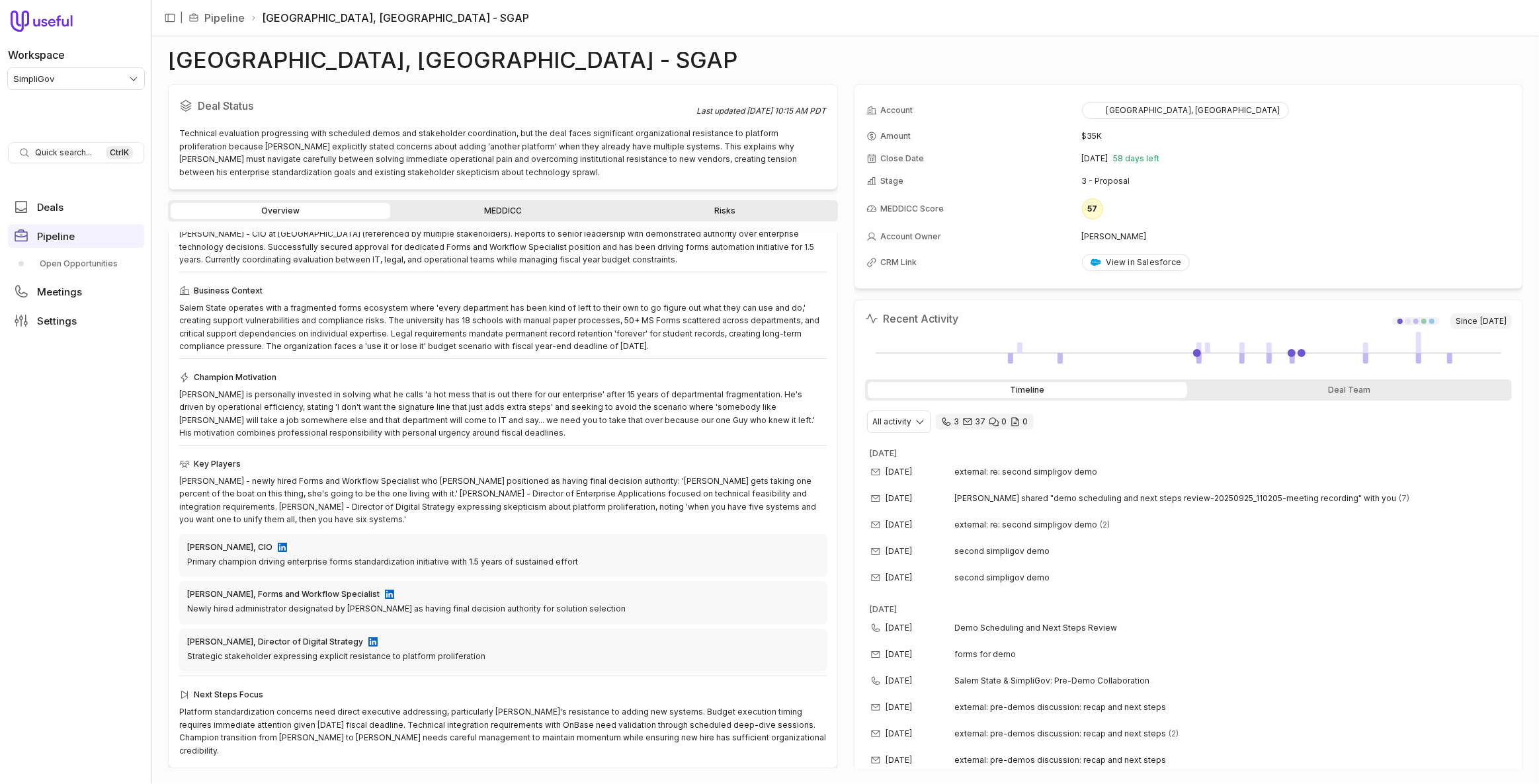
scroll to position [50, 0]
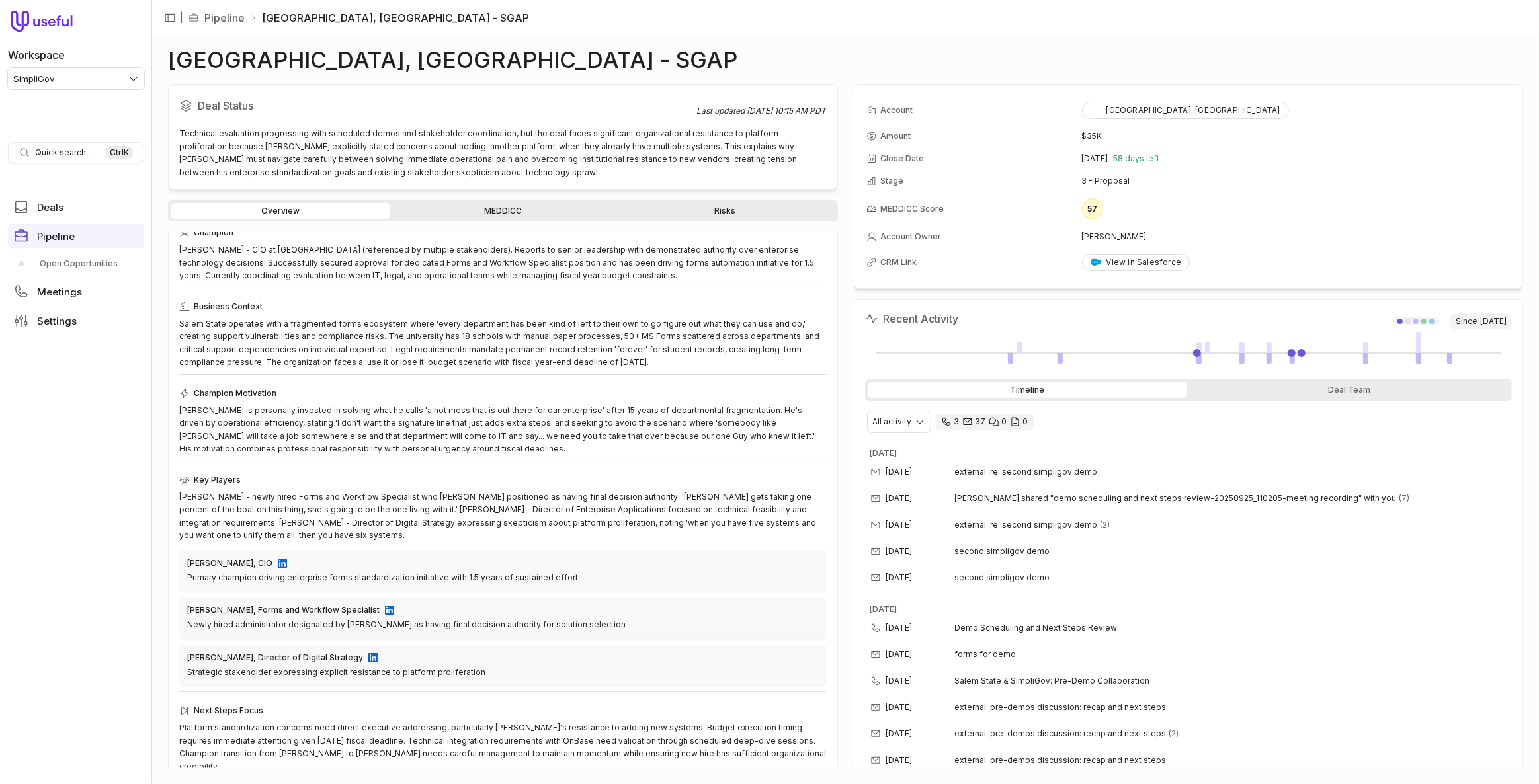
click at [433, 212] on link "MEDDICC" at bounding box center [502, 211] width 219 height 16
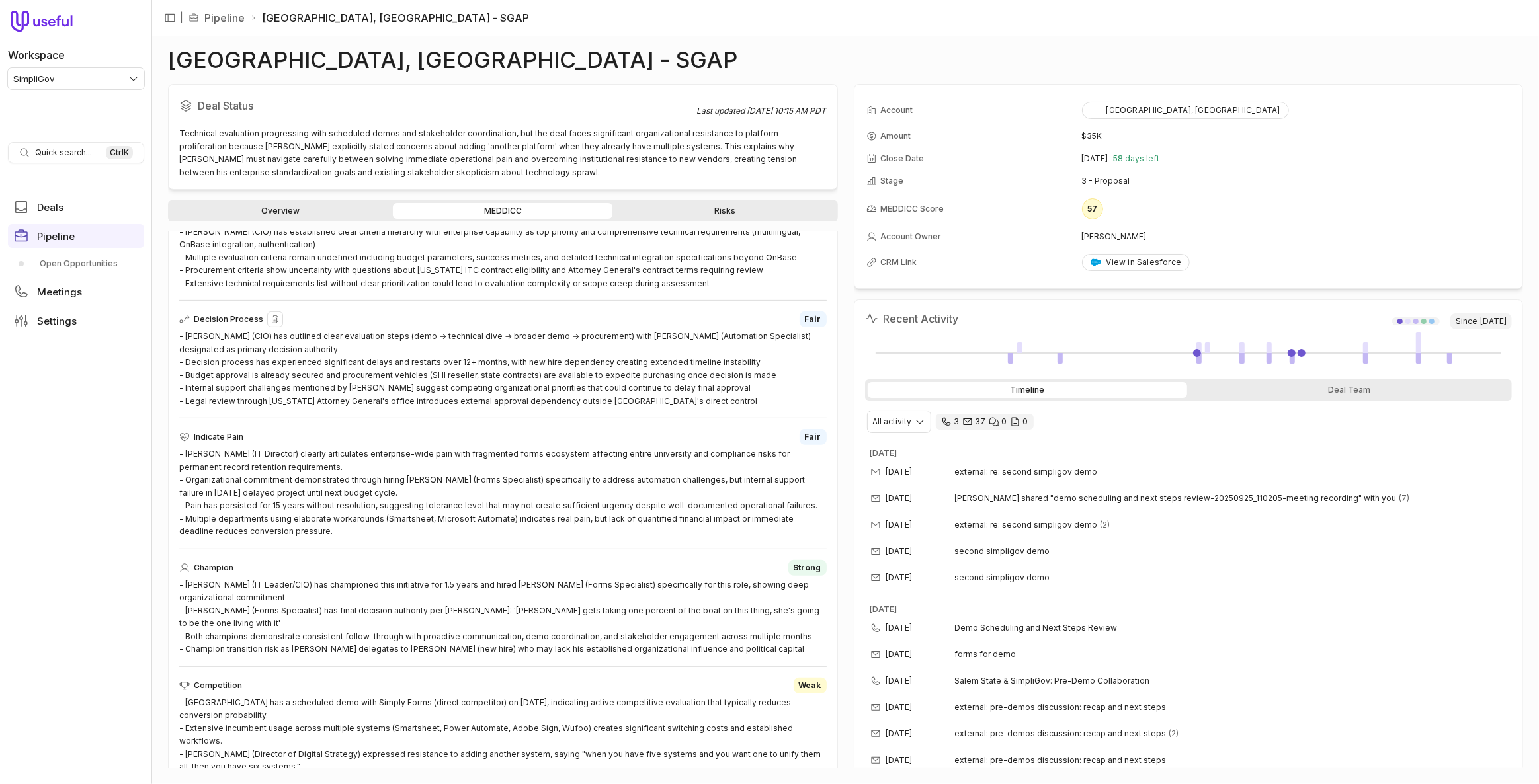
scroll to position [641, 0]
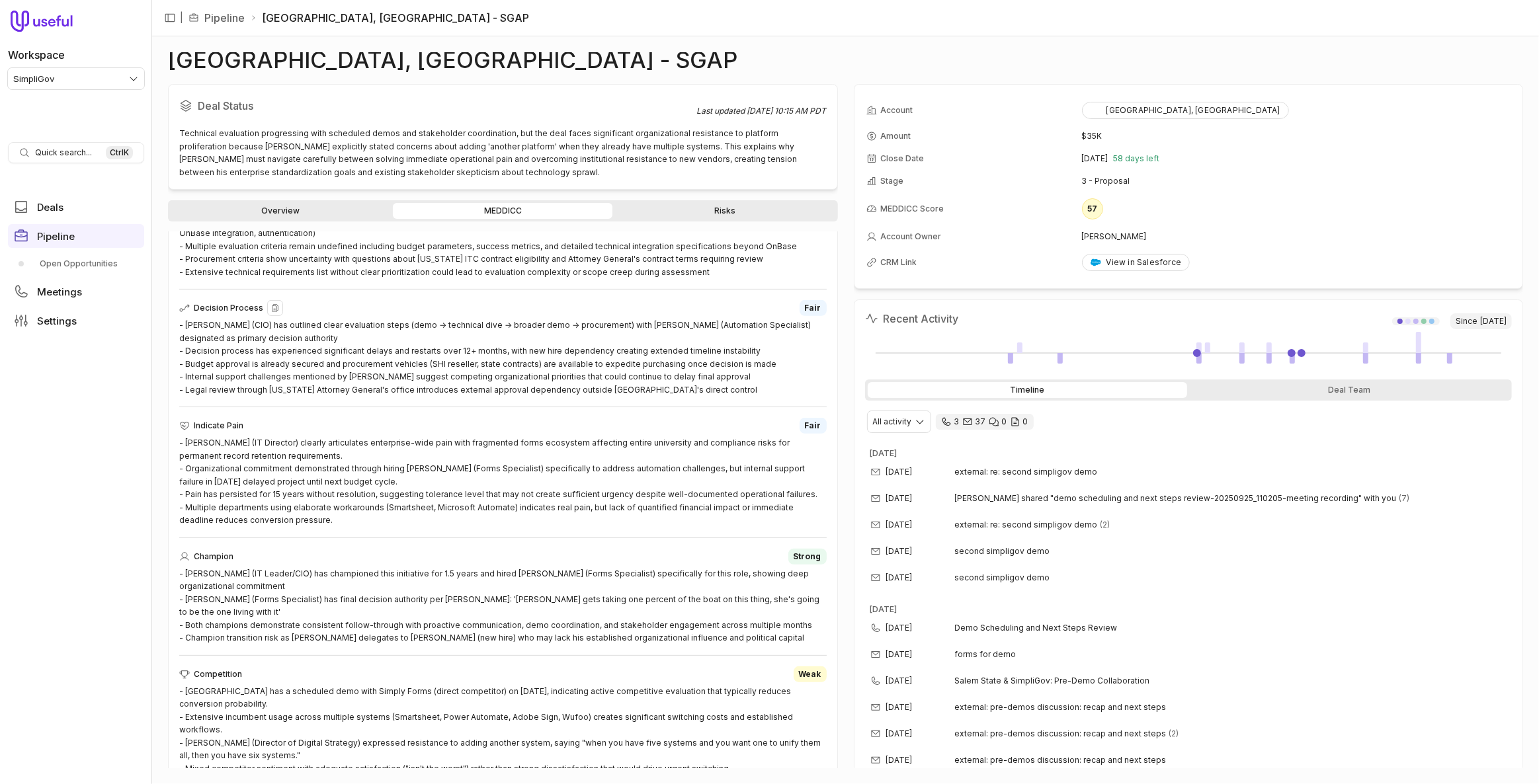
drag, startPoint x: 579, startPoint y: 313, endPoint x: 589, endPoint y: 314, distance: 10.0
click at [579, 313] on div "Decision Process Fair - Steve Swartz (CIO) has outlined clear evaluation steps …" at bounding box center [503, 348] width 648 height 96
click at [710, 213] on link "Risks" at bounding box center [725, 211] width 219 height 16
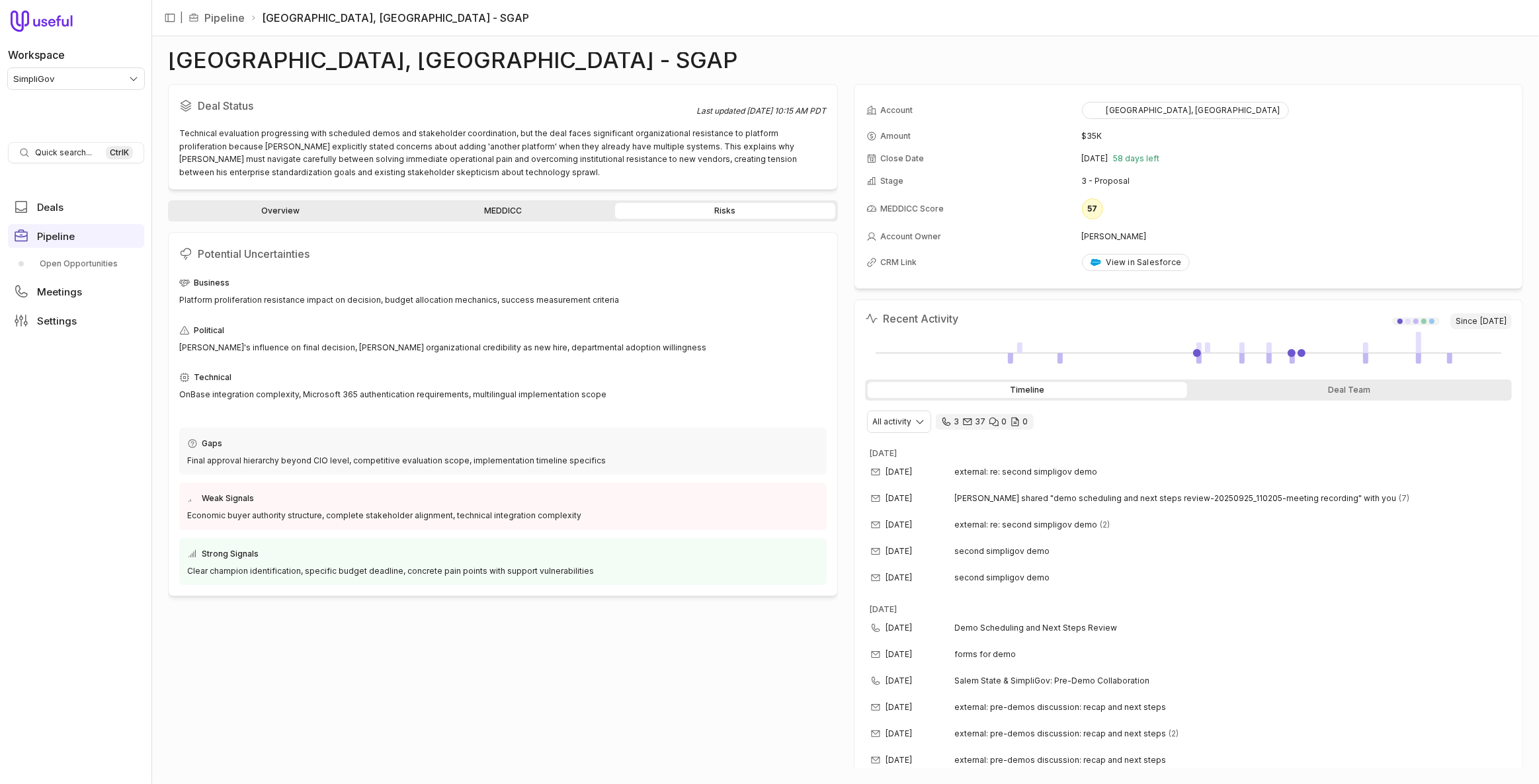
click at [306, 214] on link "Overview" at bounding box center [280, 211] width 219 height 16
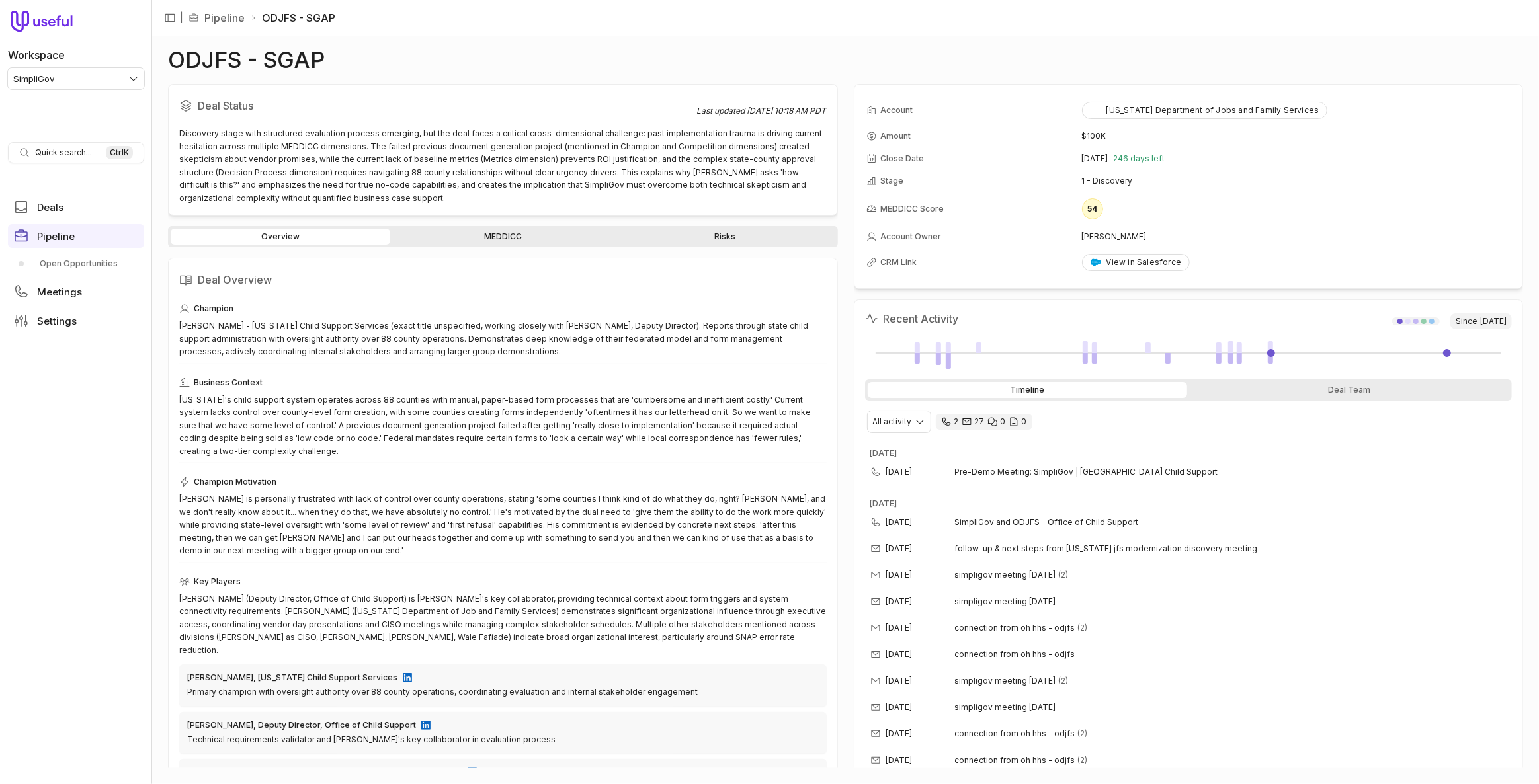
click at [515, 237] on link "MEDDICC" at bounding box center [502, 237] width 219 height 16
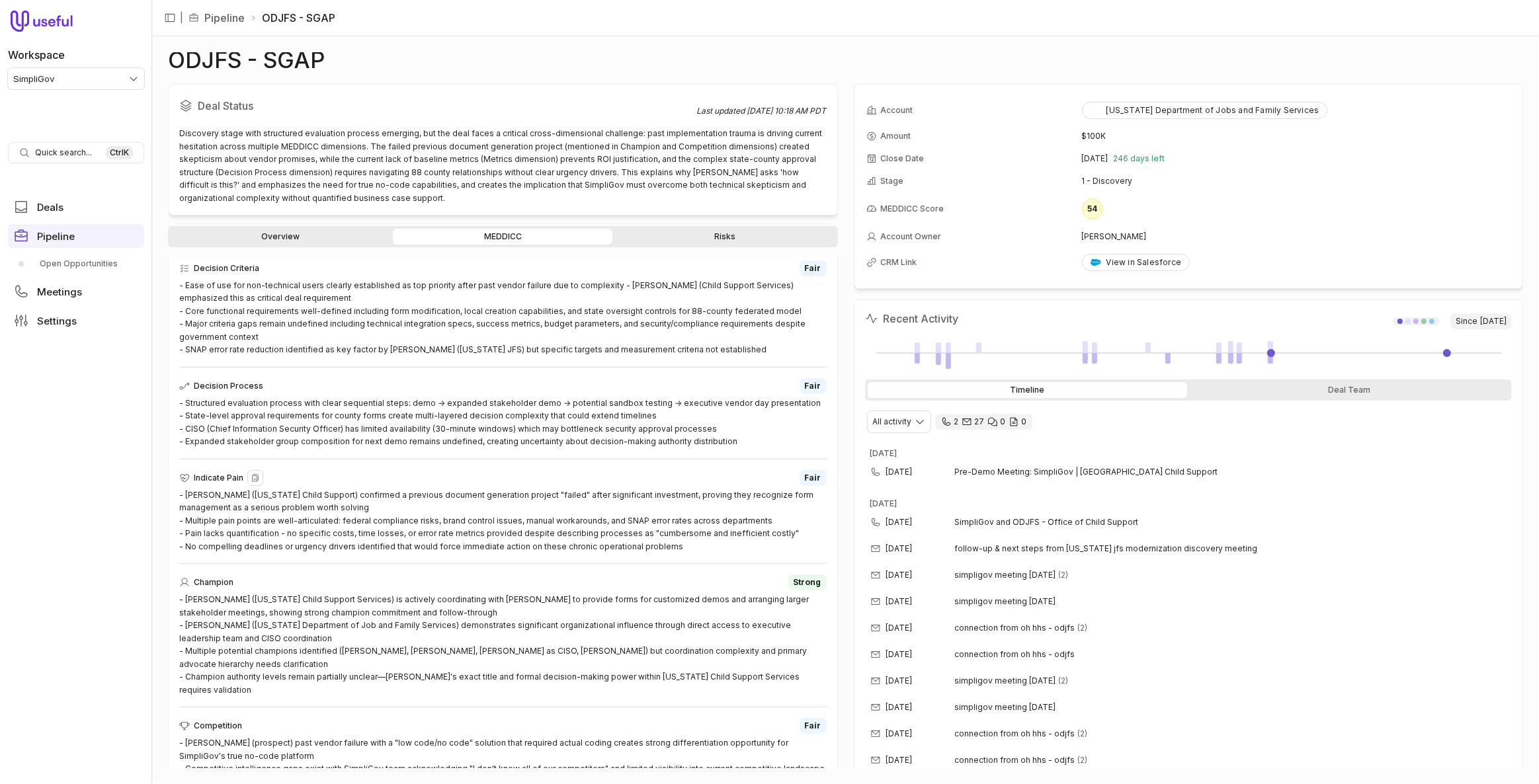
scroll to position [241, 0]
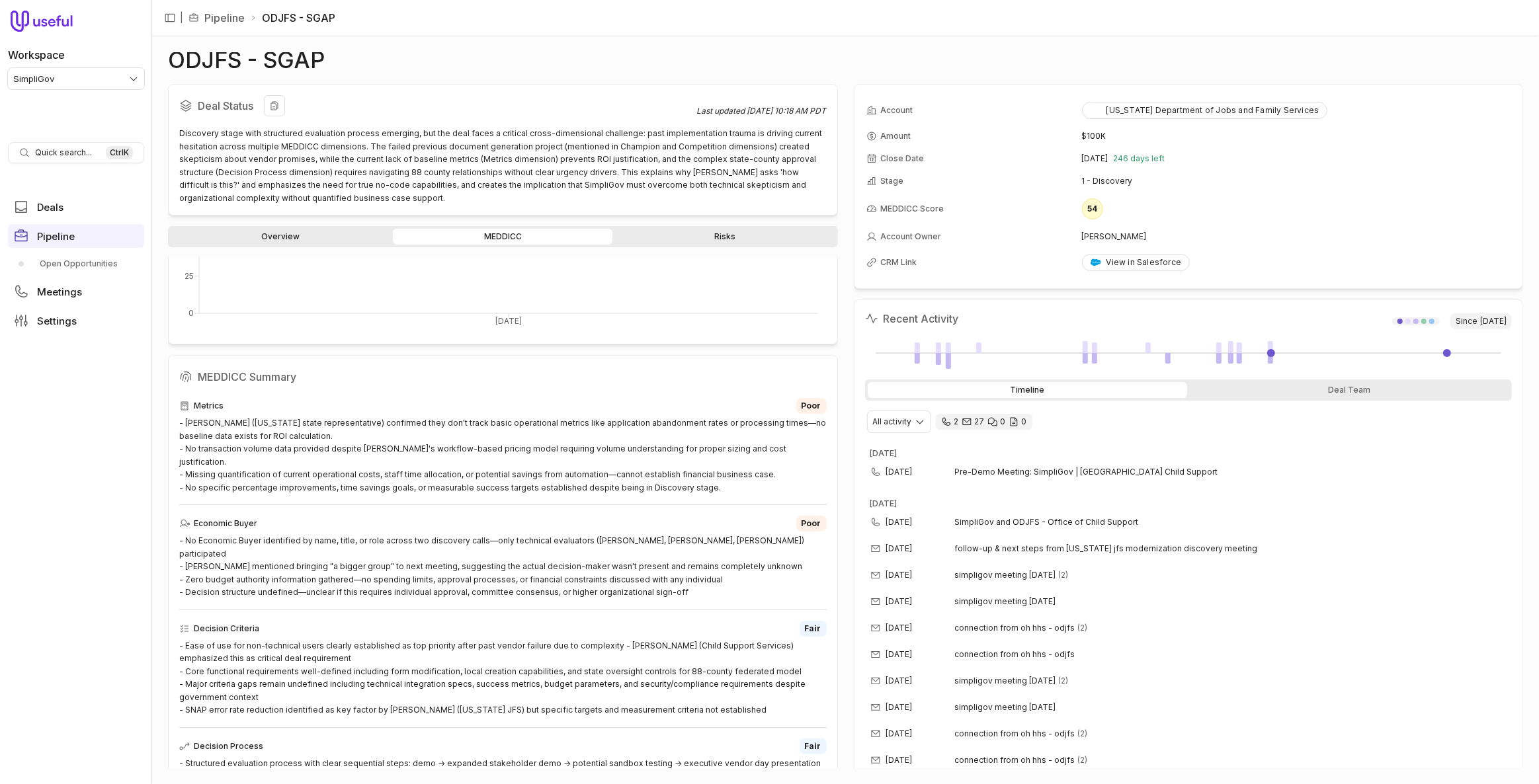
click at [434, 175] on div "Discovery stage with structured evaluation process emerging, but the deal faces…" at bounding box center [503, 166] width 648 height 77
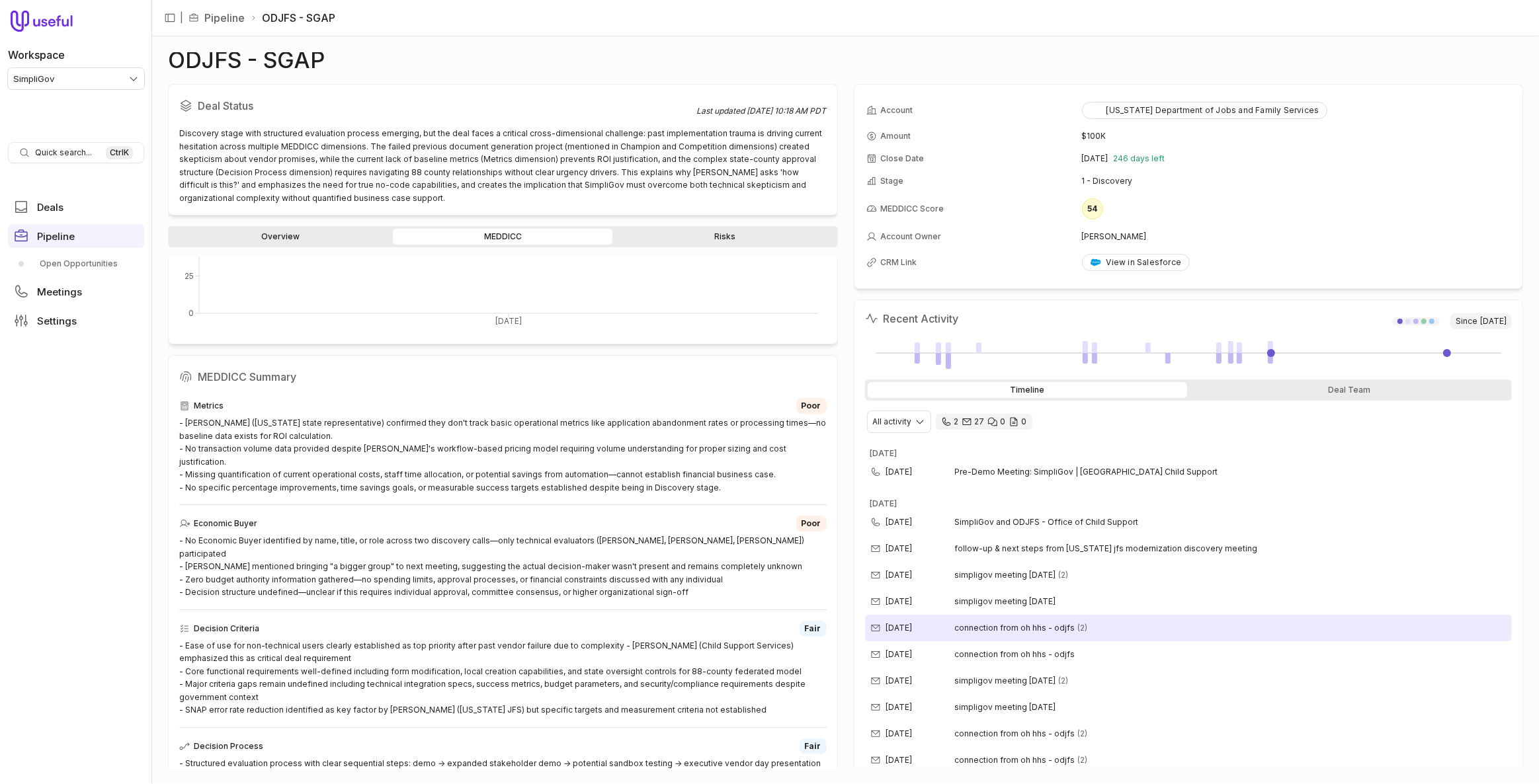
click at [1086, 634] on div "Sep 19, 2025 connection from oh hhs - odjfs (2)" at bounding box center [1189, 628] width 648 height 26
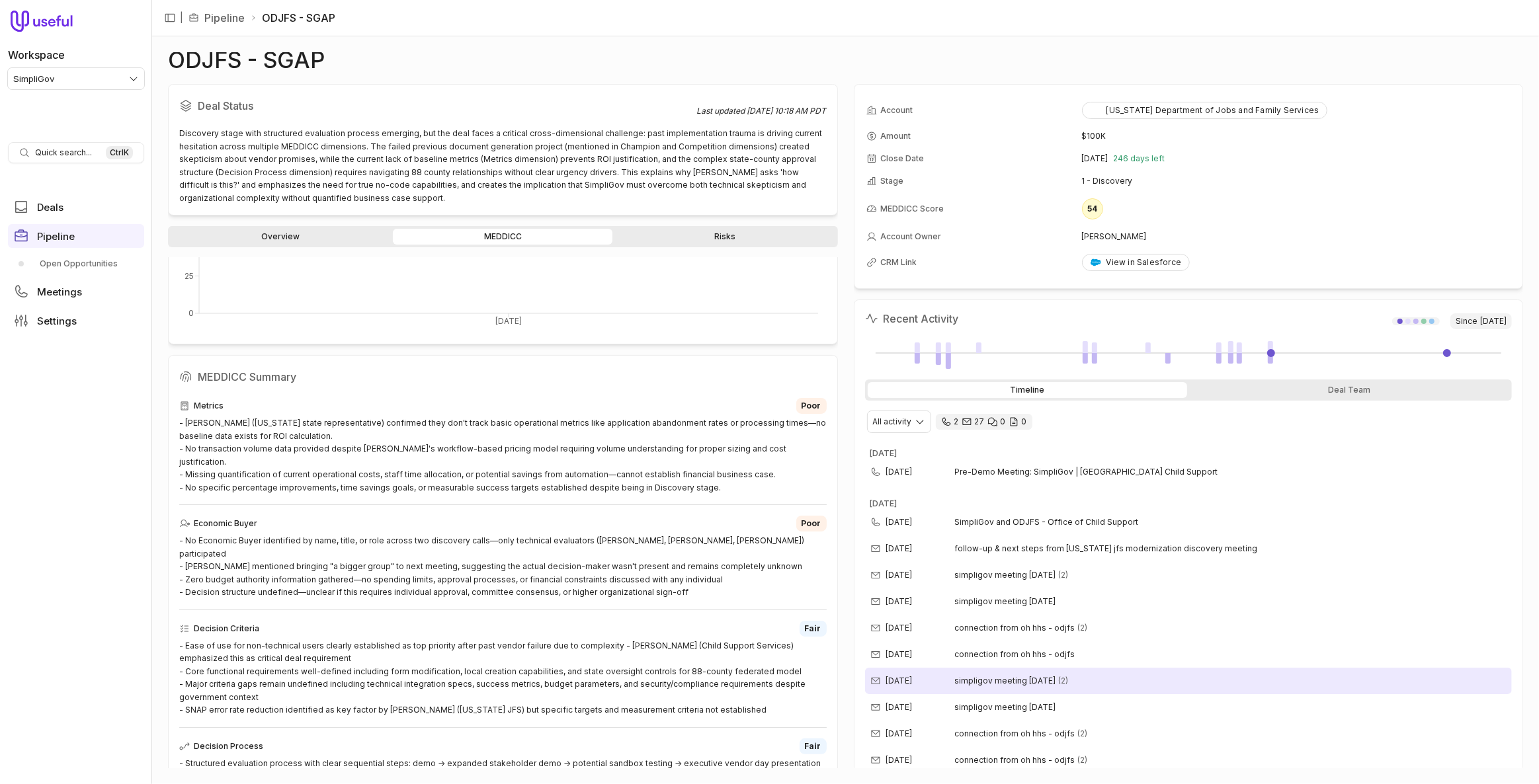
click at [1100, 674] on div "Sep 18, 2025 simpligov meeting sept 22nd (2)" at bounding box center [1189, 681] width 648 height 26
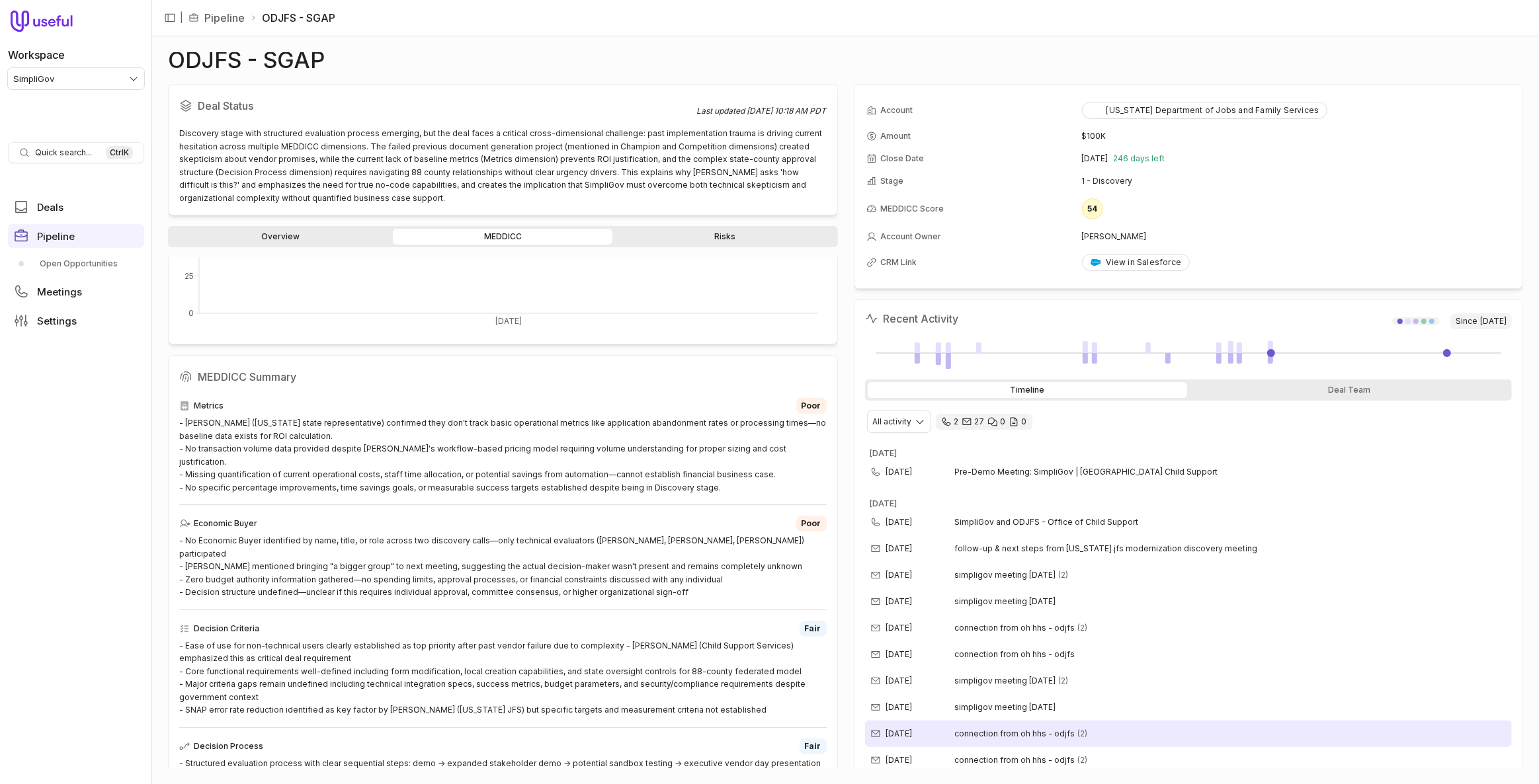
click at [1111, 727] on div "Sep 18, 2025 connection from oh hhs - odjfs (2)" at bounding box center [1189, 734] width 648 height 26
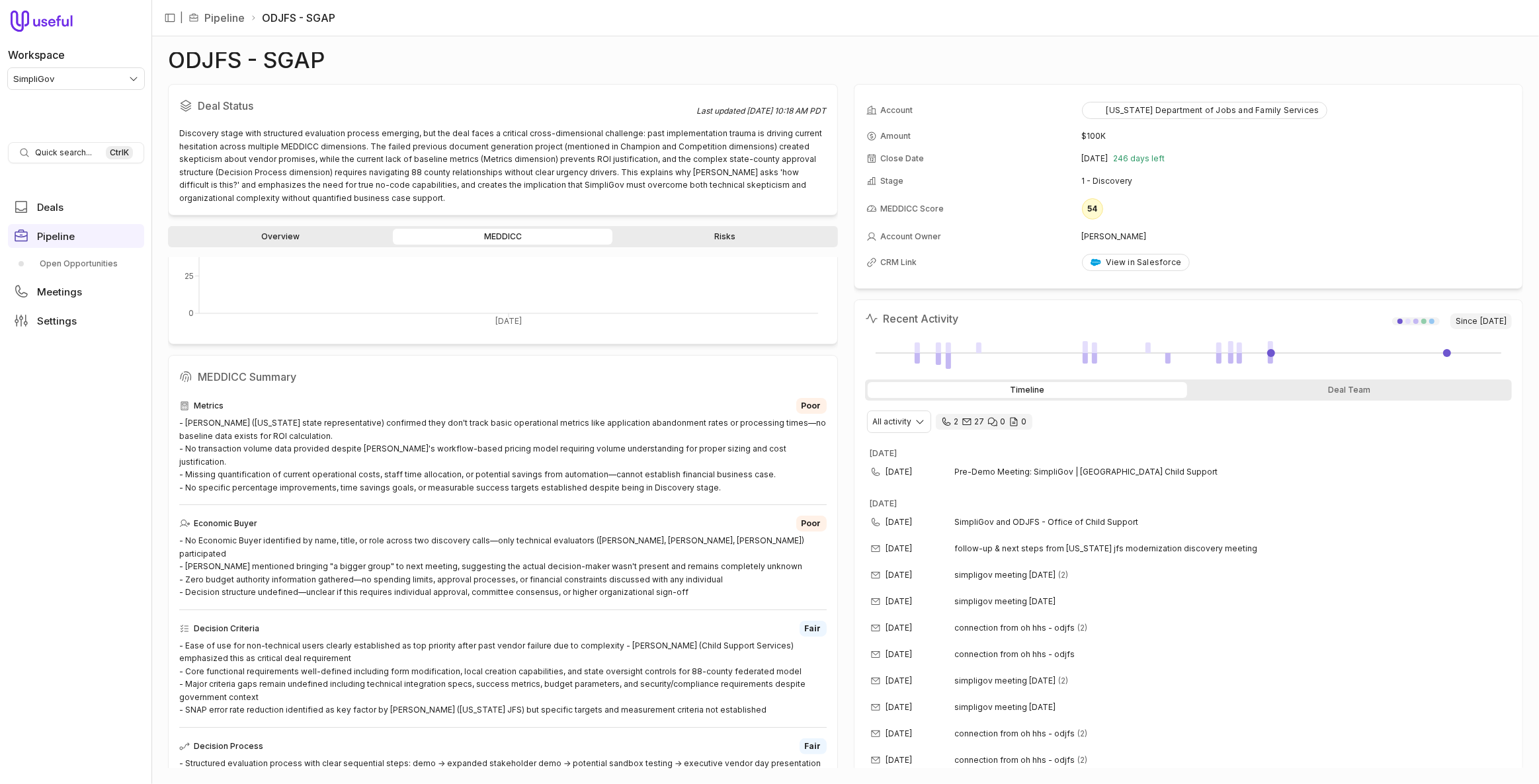
click at [327, 239] on link "Overview" at bounding box center [280, 237] width 219 height 16
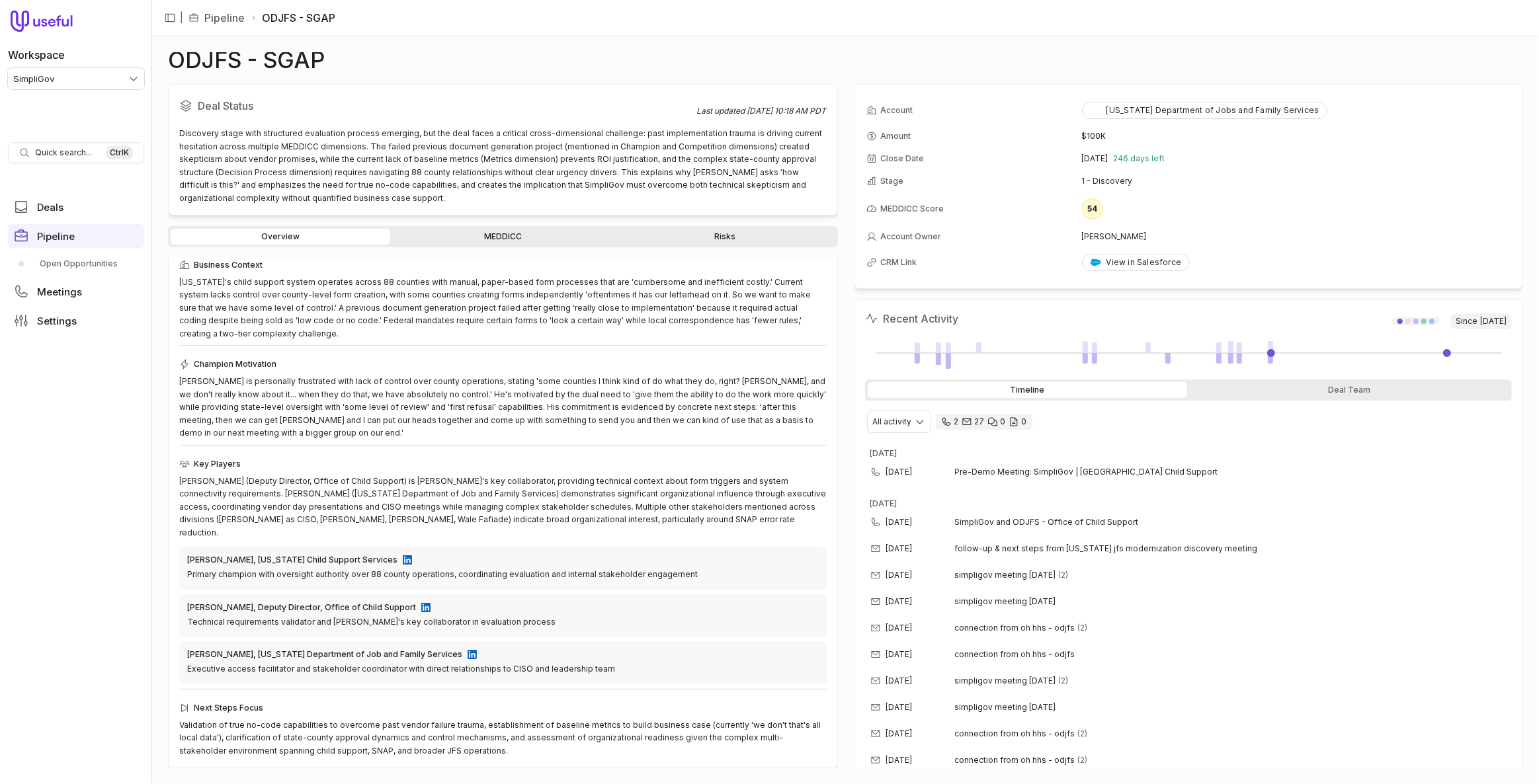
scroll to position [101, 0]
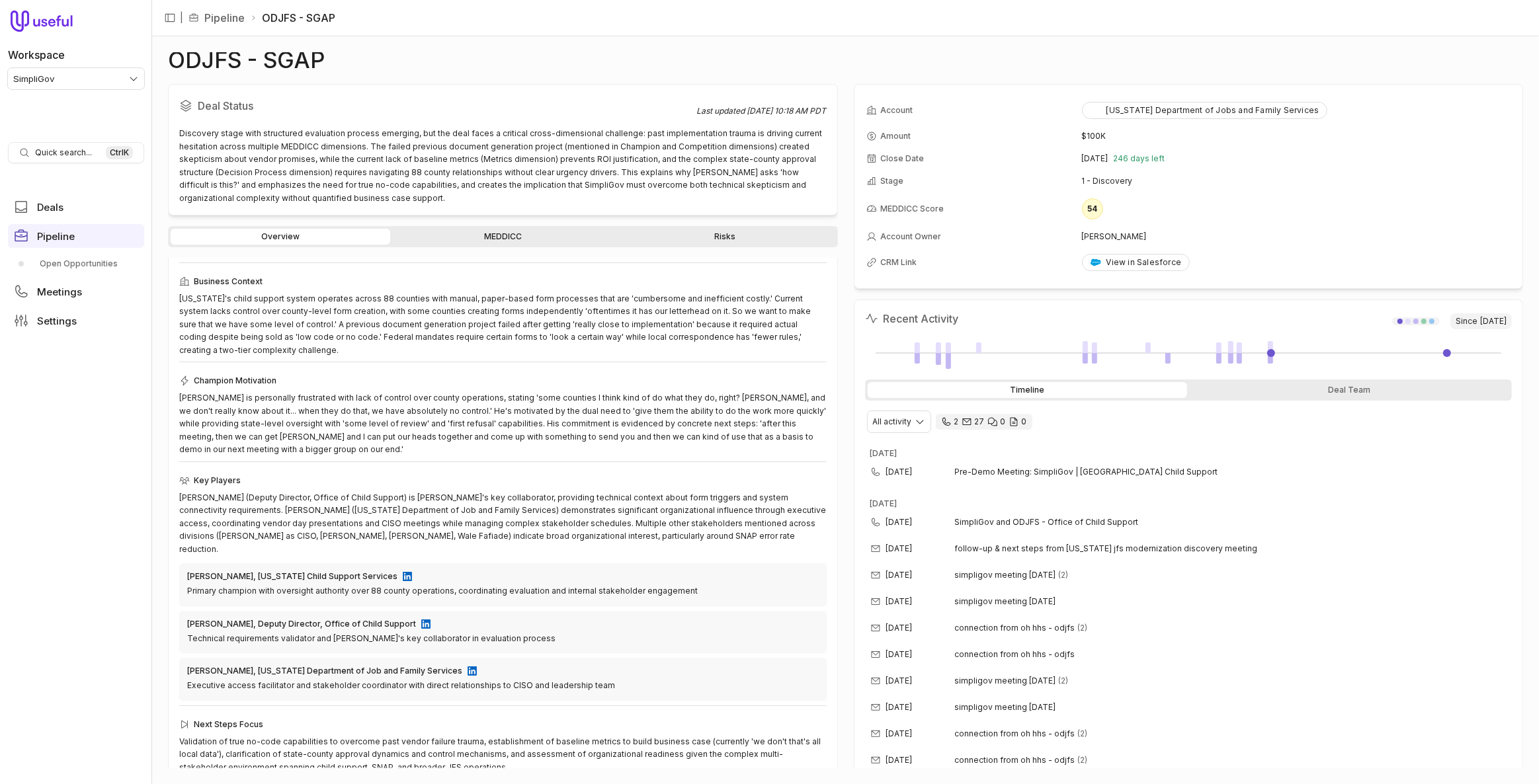
click at [443, 242] on link "MEDDICC" at bounding box center [502, 237] width 219 height 16
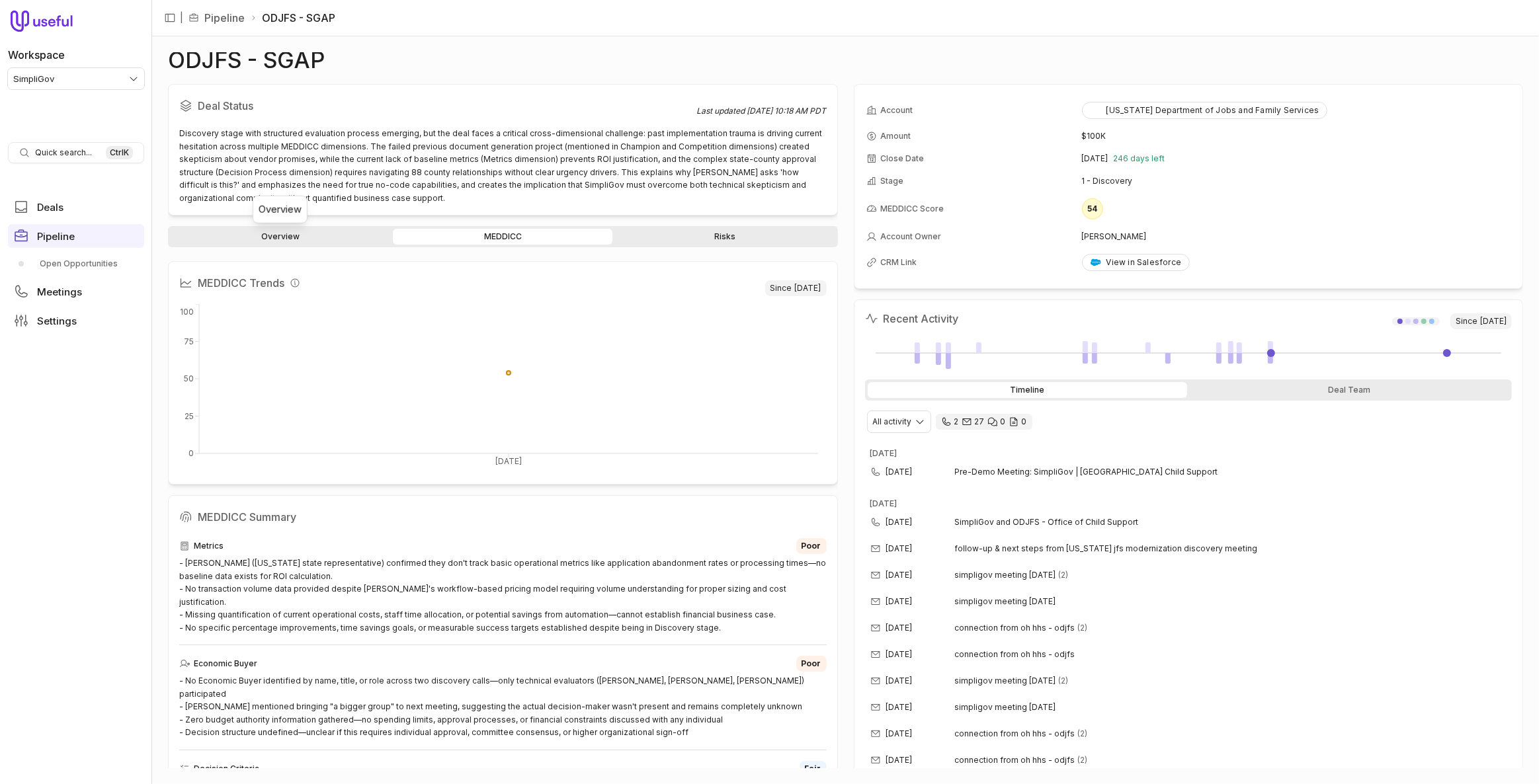
click at [322, 239] on link "Overview" at bounding box center [280, 237] width 219 height 16
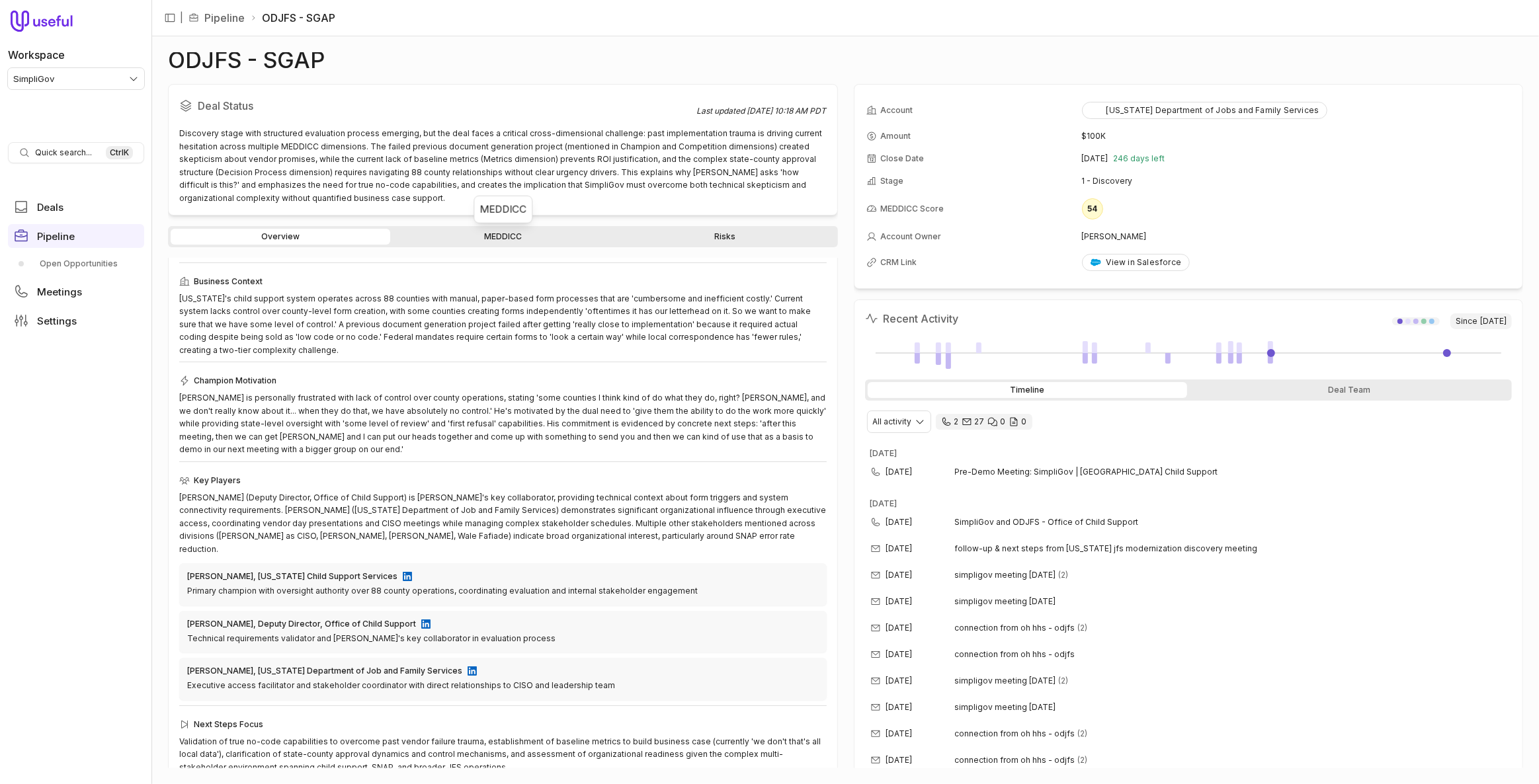
click at [496, 238] on link "MEDDICC" at bounding box center [502, 237] width 219 height 16
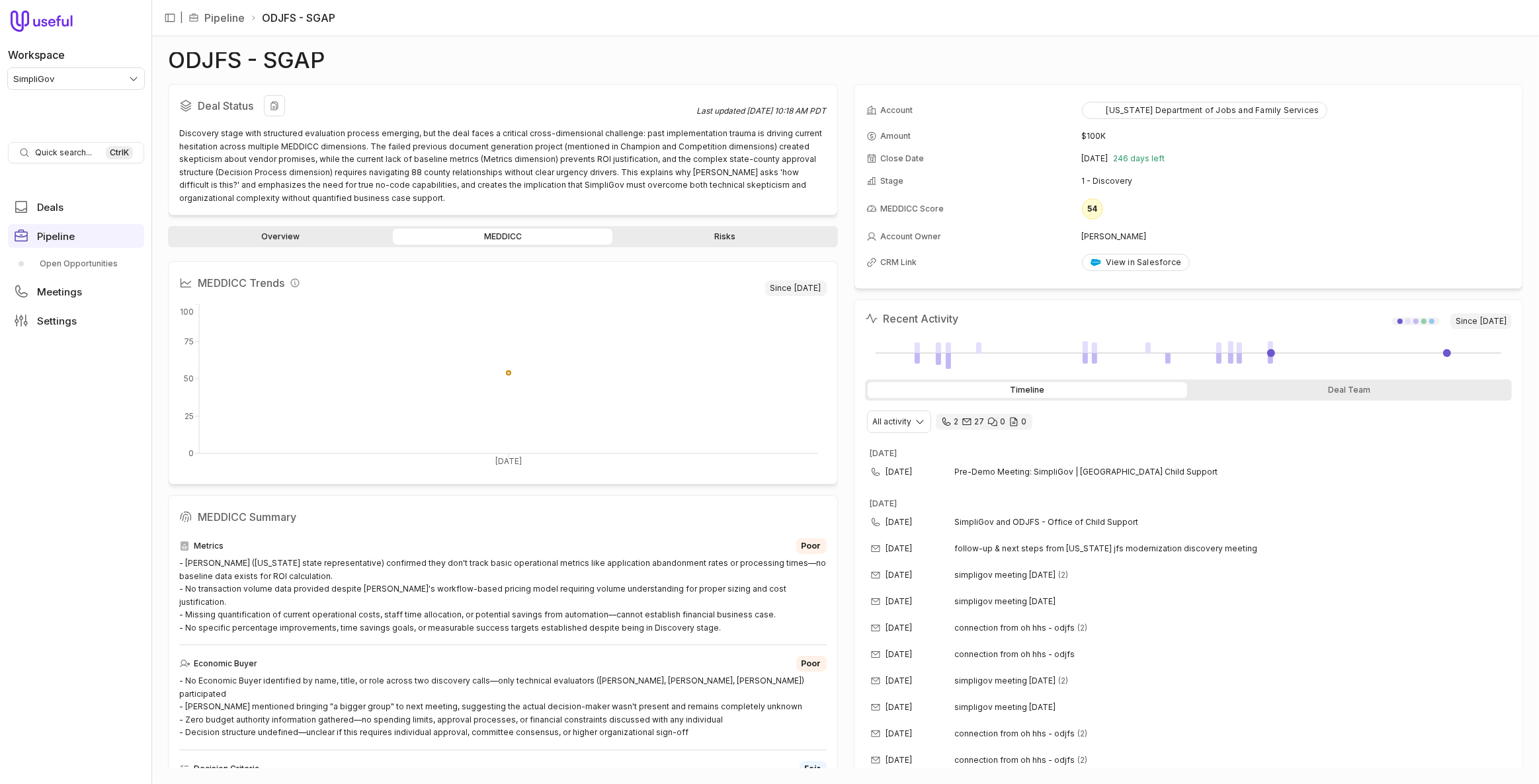
click at [657, 164] on div "Discovery stage with structured evaluation process emerging, but the deal faces…" at bounding box center [503, 166] width 648 height 77
click at [306, 235] on link "Overview" at bounding box center [280, 237] width 219 height 16
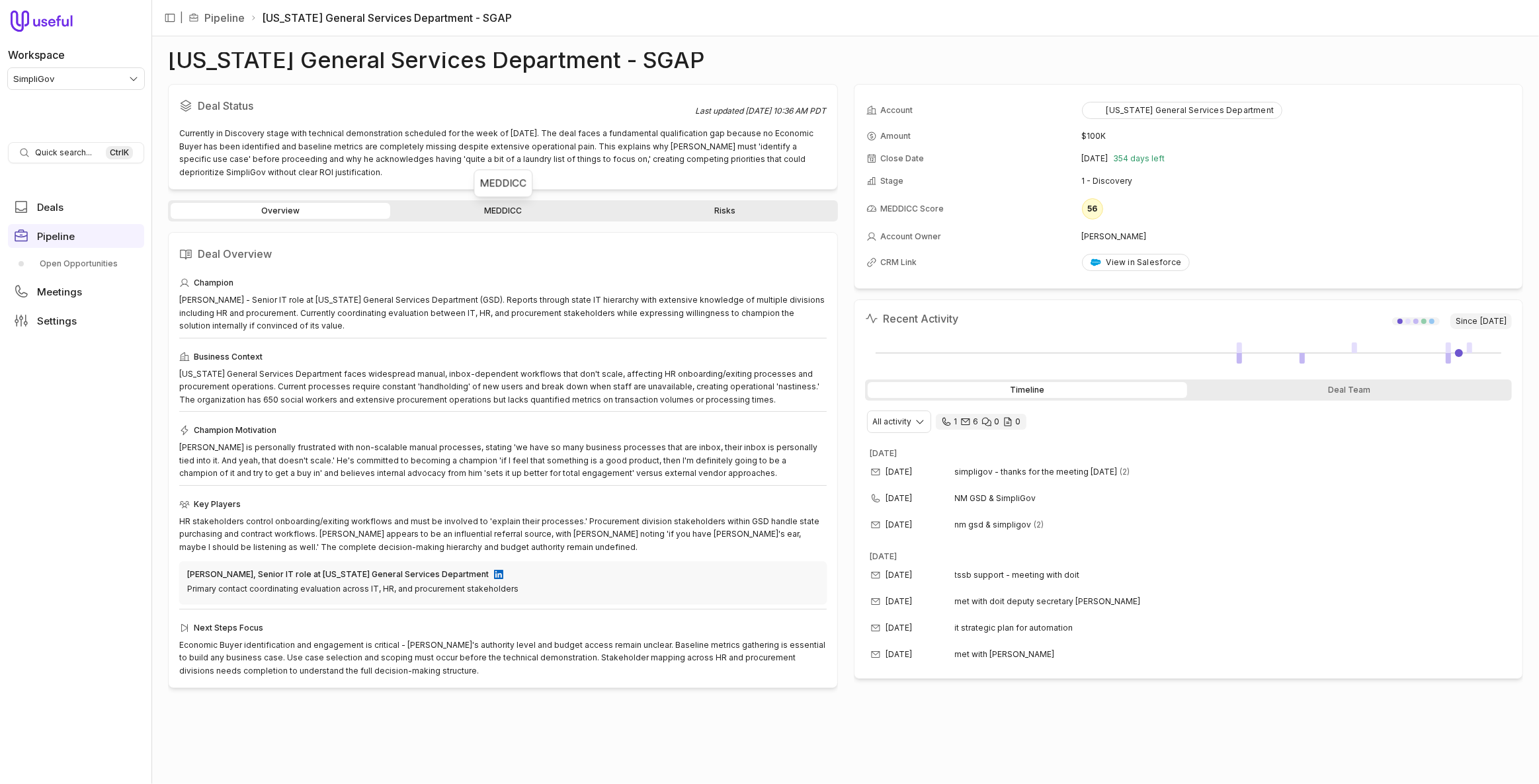
click at [500, 207] on link "MEDDICC" at bounding box center [502, 211] width 219 height 16
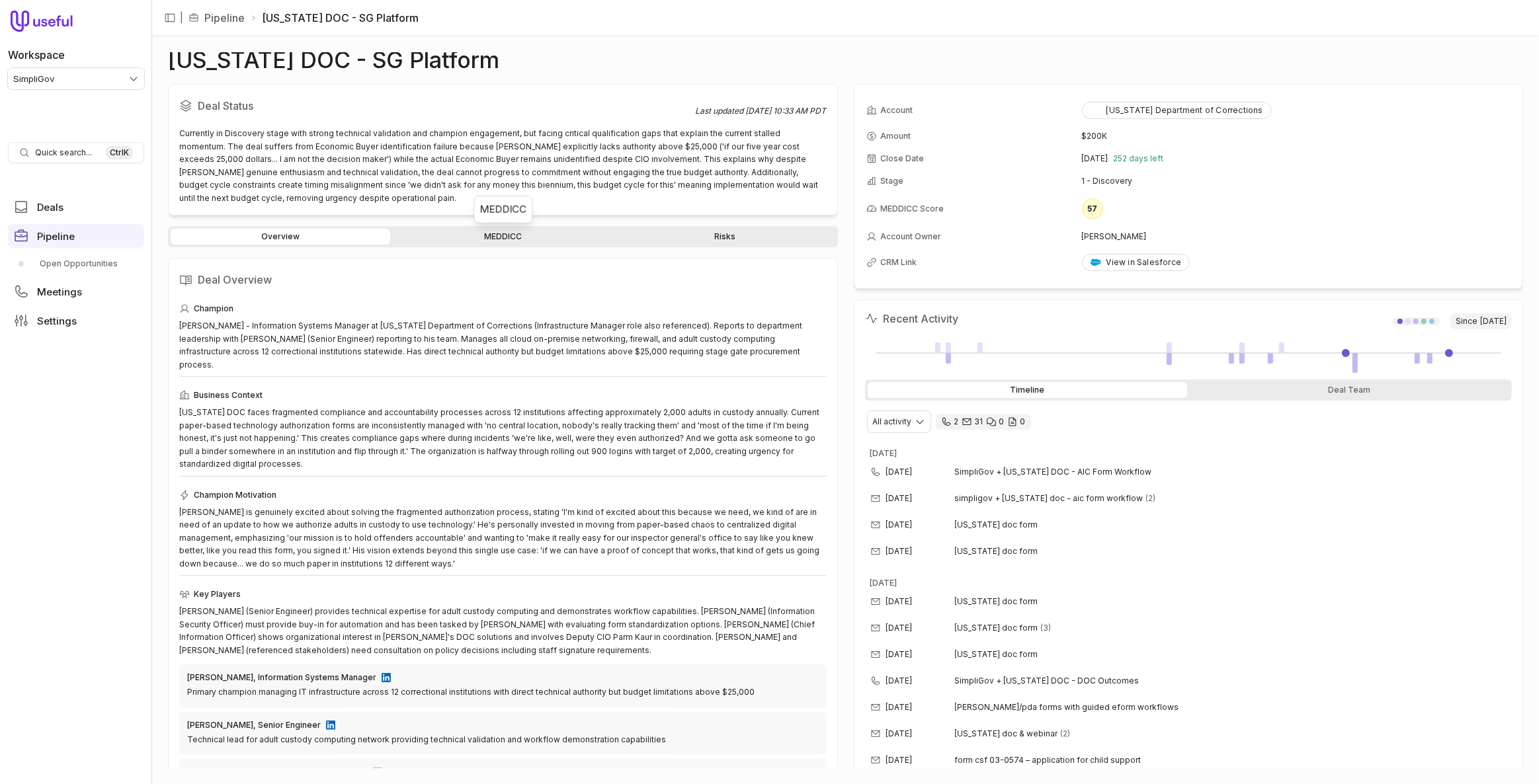
click at [469, 230] on link "MEDDICC" at bounding box center [502, 237] width 219 height 16
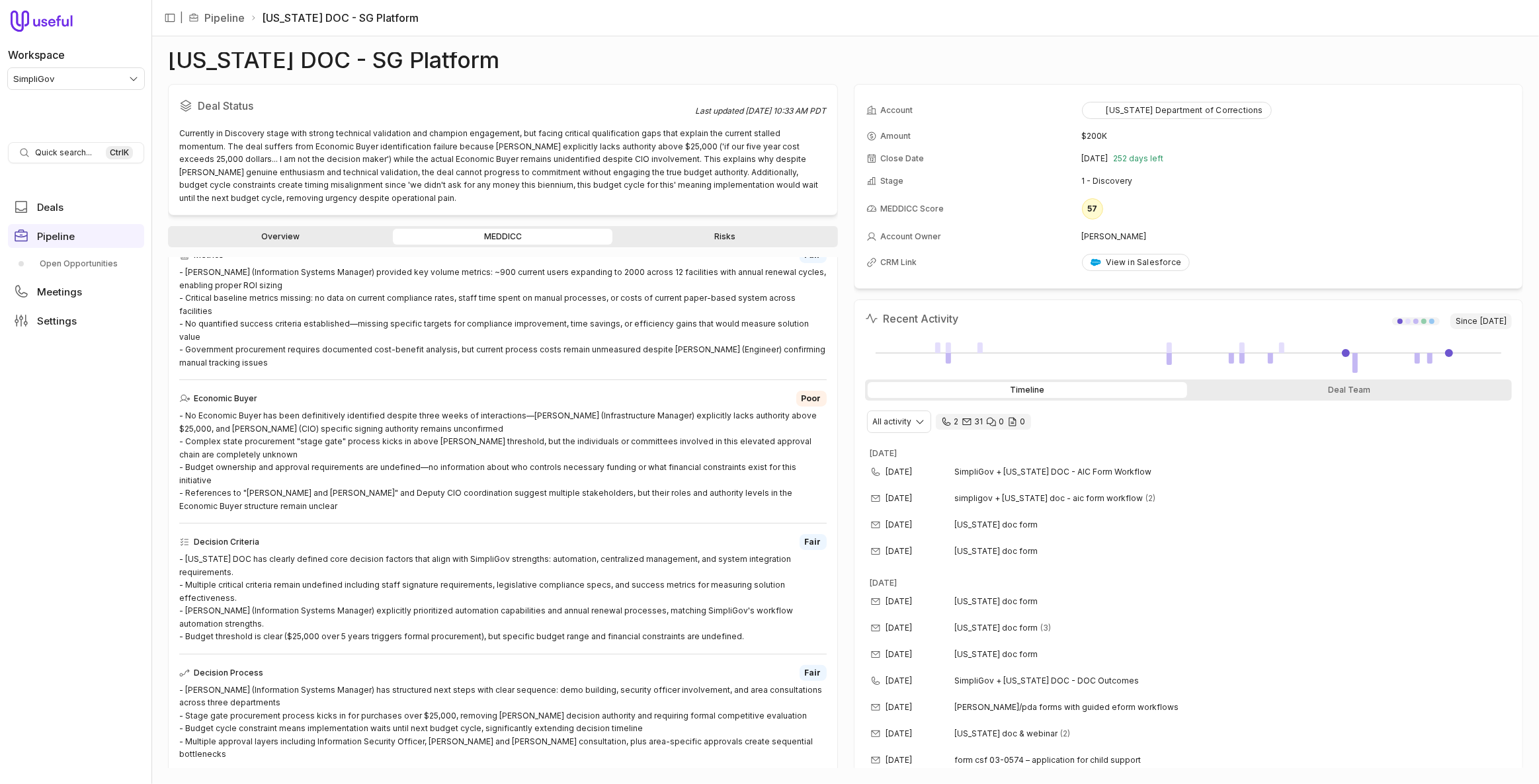
scroll to position [481, 0]
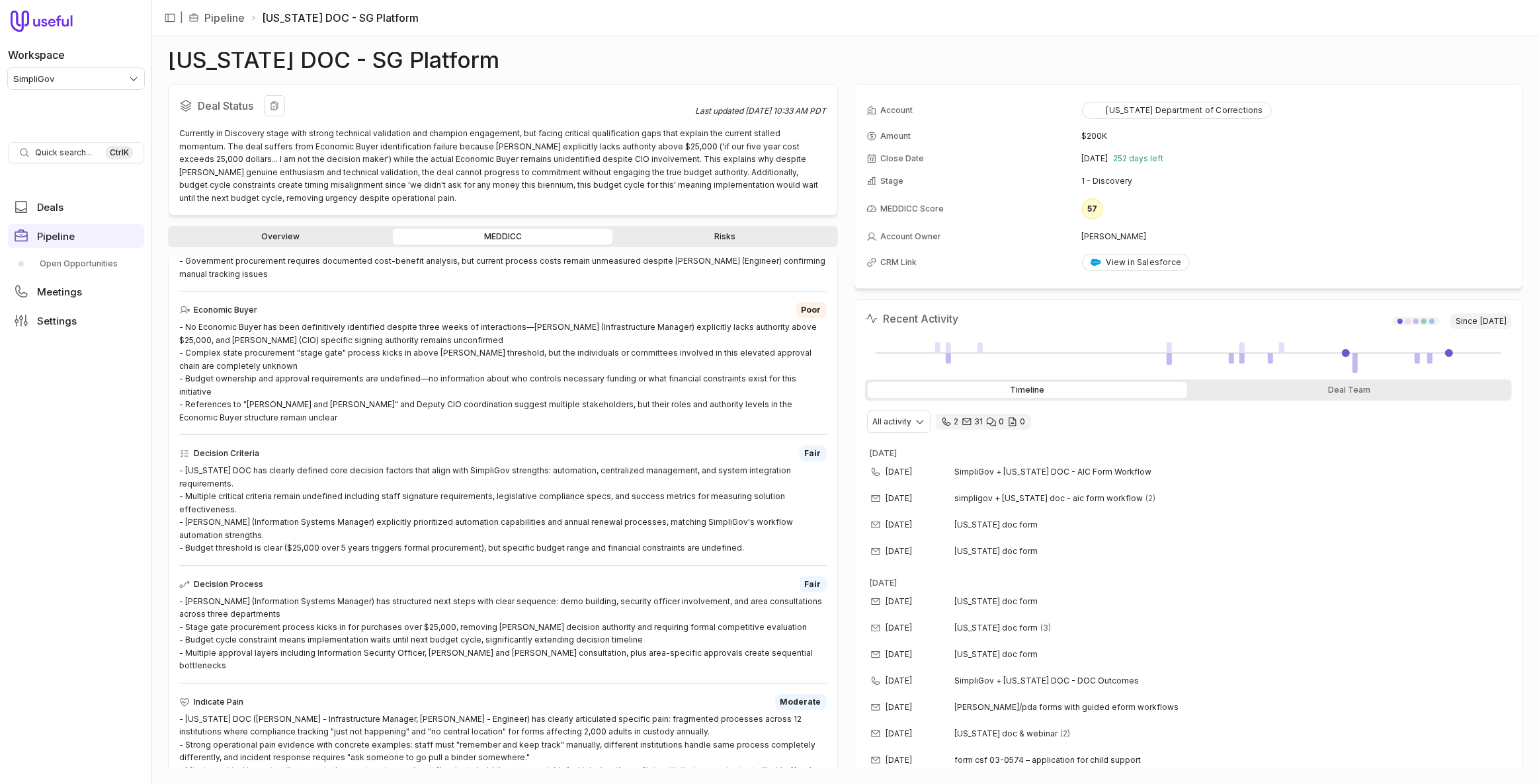
click at [590, 188] on div "Currently in Discovery stage with strong technical validation and champion enga…" at bounding box center [503, 166] width 648 height 77
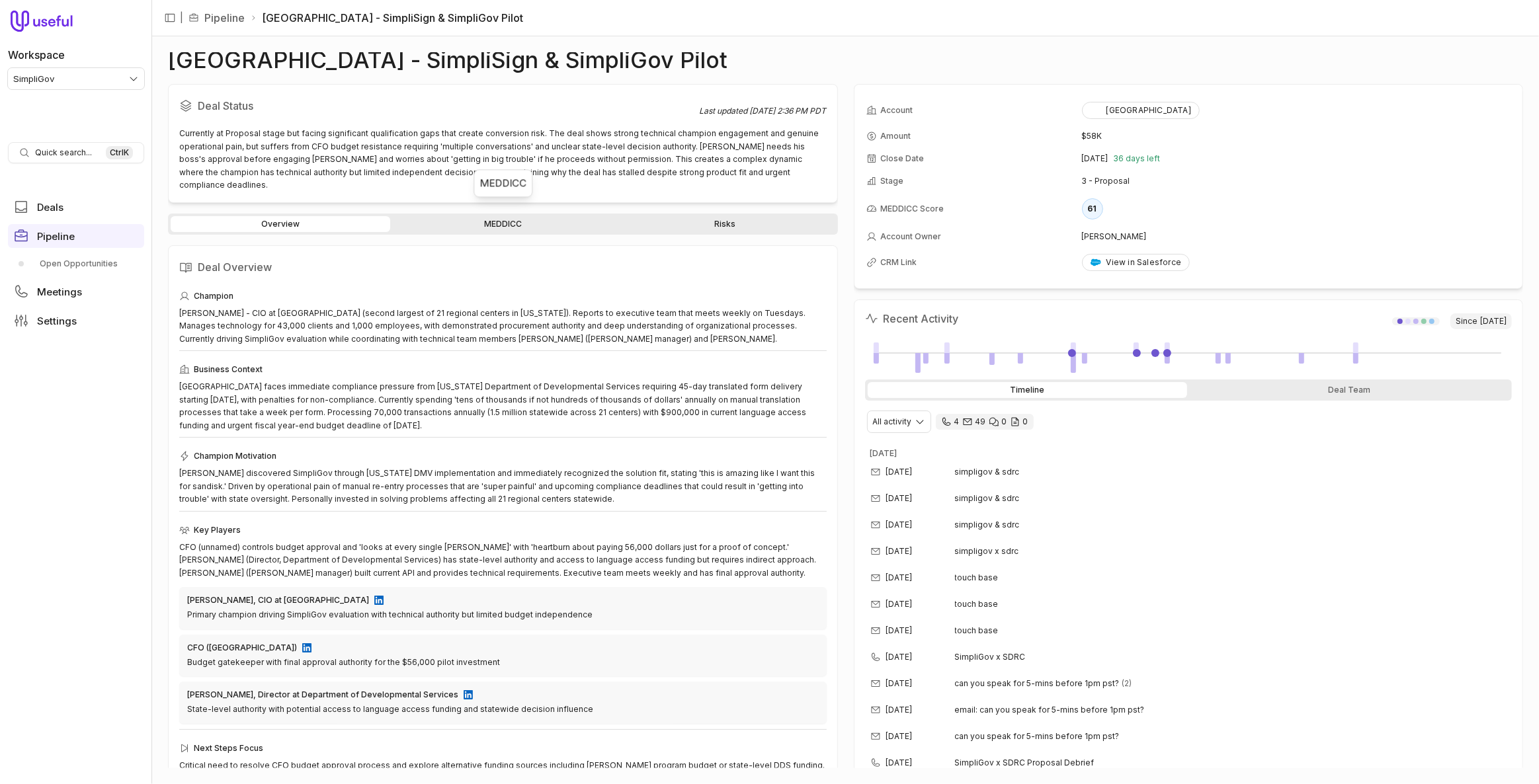
click at [447, 216] on link "MEDDICC" at bounding box center [502, 224] width 219 height 16
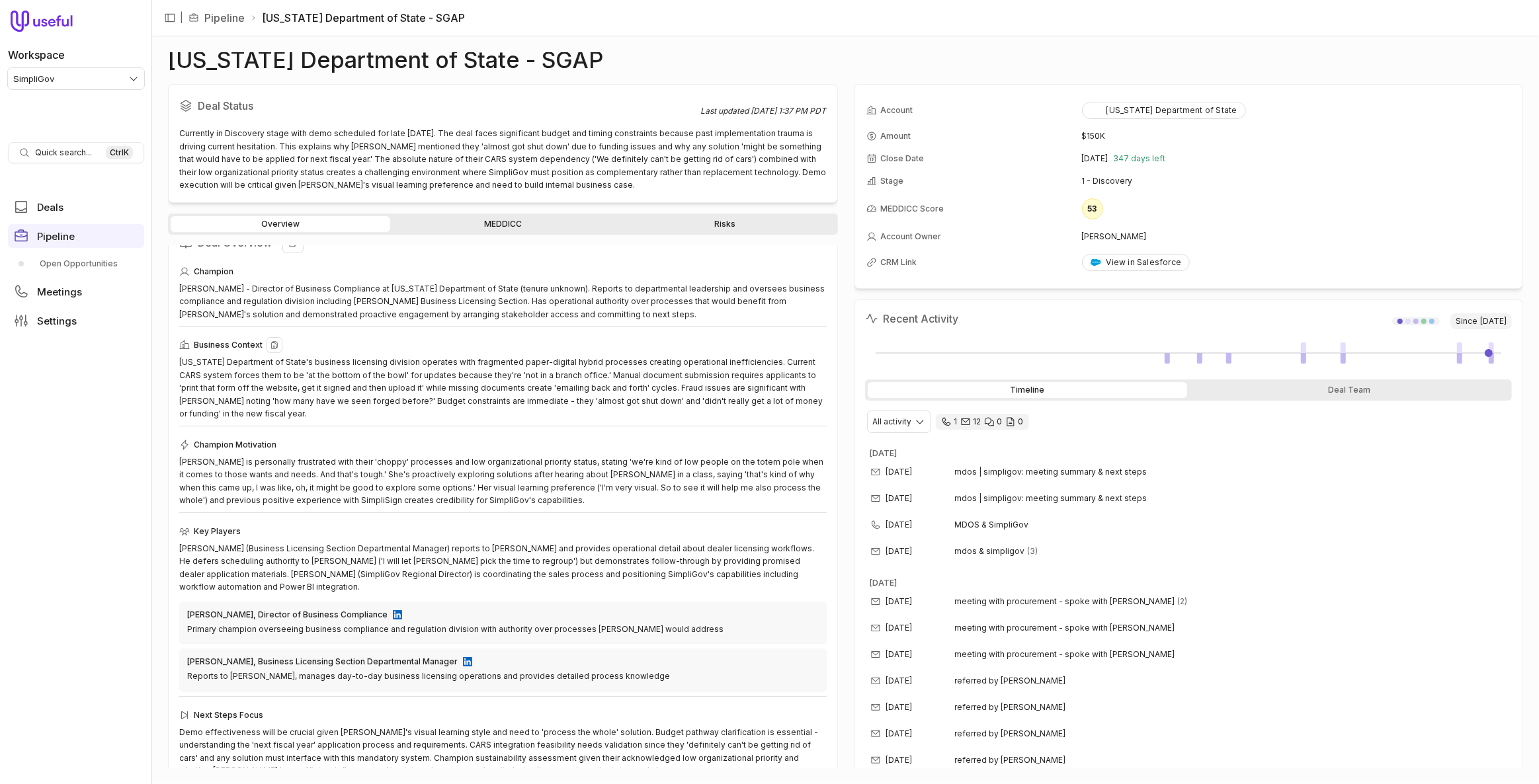
scroll to position [28, 0]
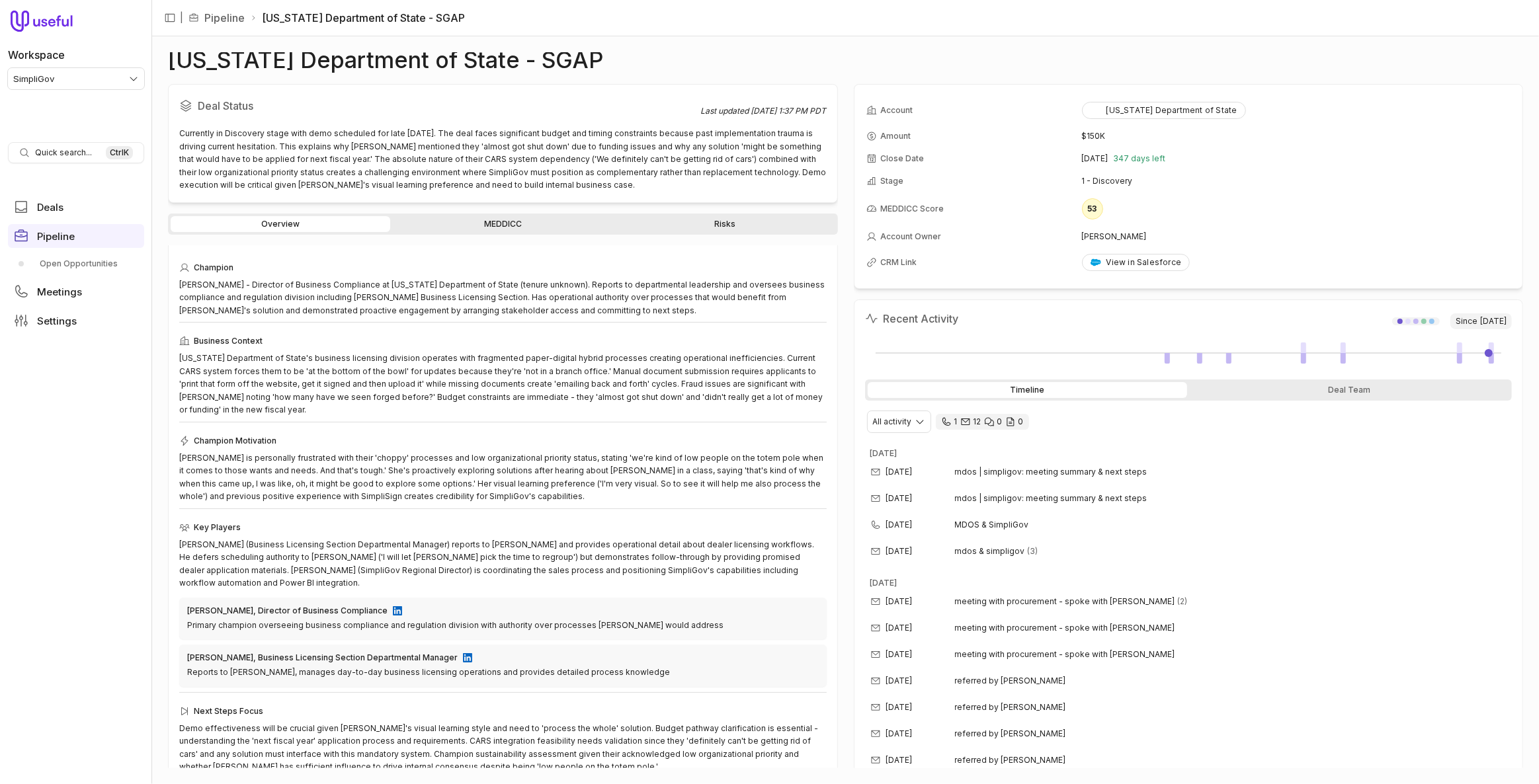
click at [439, 221] on link "MEDDICC" at bounding box center [502, 224] width 219 height 16
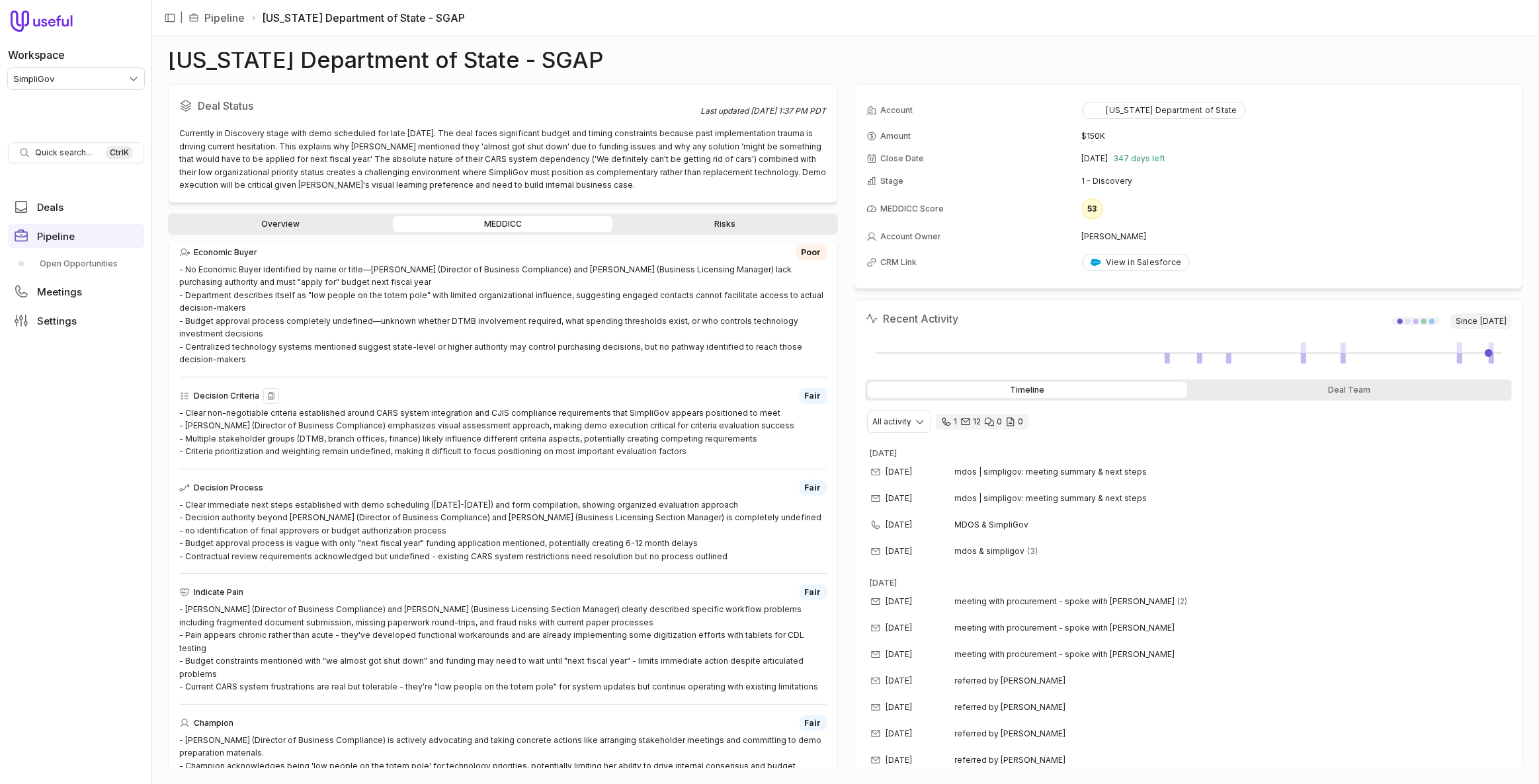
scroll to position [601, 0]
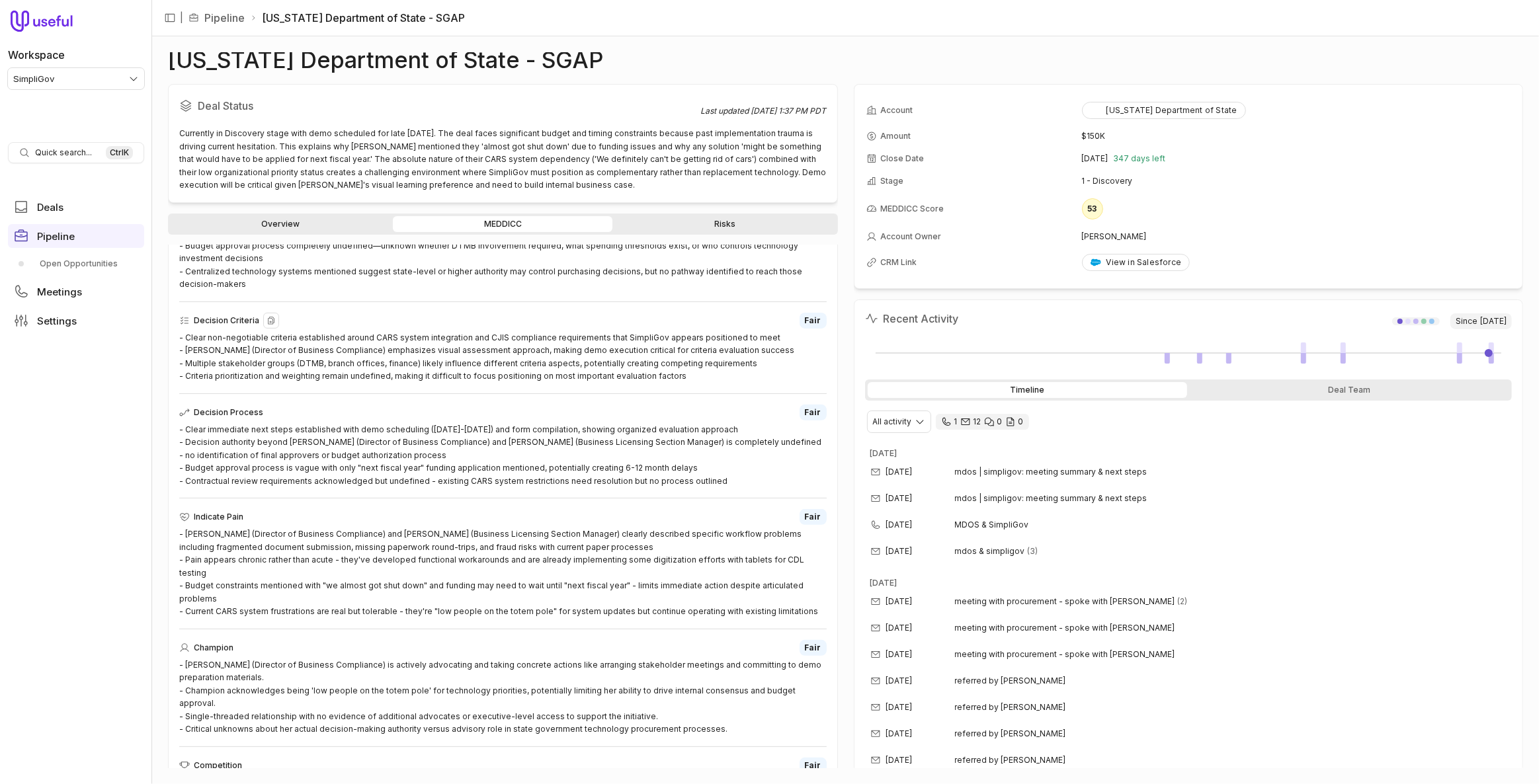
click at [510, 374] on div "- Clear non-negotiable criteria established around CARS system integration and …" at bounding box center [503, 357] width 648 height 52
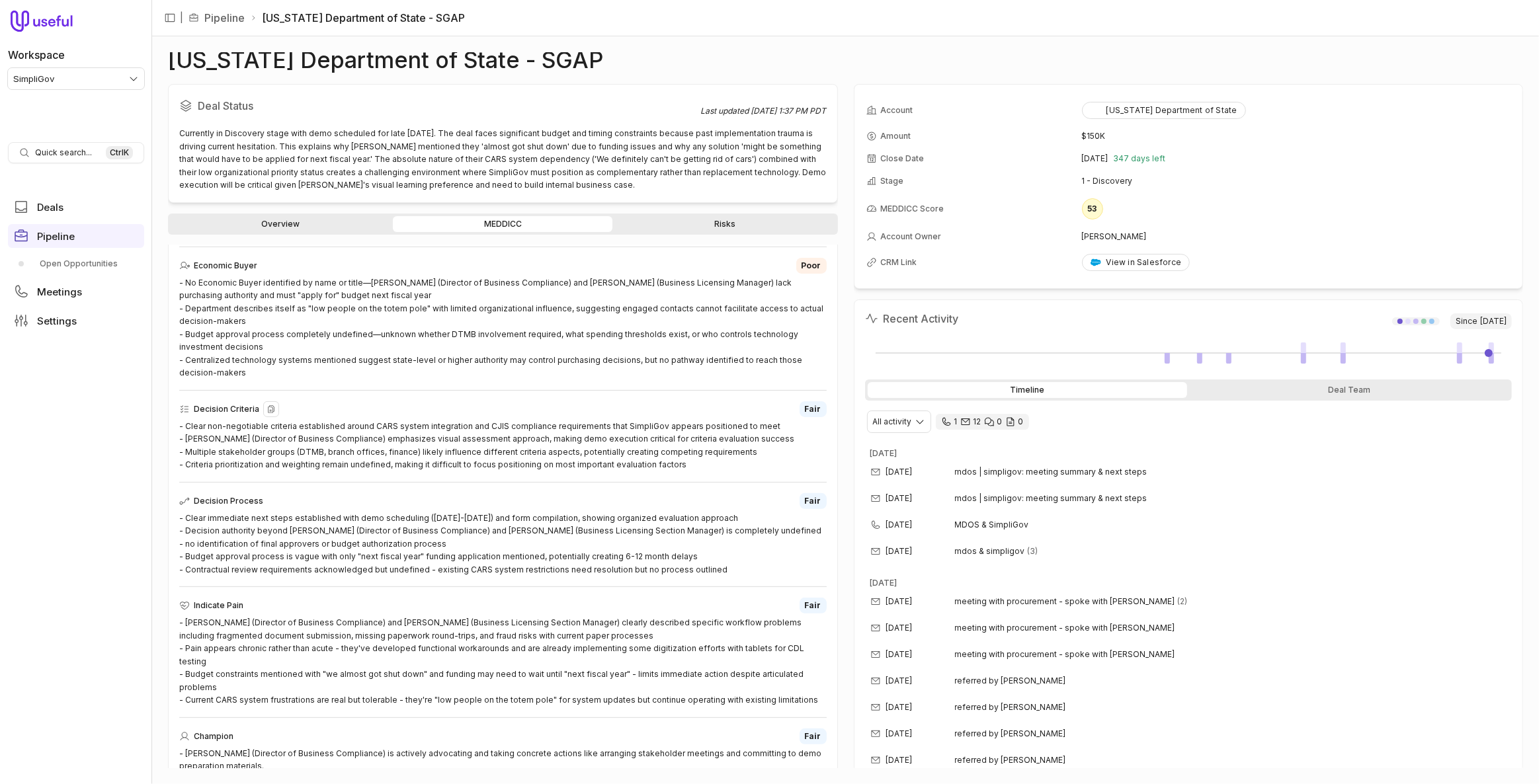
scroll to position [666, 0]
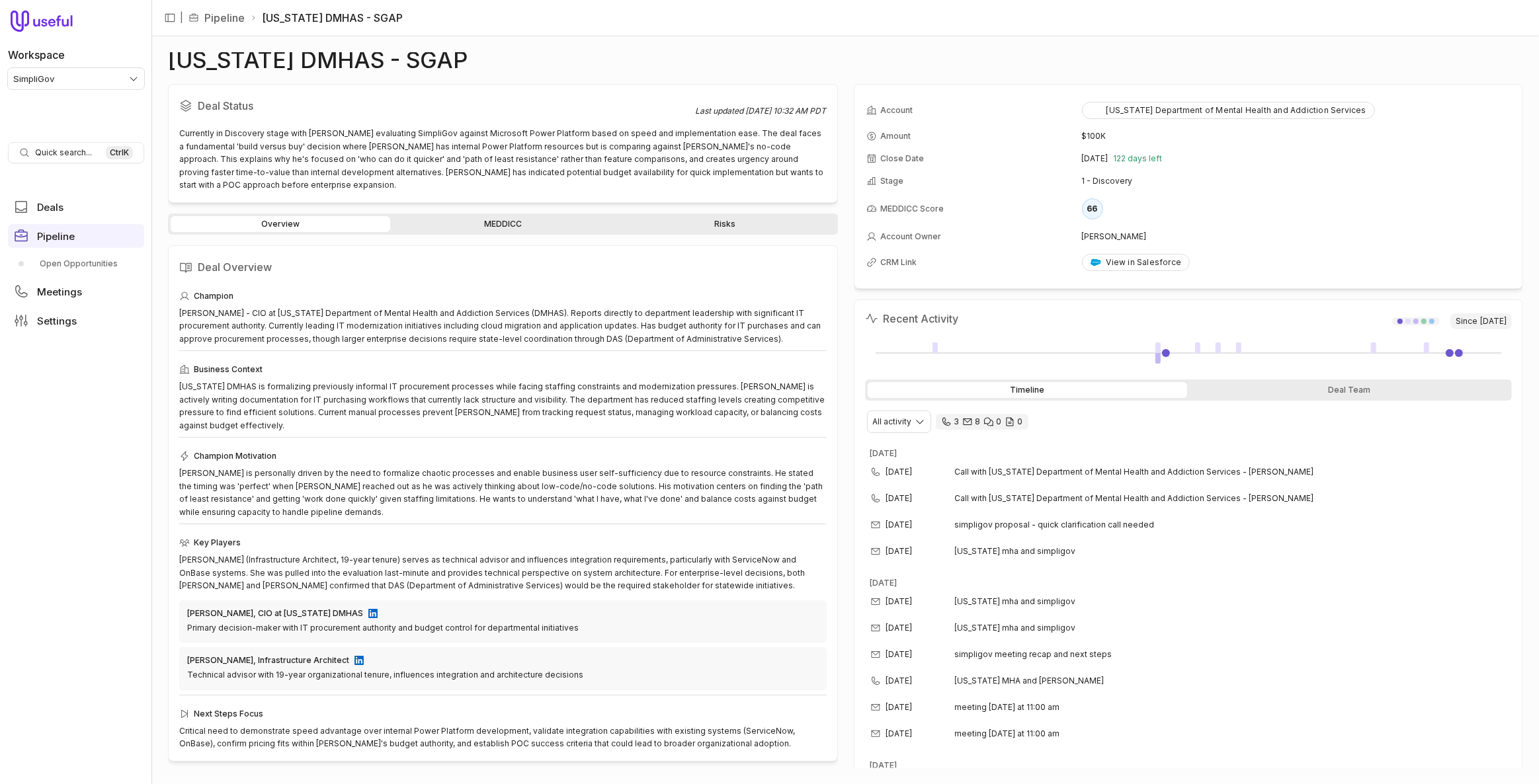
click at [454, 217] on link "MEDDICC" at bounding box center [502, 224] width 219 height 16
